Goal: Task Accomplishment & Management: Manage account settings

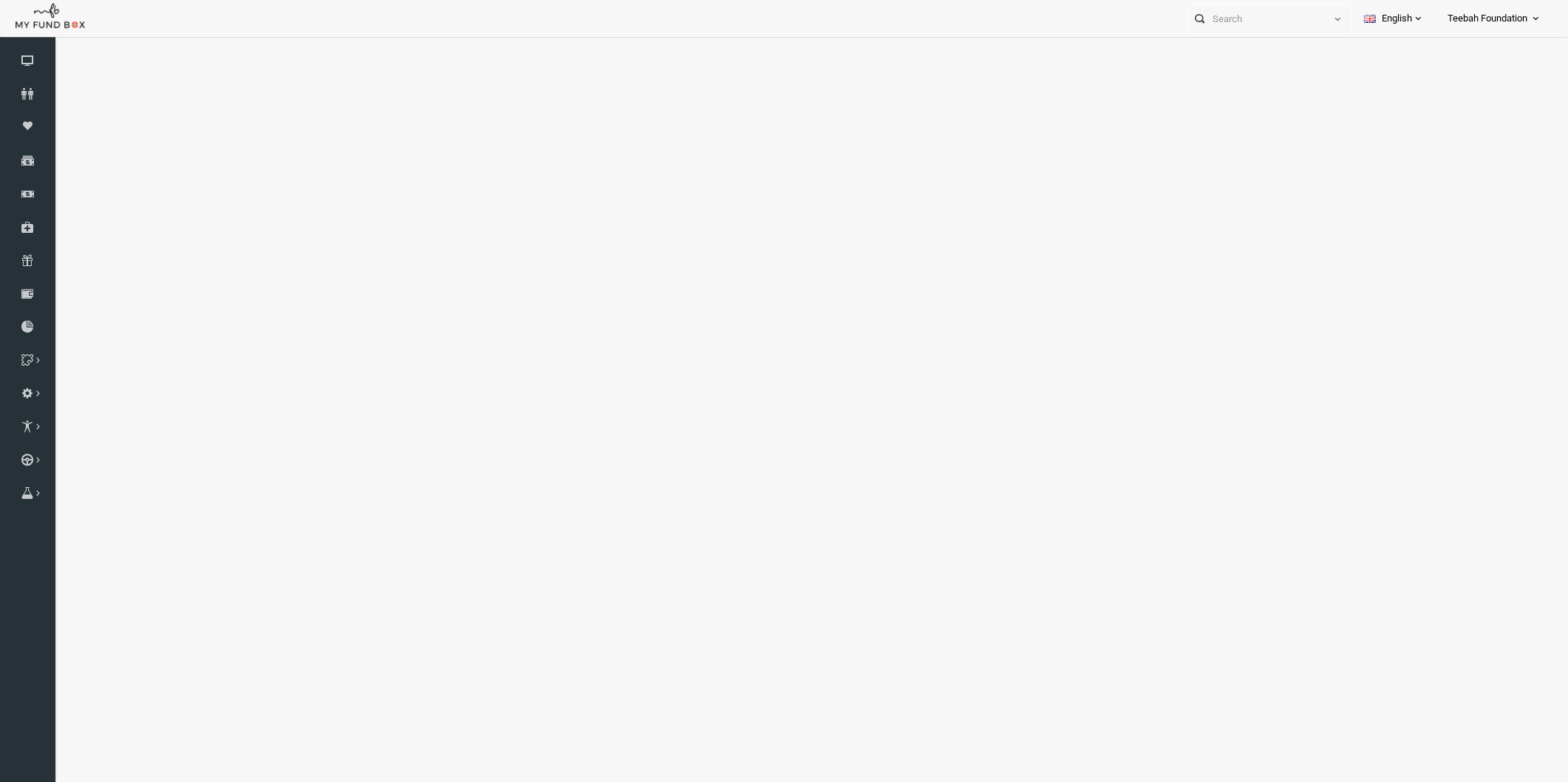
select select "100"
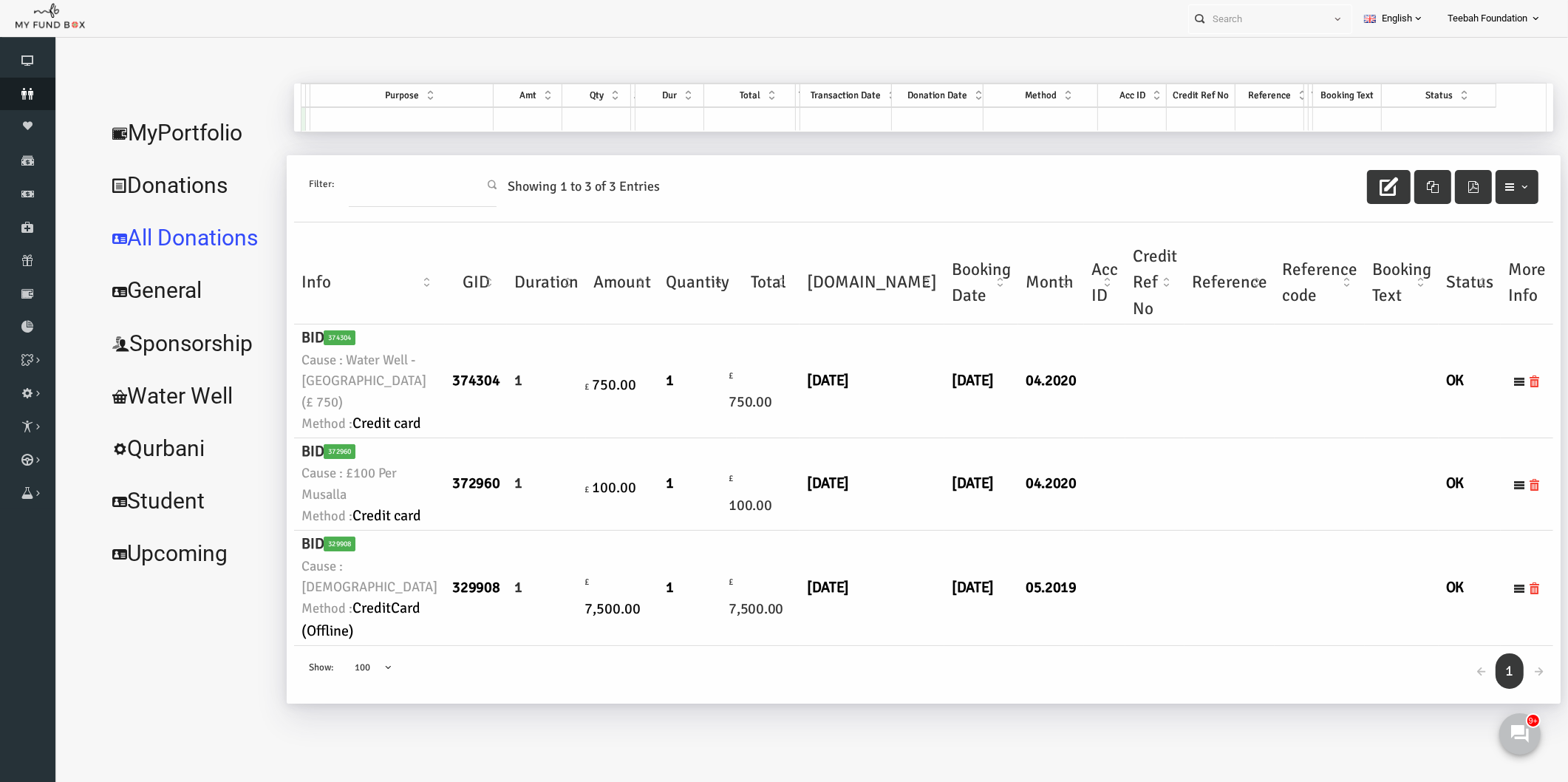
click at [31, 92] on icon at bounding box center [27, 93] width 56 height 12
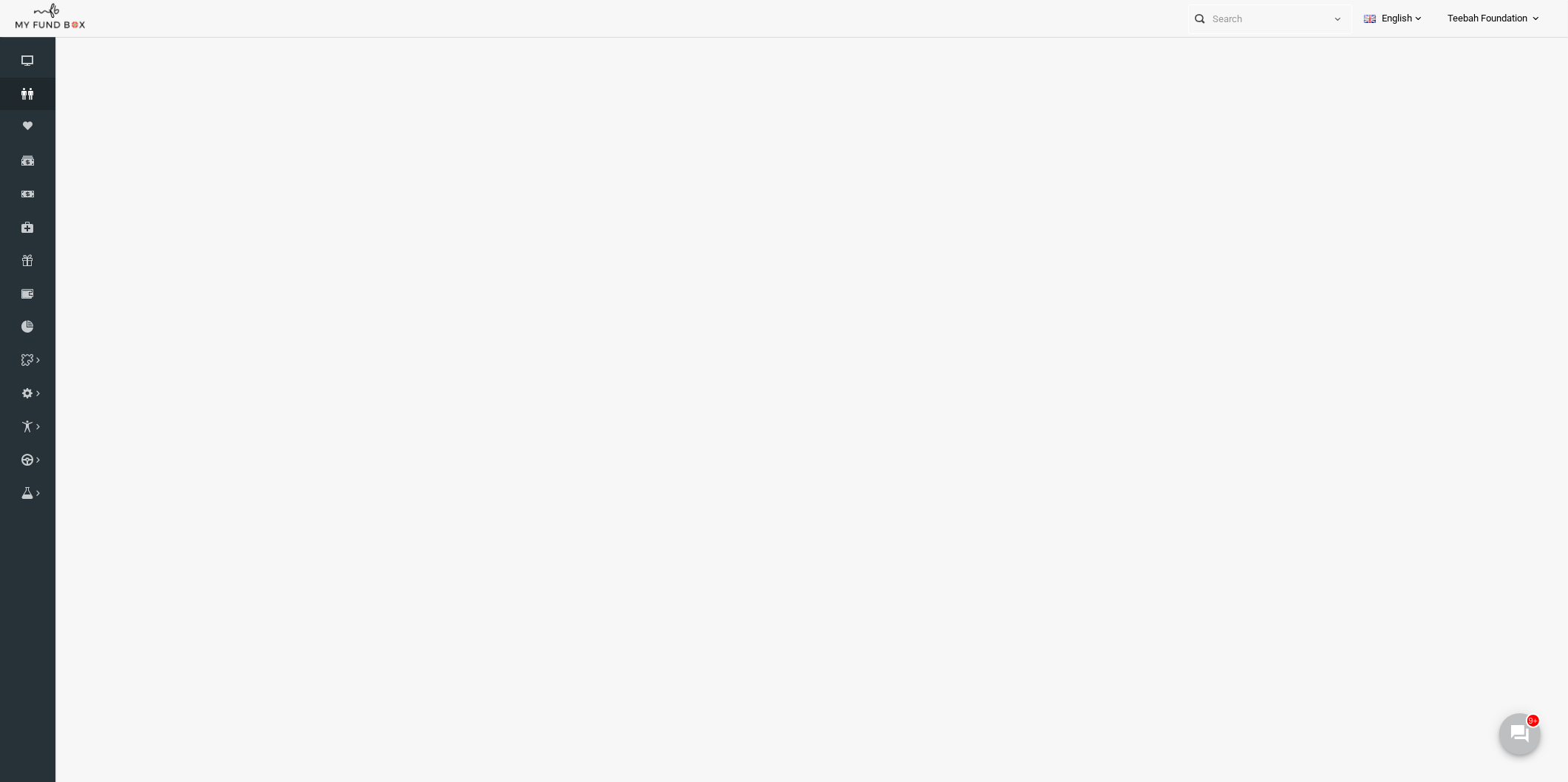
select select "100"
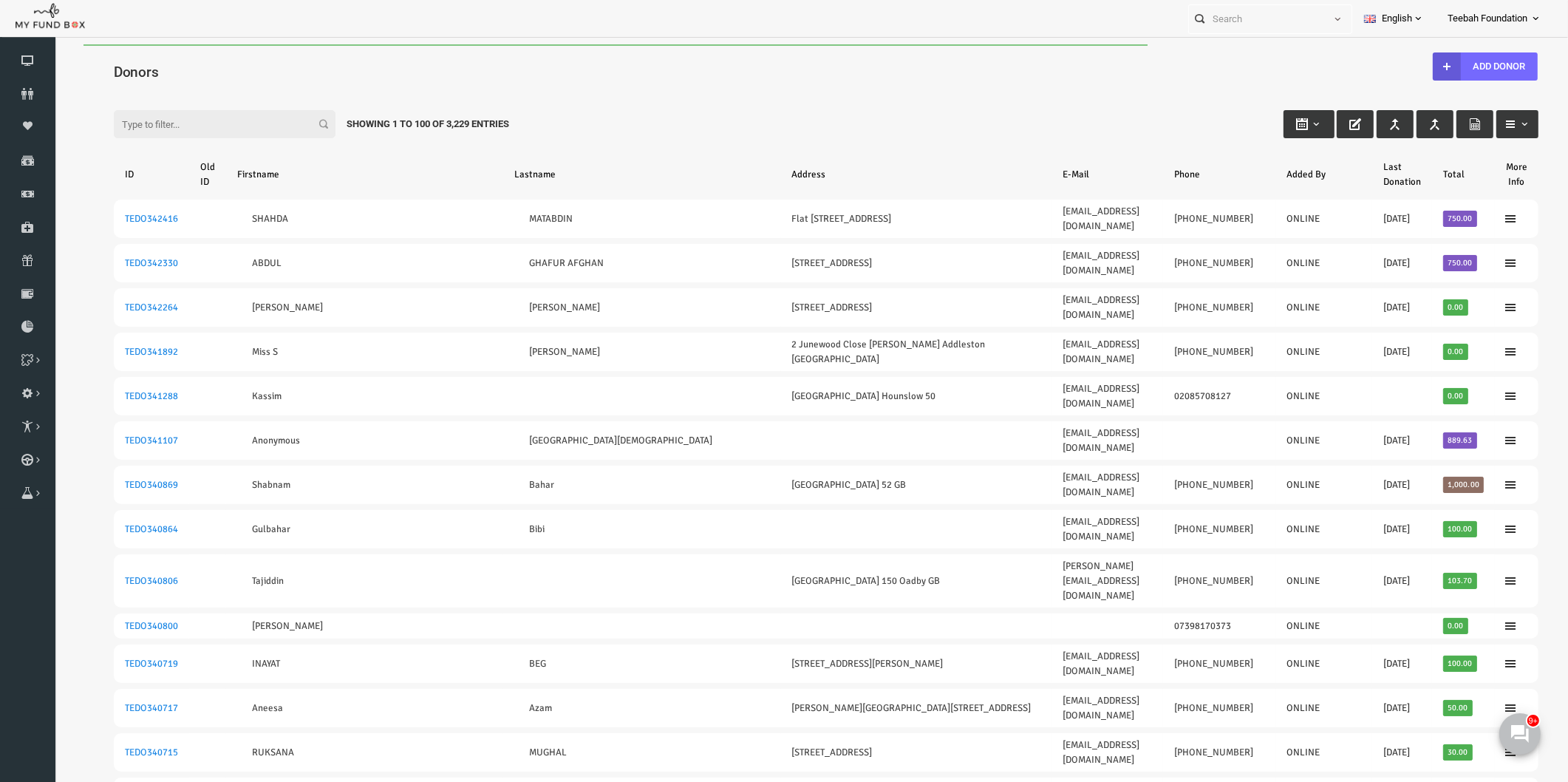
click at [166, 126] on input "Filter:" at bounding box center [194, 124] width 222 height 28
paste input "TEDO329931"
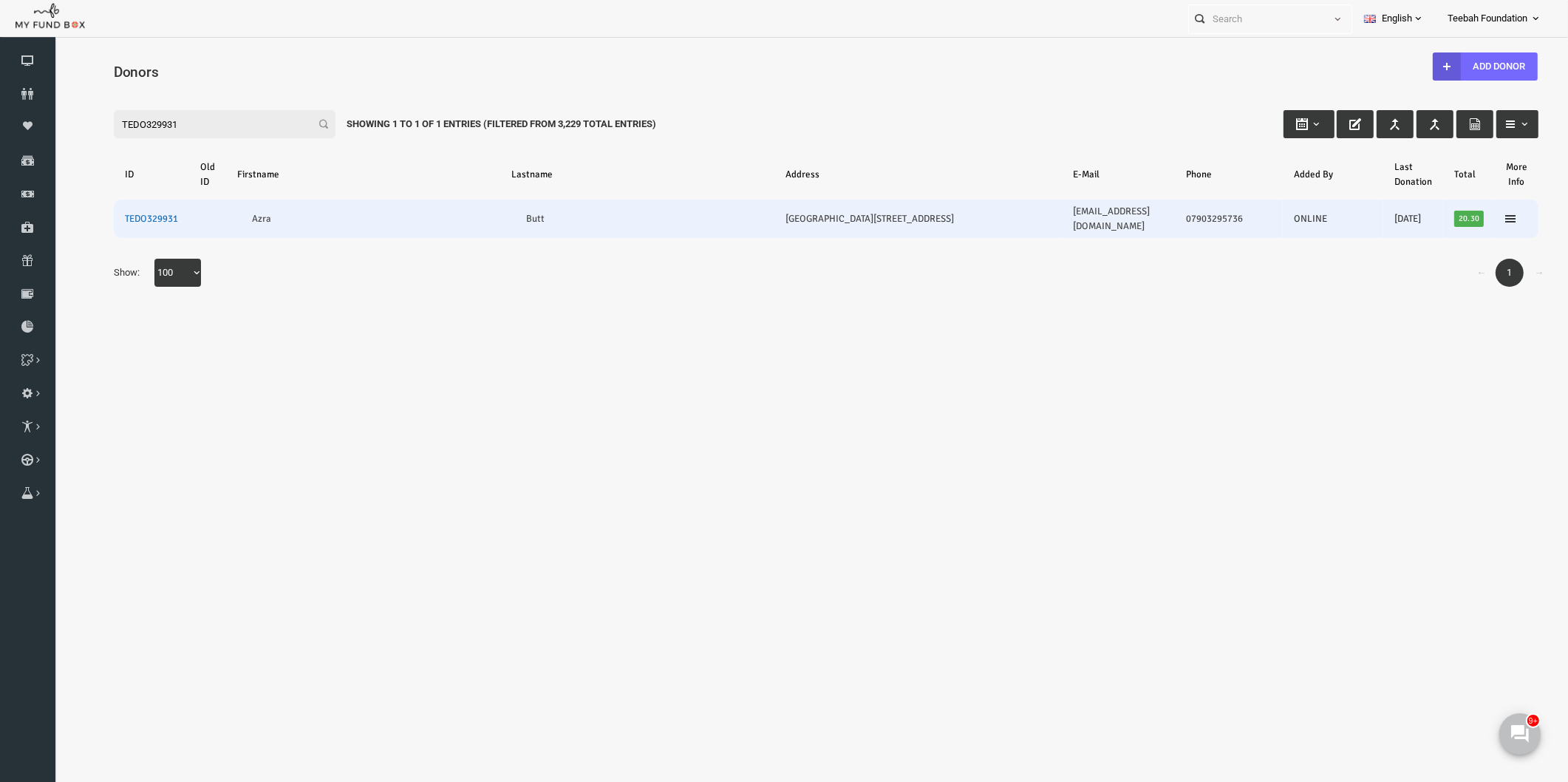
type input "TEDO329931"
click at [106, 213] on link "TEDO329931" at bounding box center [121, 218] width 53 height 12
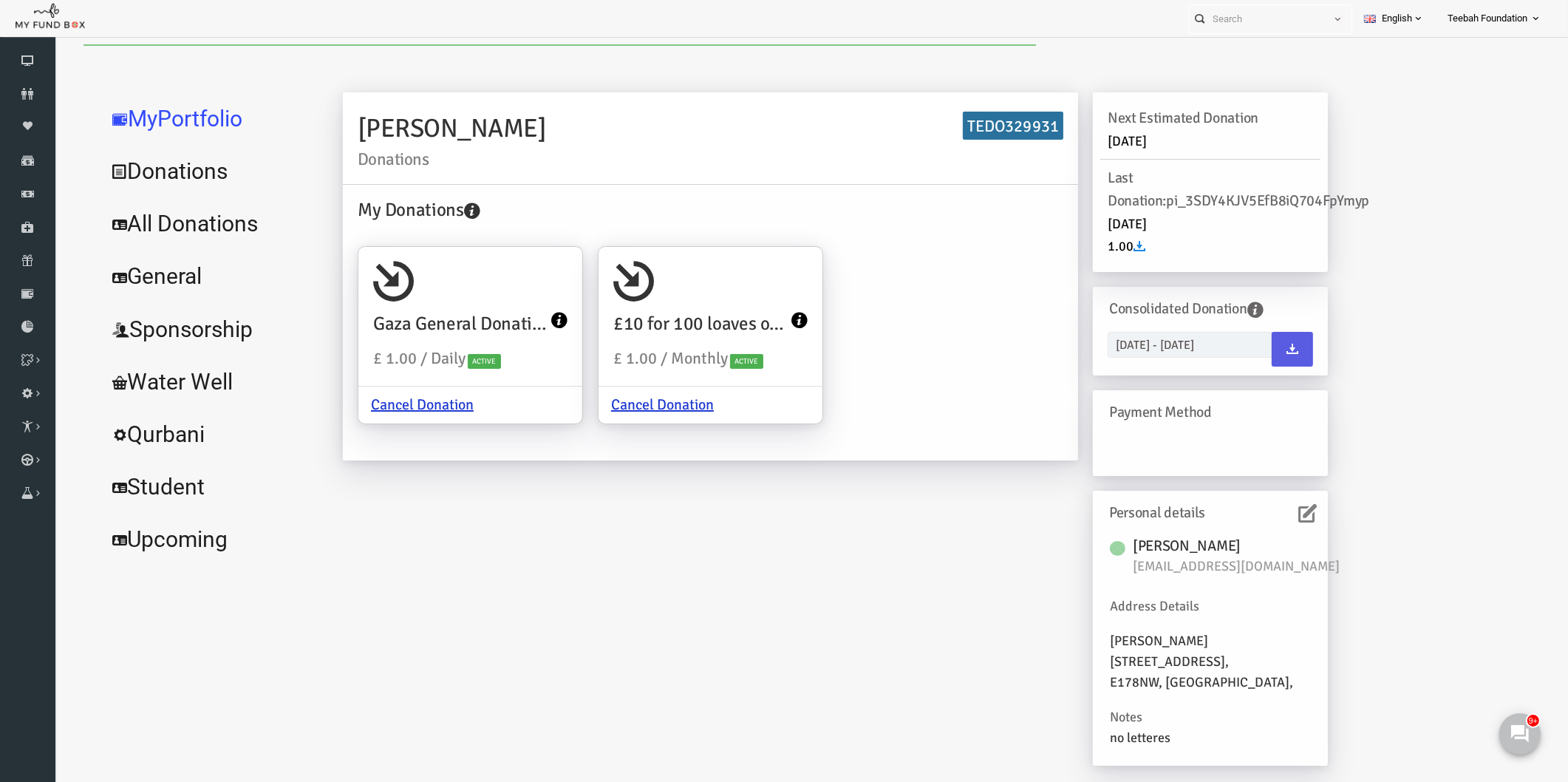
click at [191, 234] on link "All Donations" at bounding box center [180, 224] width 222 height 53
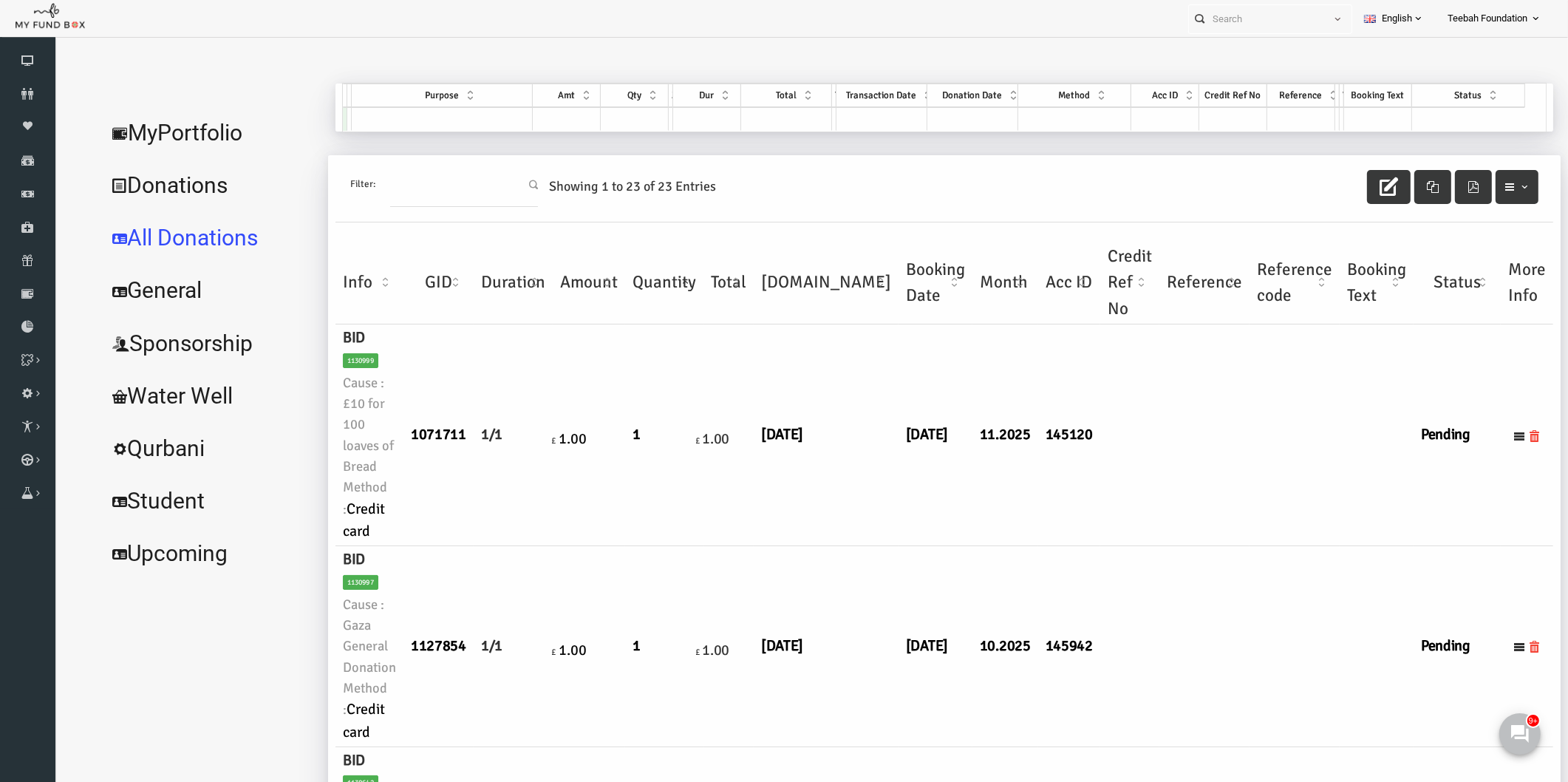
click at [1219, 473] on td at bounding box center [1264, 435] width 90 height 222
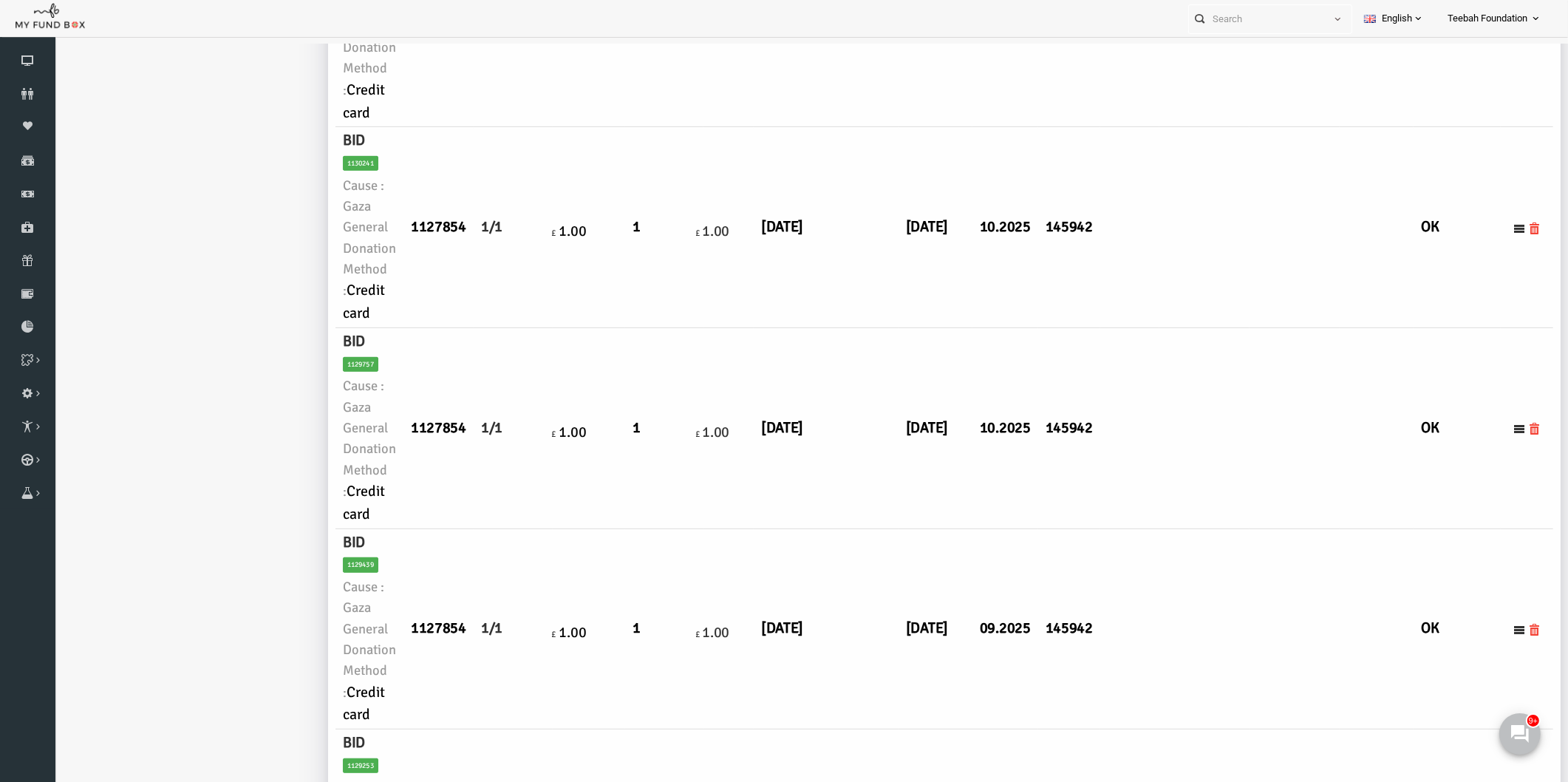
scroll to position [821, 0]
click at [31, 92] on icon at bounding box center [27, 93] width 56 height 12
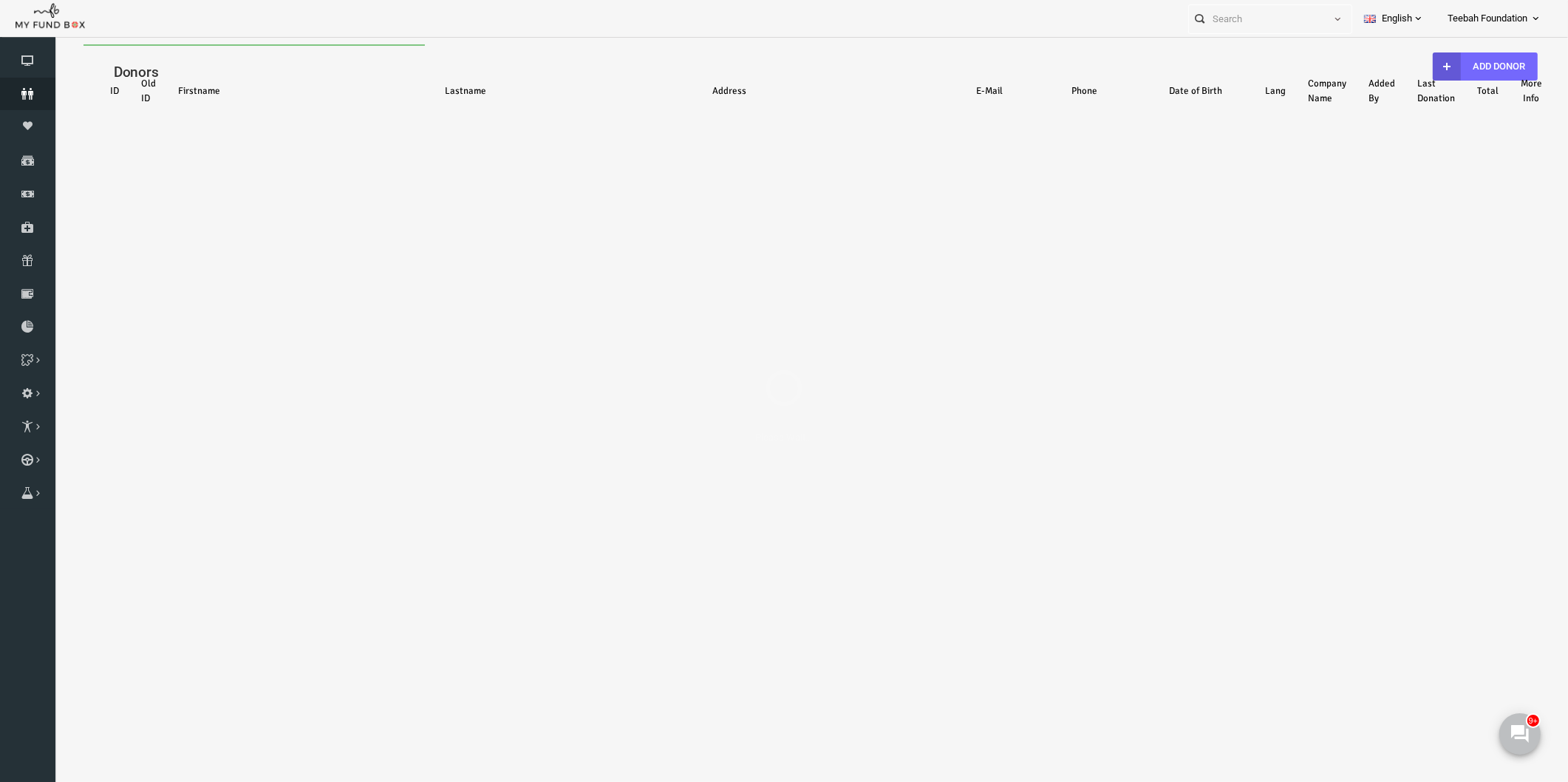
scroll to position [0, 0]
select select "100"
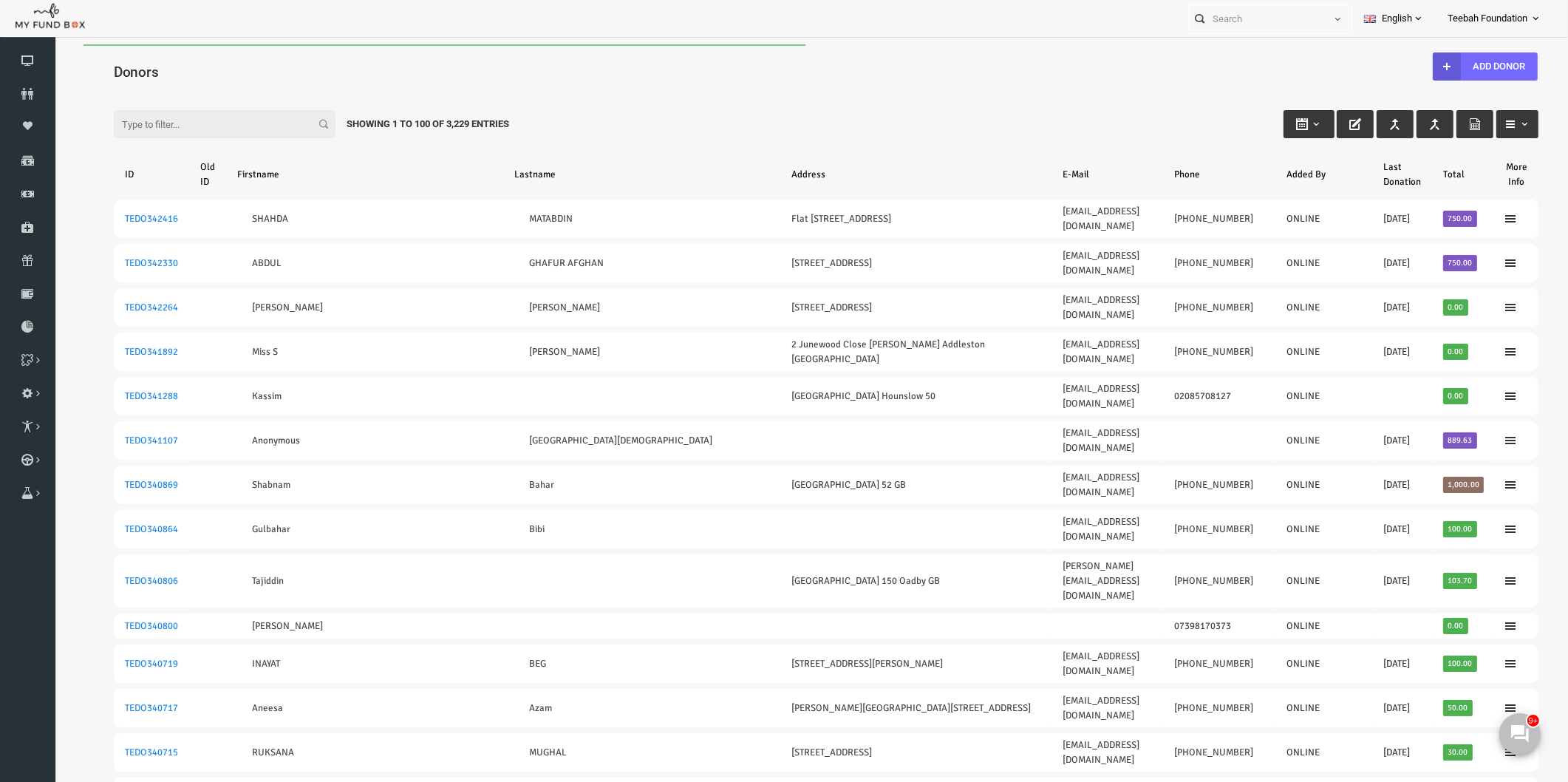
click at [545, 97] on div "Filter: Showing 1 to 100 of 3,229 Entries" at bounding box center [796, 110] width 1454 height 40
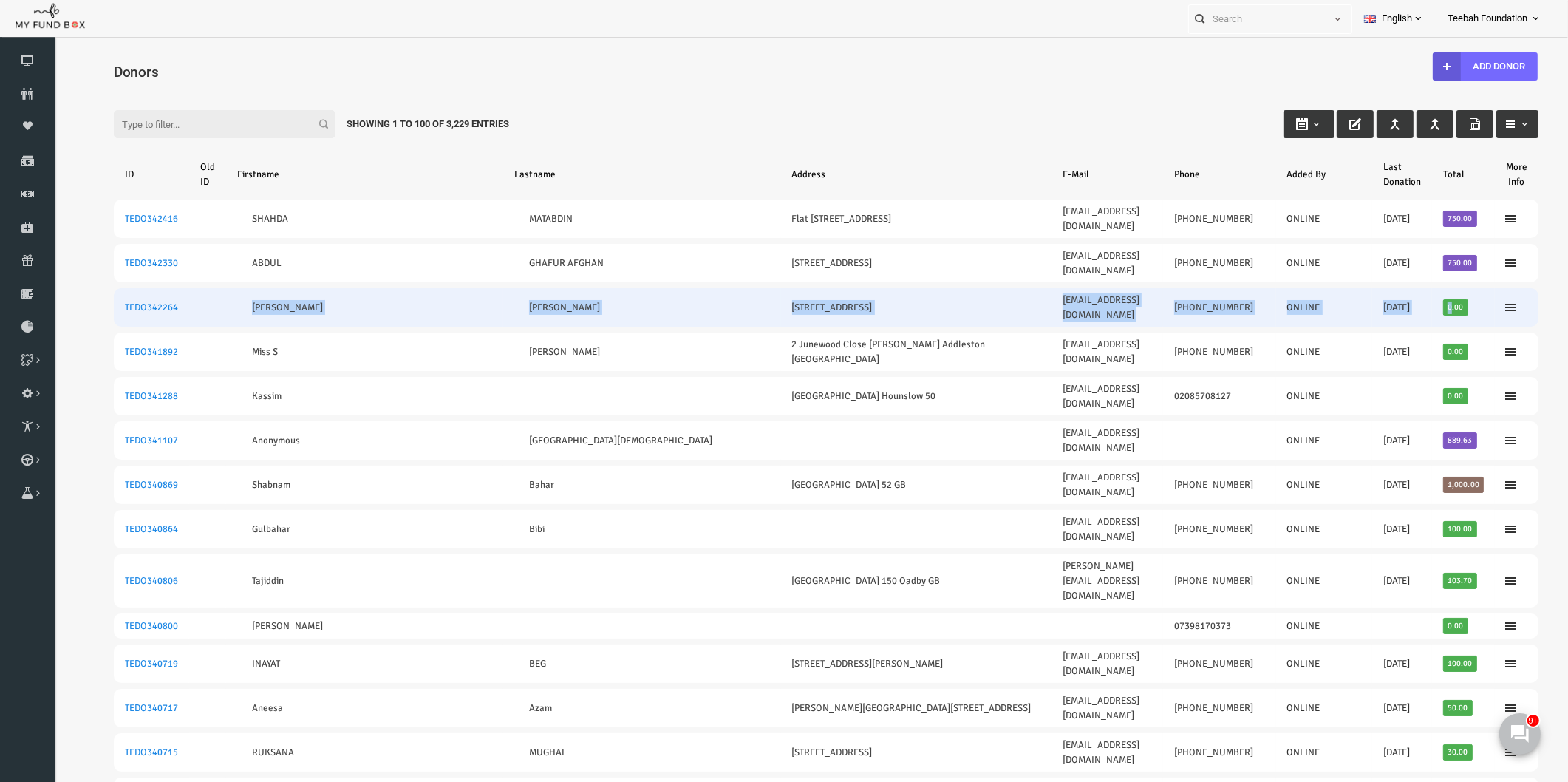
drag, startPoint x: 207, startPoint y: 284, endPoint x: 1414, endPoint y: 285, distance: 1207.0
click at [1414, 288] on tr "TEDO342264 [PERSON_NAME] [STREET_ADDRESS] [EMAIL_ADDRESS][DOMAIN_NAME] [PHONE_N…" at bounding box center [795, 307] width 1424 height 38
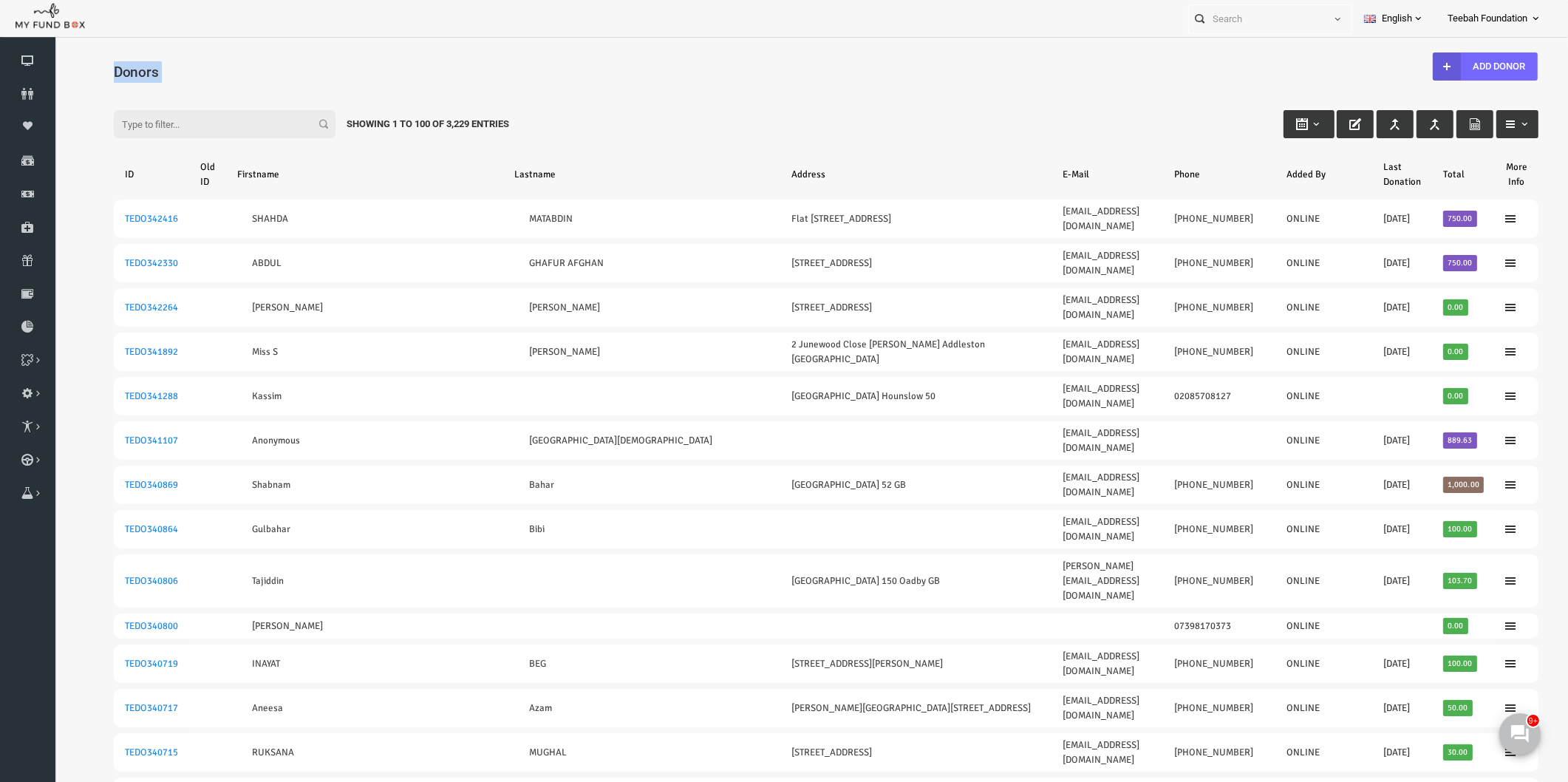
drag, startPoint x: 128, startPoint y: 76, endPoint x: 82, endPoint y: 74, distance: 46.0
click at [87, 73] on span "Donors" at bounding box center [105, 72] width 44 height 17
click at [87, 71] on span "Donors" at bounding box center [105, 72] width 44 height 17
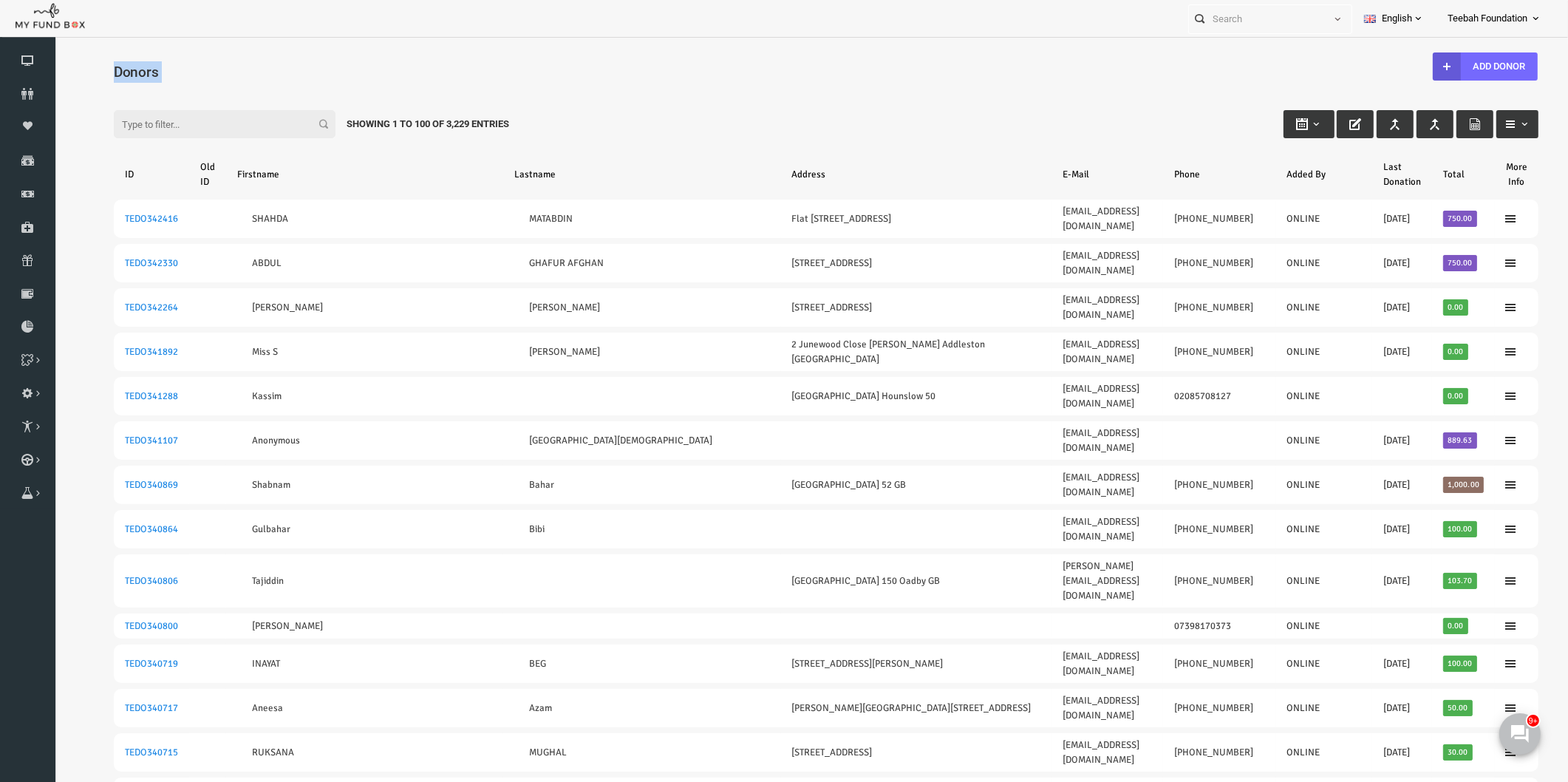
click at [87, 71] on span "Donors" at bounding box center [105, 72] width 44 height 17
click at [540, 96] on div "Filter: Showing 1 to 100 of 3,229 Entries" at bounding box center [796, 110] width 1454 height 40
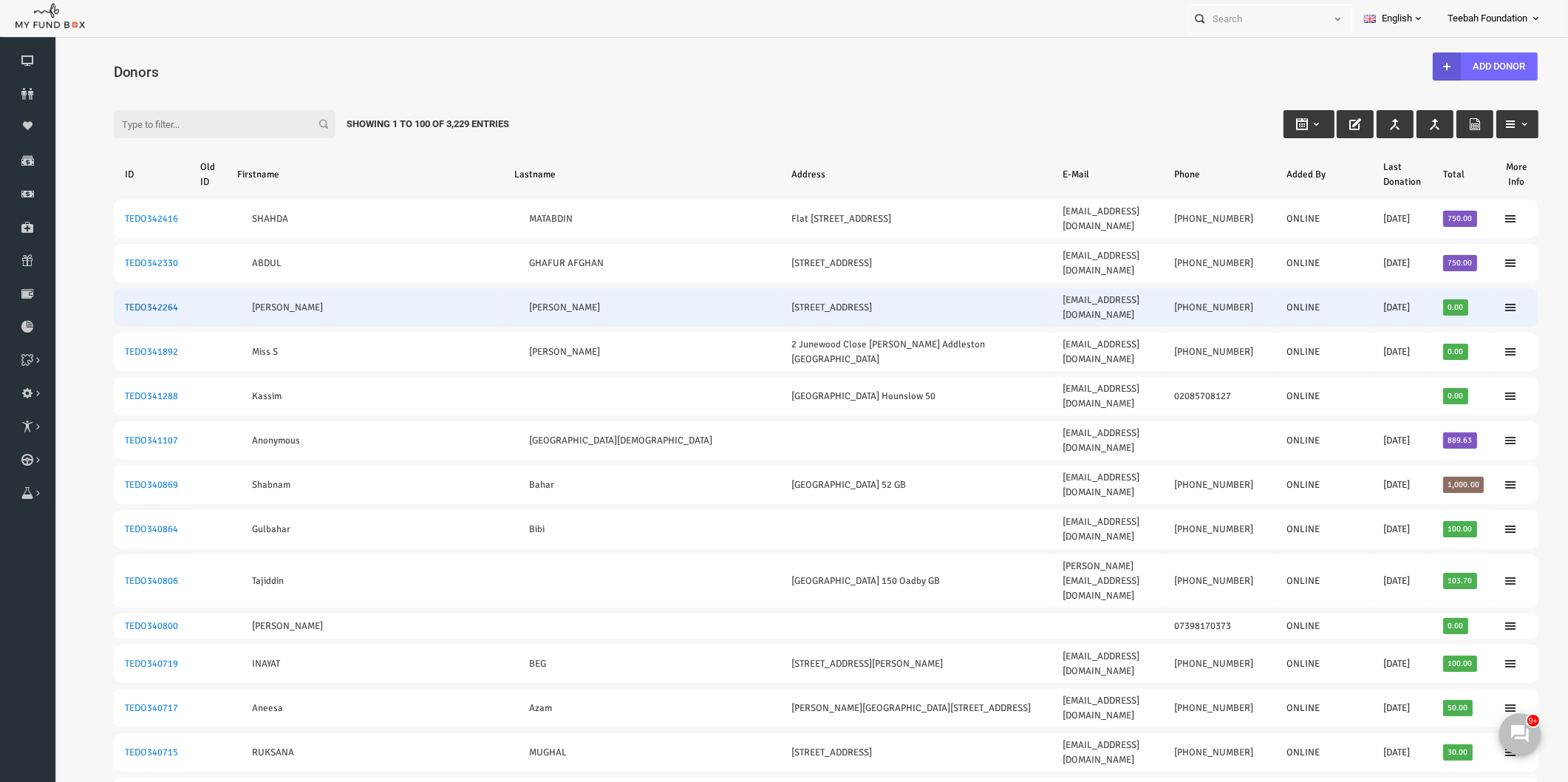
click at [122, 301] on link "TEDO342264" at bounding box center [121, 307] width 53 height 12
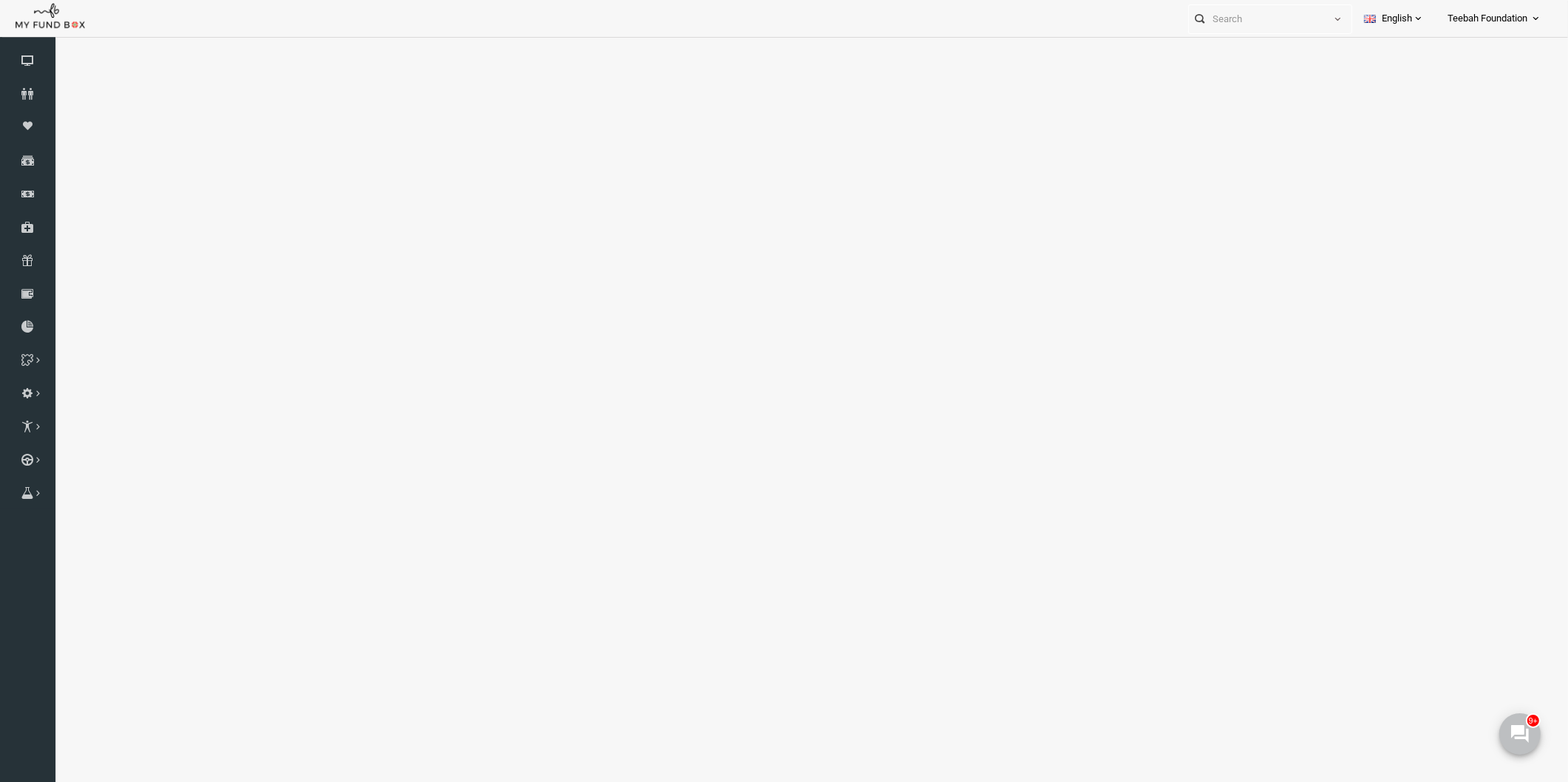
select select "100"
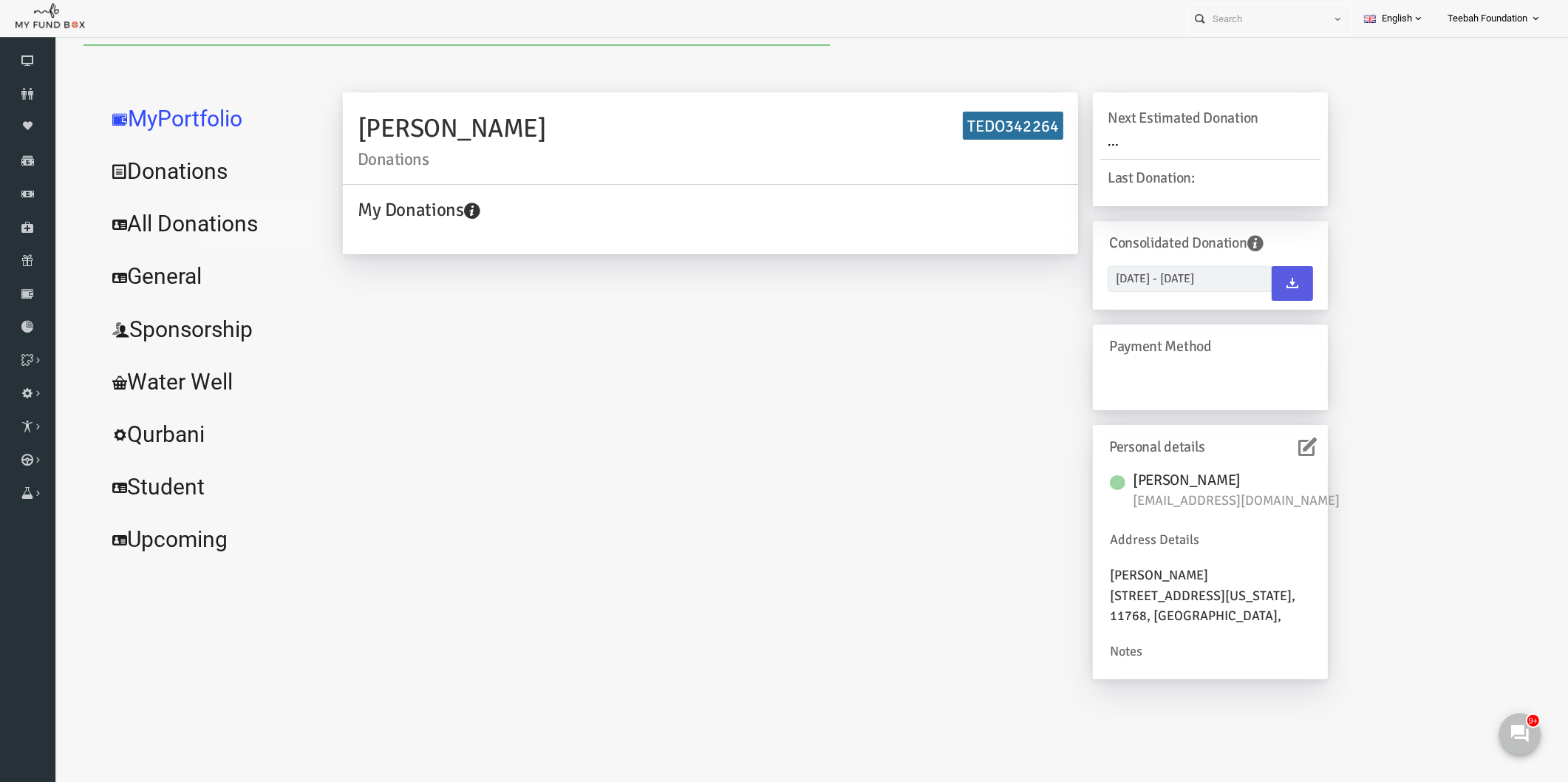
click at [203, 229] on link "All Donations" at bounding box center [180, 224] width 222 height 53
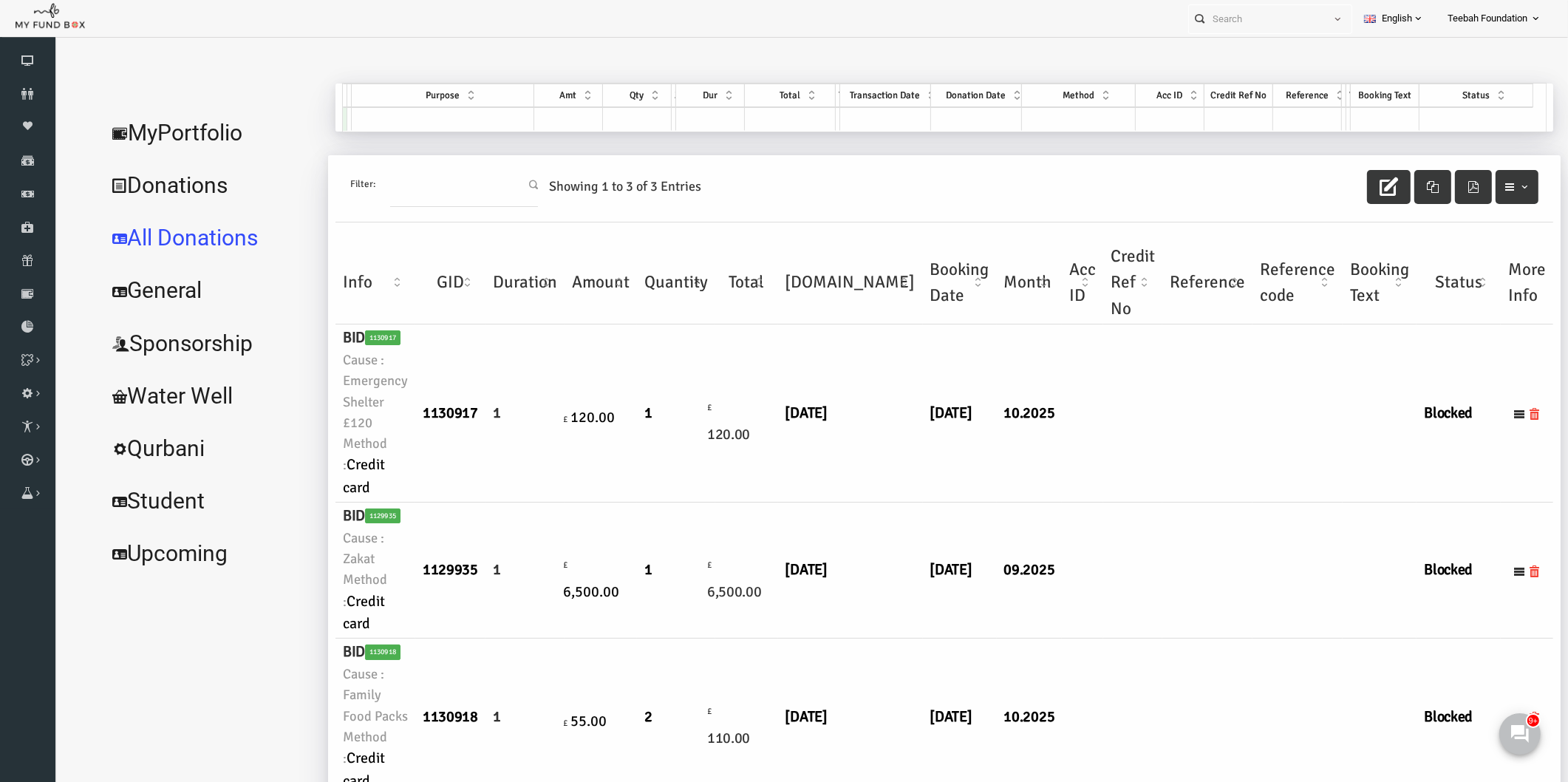
click at [1312, 427] on td at bounding box center [1348, 413] width 74 height 178
click at [18, 93] on icon at bounding box center [27, 93] width 56 height 12
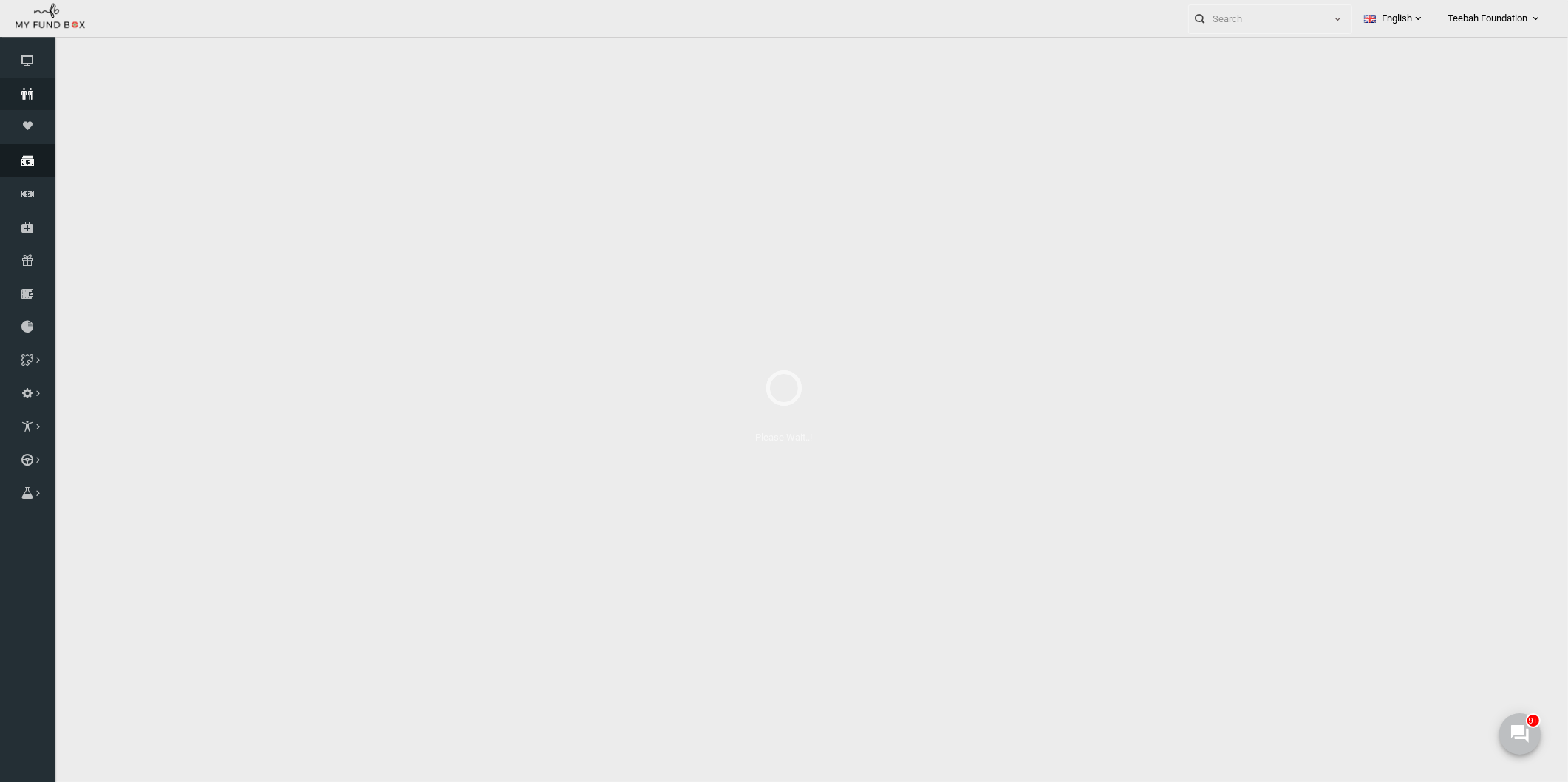
select select "100"
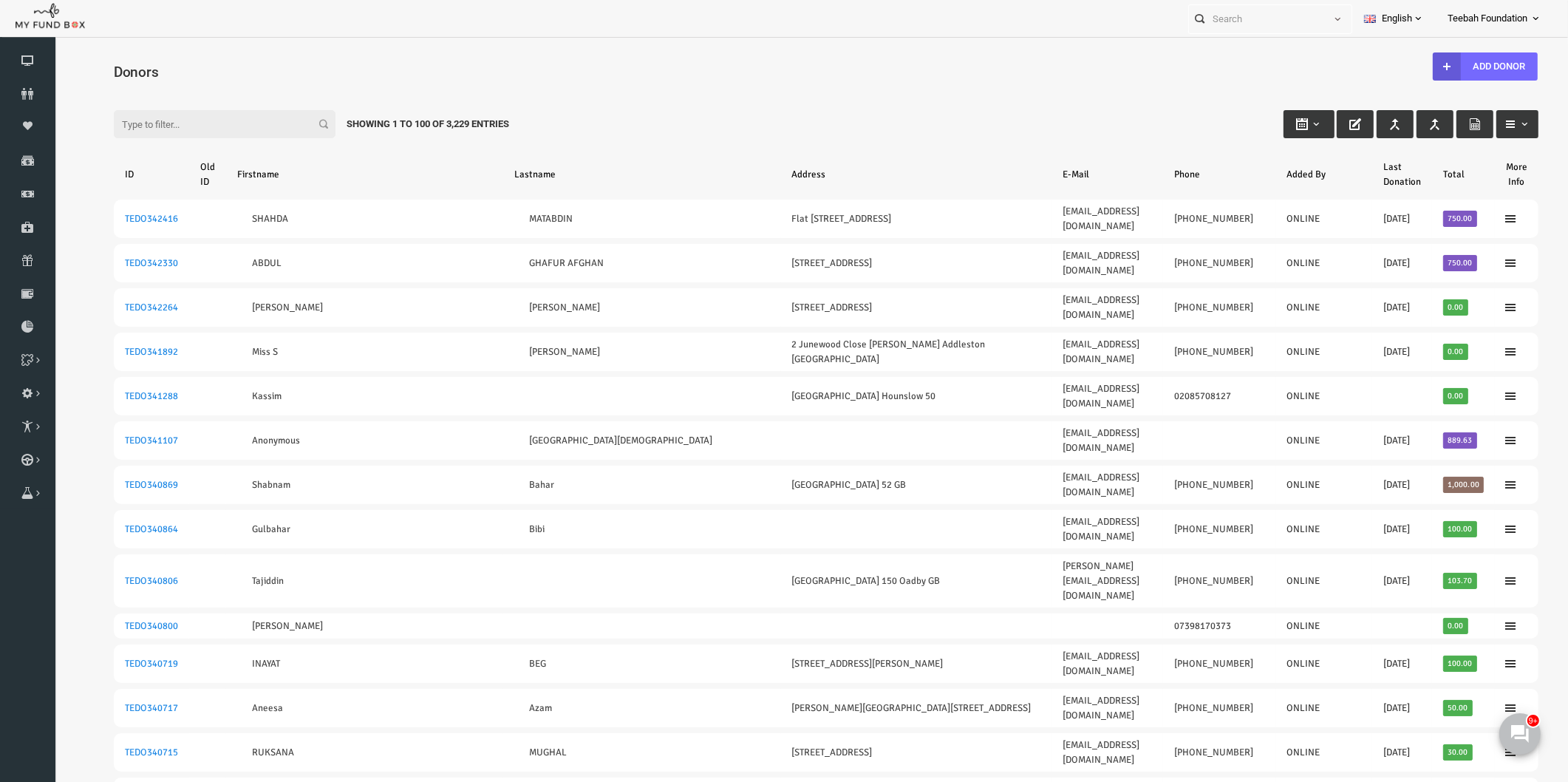
click at [587, 105] on div "Filter: Showing 1 to 100 of 3,229 Entries" at bounding box center [796, 110] width 1454 height 40
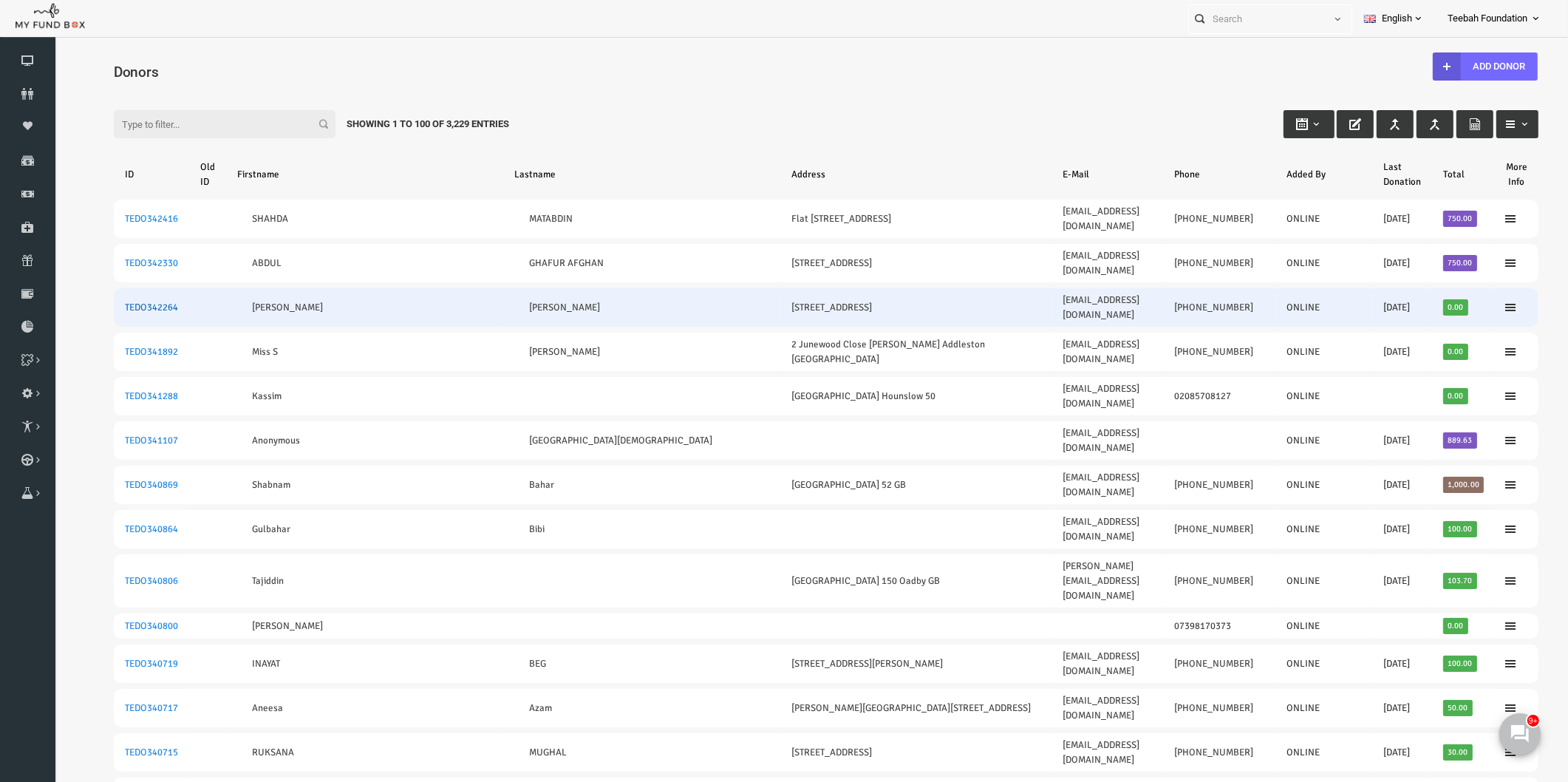
click at [102, 301] on link "TEDO342264" at bounding box center [121, 307] width 53 height 12
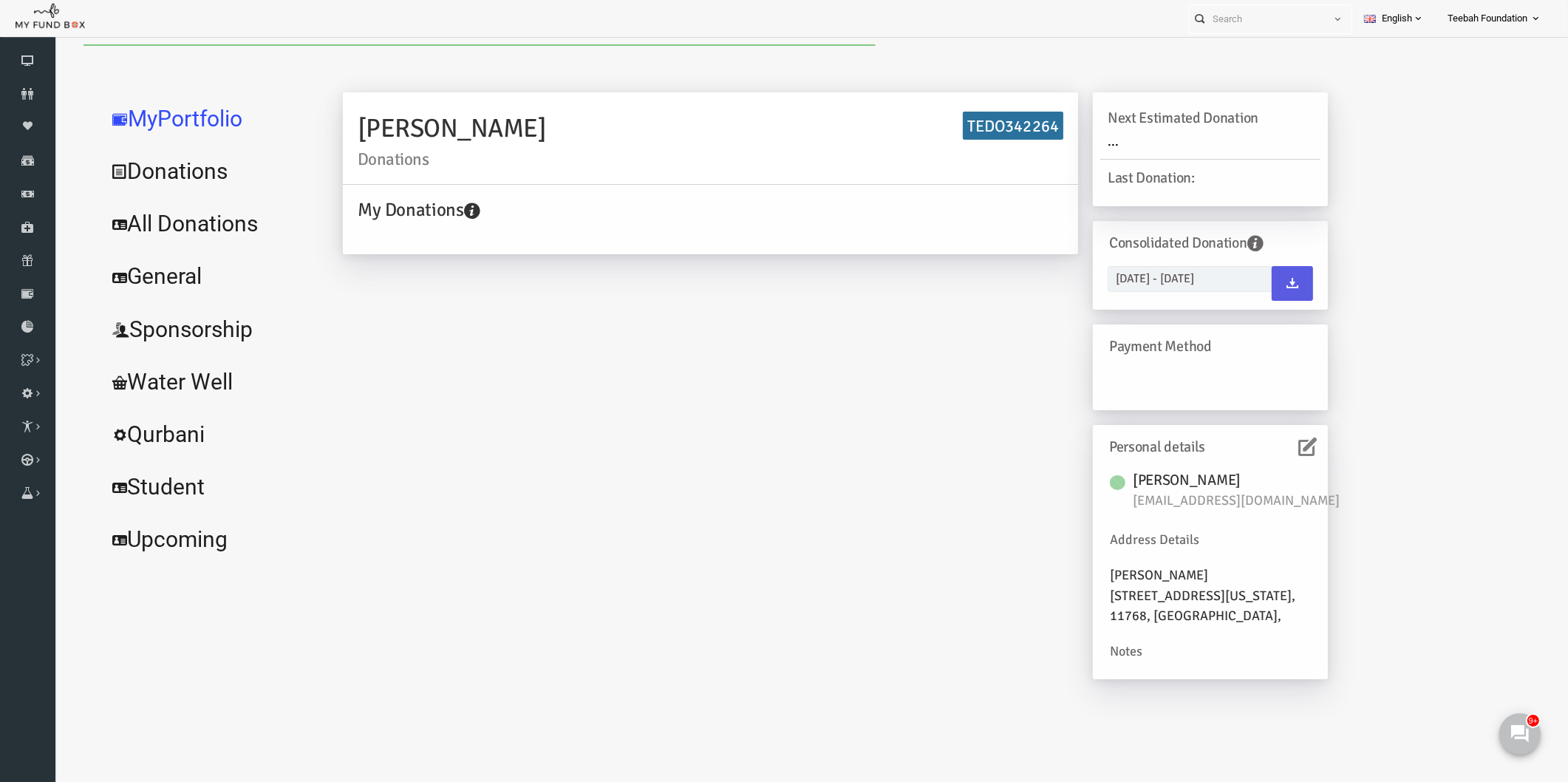
click at [189, 231] on link "All Donations" at bounding box center [180, 224] width 222 height 53
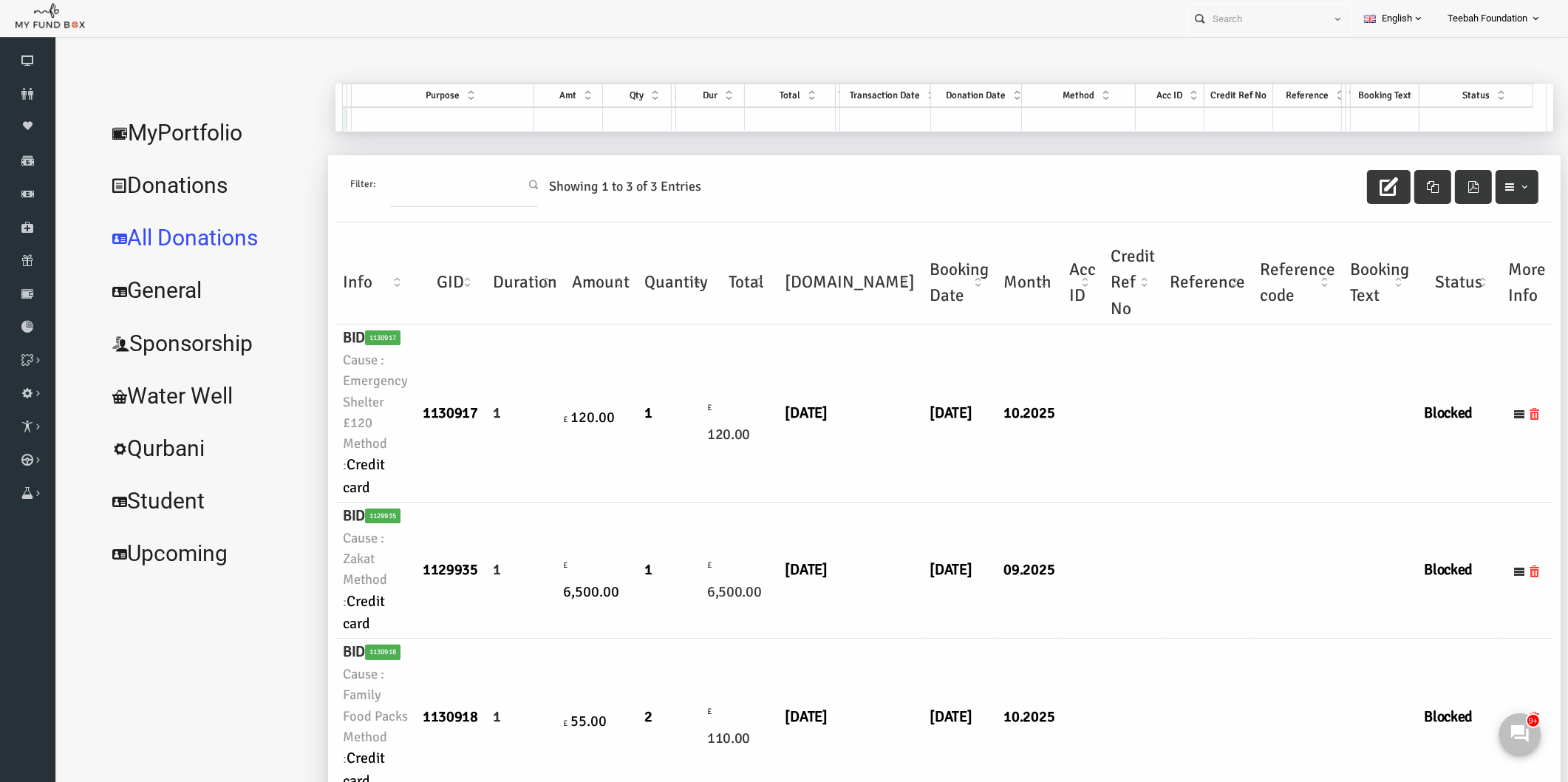
click at [1132, 455] on td at bounding box center [1177, 413] width 90 height 178
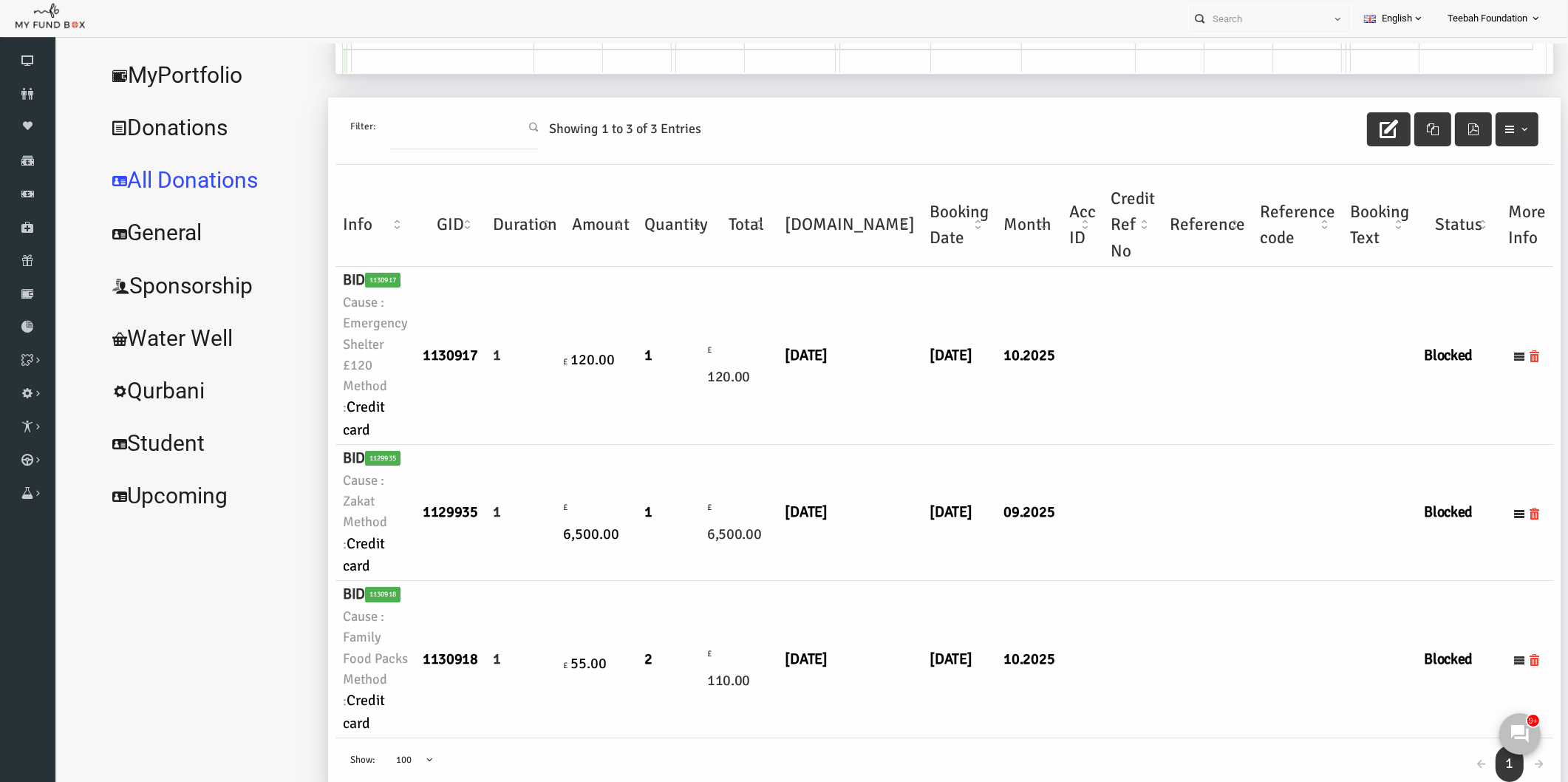
scroll to position [47, 0]
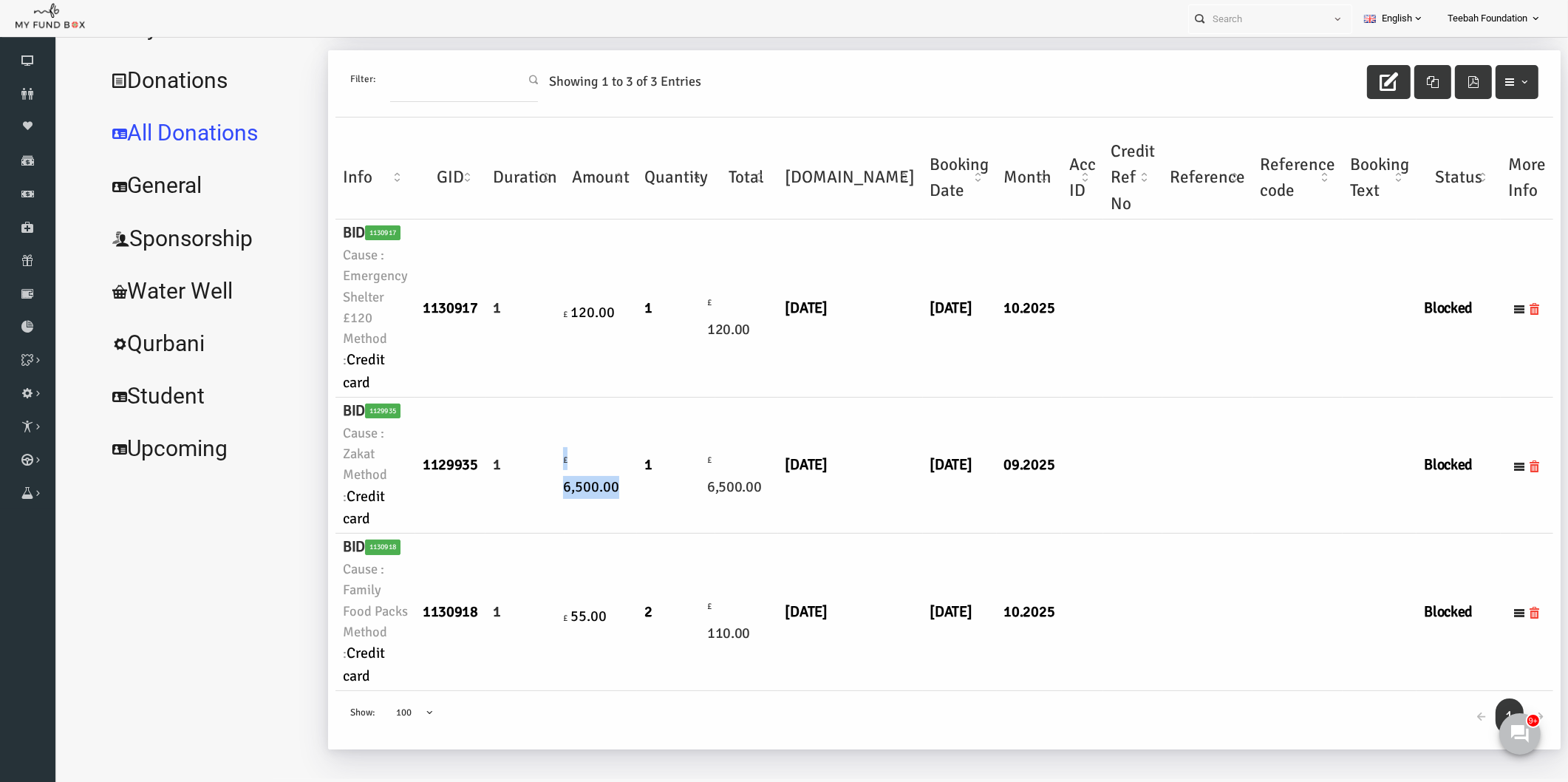
drag, startPoint x: 588, startPoint y: 466, endPoint x: 528, endPoint y: 465, distance: 60.0
click at [528, 465] on tr "BID 1129935 Cause : Zakat Method : Credit card 1129935 1 £ 6,500.00 1 £ 6,500.00" at bounding box center [913, 465] width 1217 height 136
click at [534, 477] on td "£ 6,500.00" at bounding box center [571, 465] width 73 height 136
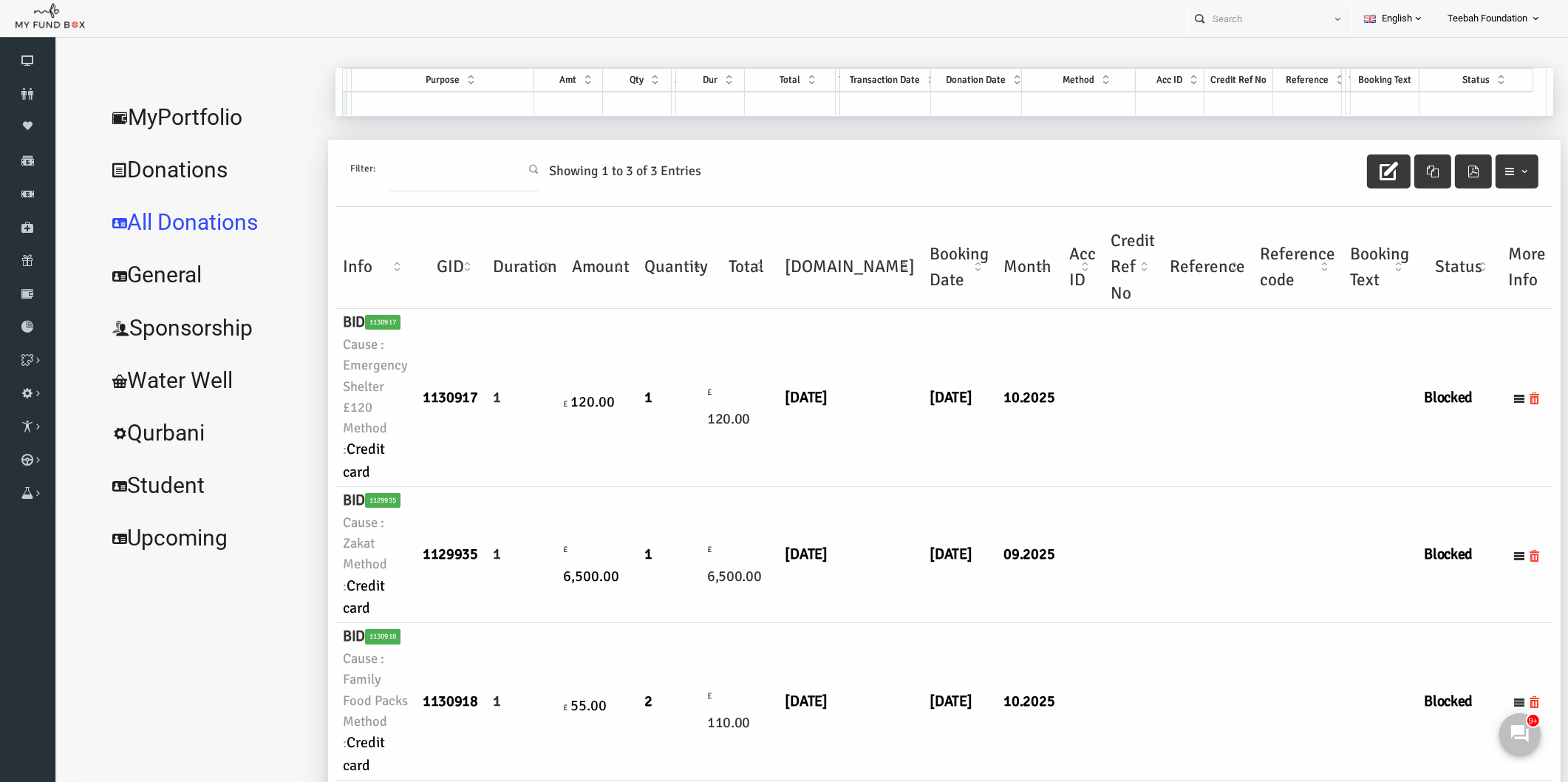
scroll to position [0, 0]
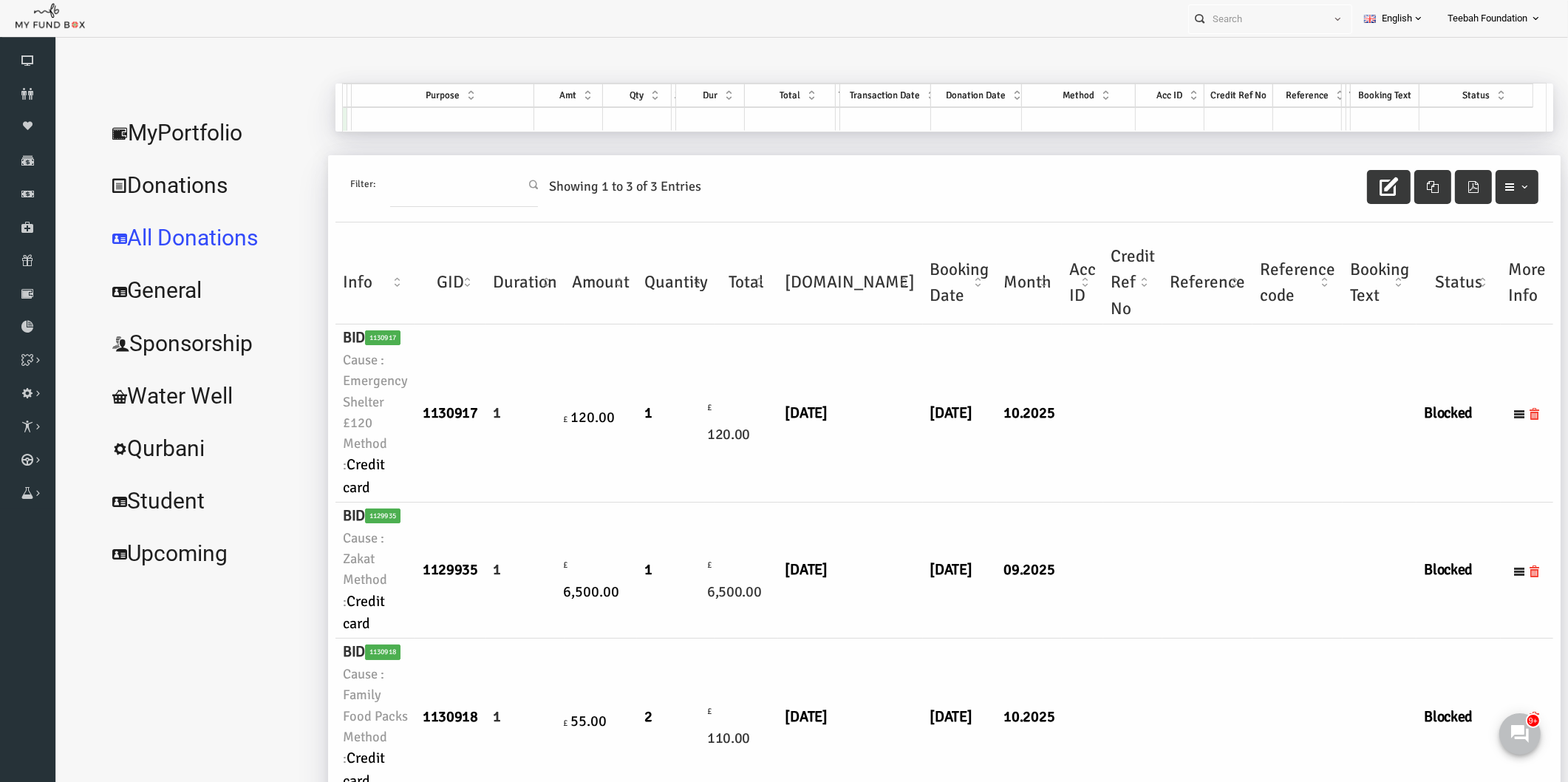
click at [158, 136] on link "MyPortfolio" at bounding box center [180, 133] width 222 height 53
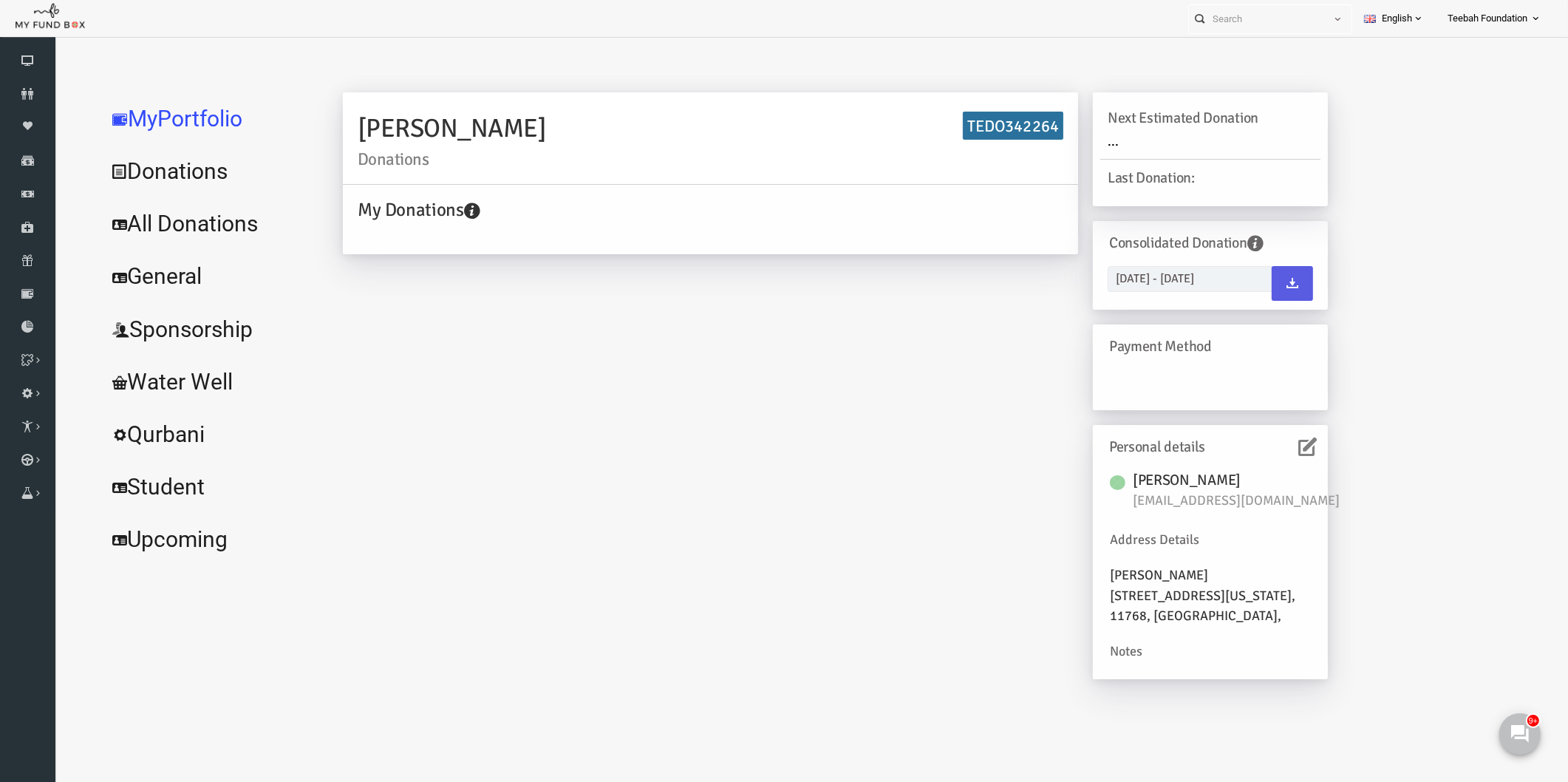
click at [1371, 184] on div "[PERSON_NAME] Donations TEDO342264 My Donations Get free account credit Get fre…" at bounding box center [913, 388] width 1217 height 610
click at [642, 355] on div "[PERSON_NAME] Donations TEDO342264 My Donations Get free account credit Get fre…" at bounding box center [805, 393] width 1014 height 601
click at [207, 227] on link "All Donations" at bounding box center [180, 224] width 222 height 53
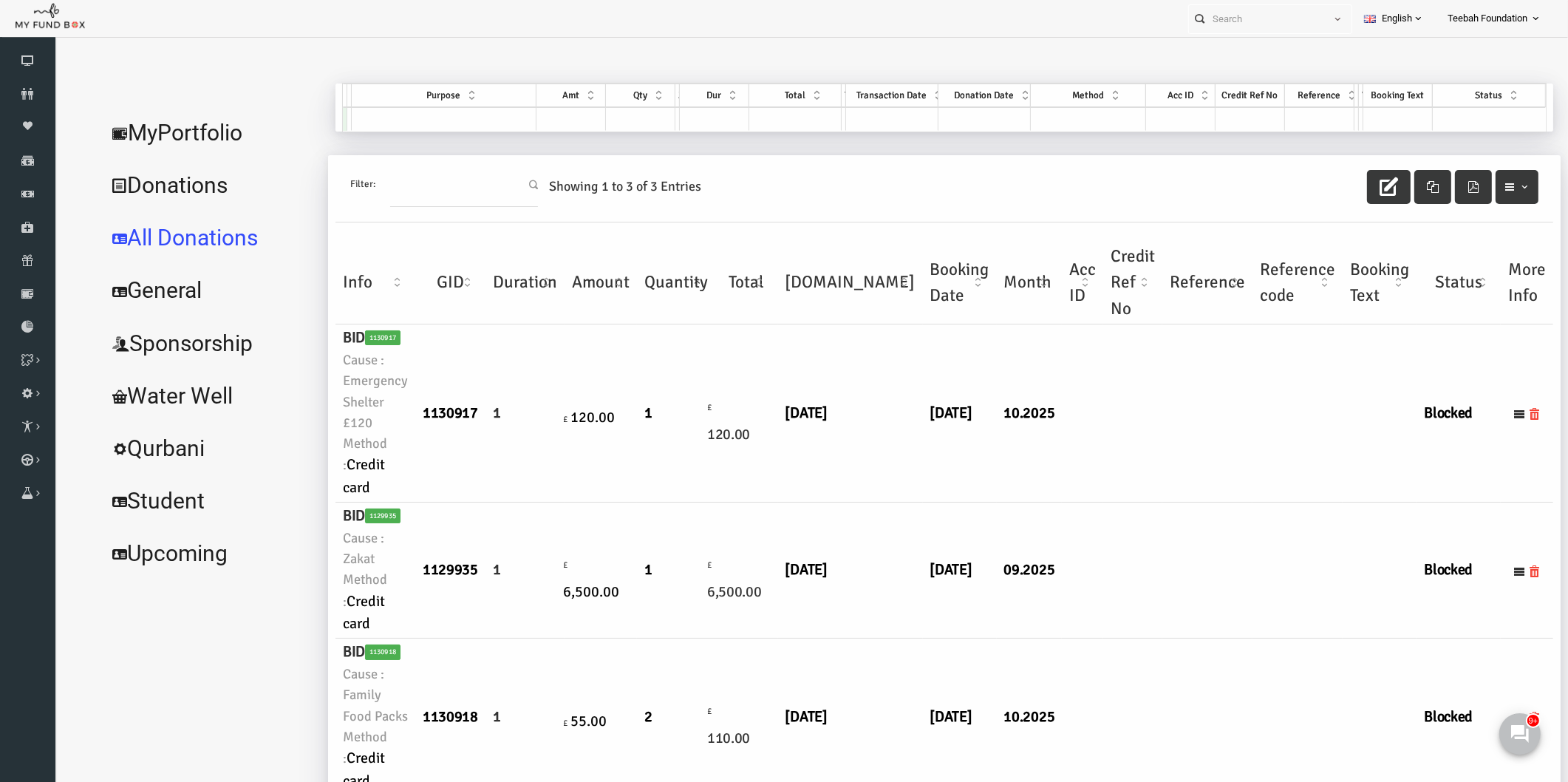
click at [1132, 428] on td at bounding box center [1177, 413] width 90 height 178
click at [1132, 437] on td at bounding box center [1177, 413] width 90 height 178
click at [198, 130] on link "MyPortfolio" at bounding box center [180, 133] width 222 height 53
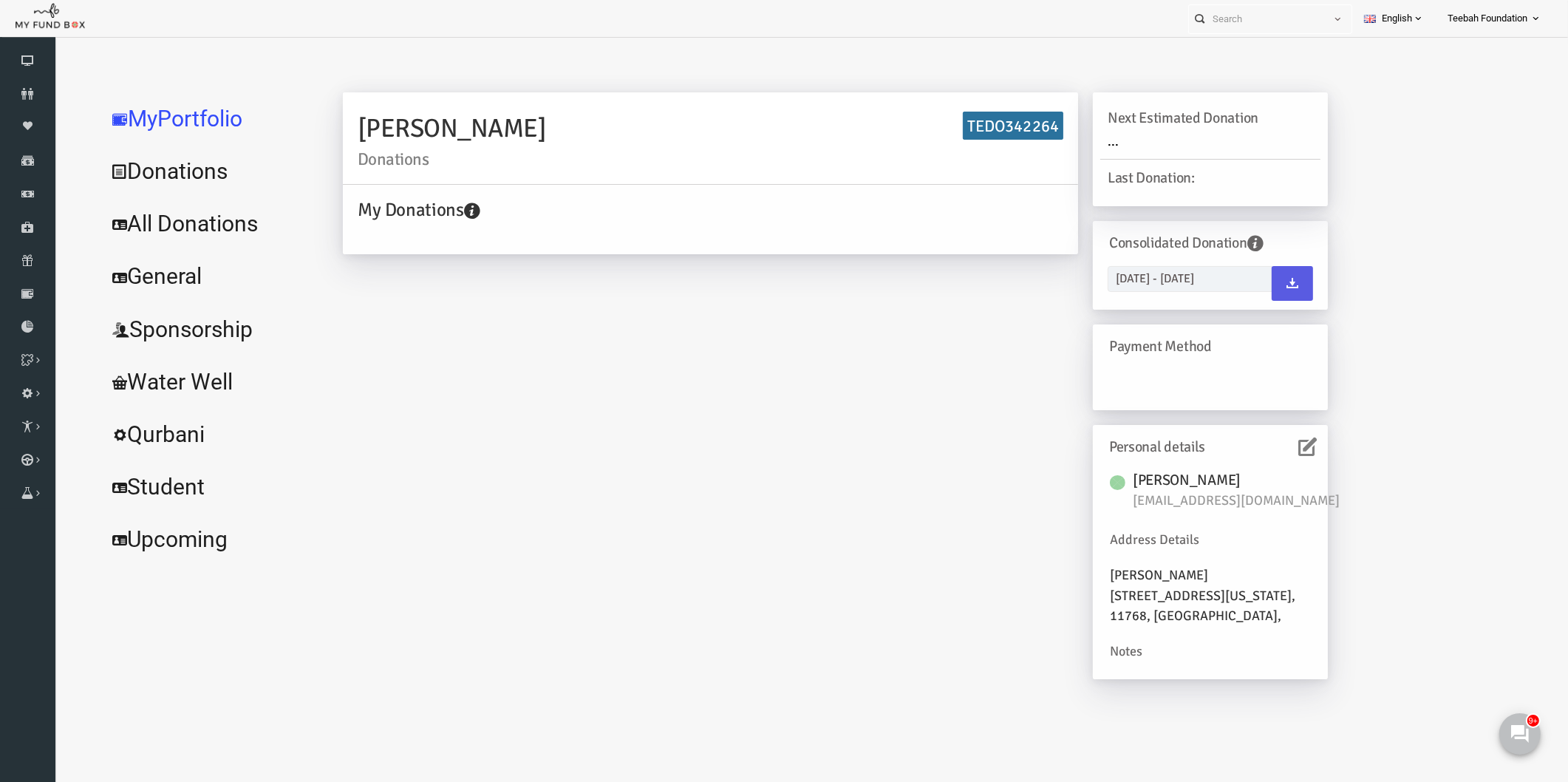
click at [612, 396] on div "[PERSON_NAME] Donations TEDO342264 My Donations Get free account credit Get fre…" at bounding box center [805, 393] width 1014 height 601
click at [162, 223] on link "All Donations" at bounding box center [180, 224] width 222 height 53
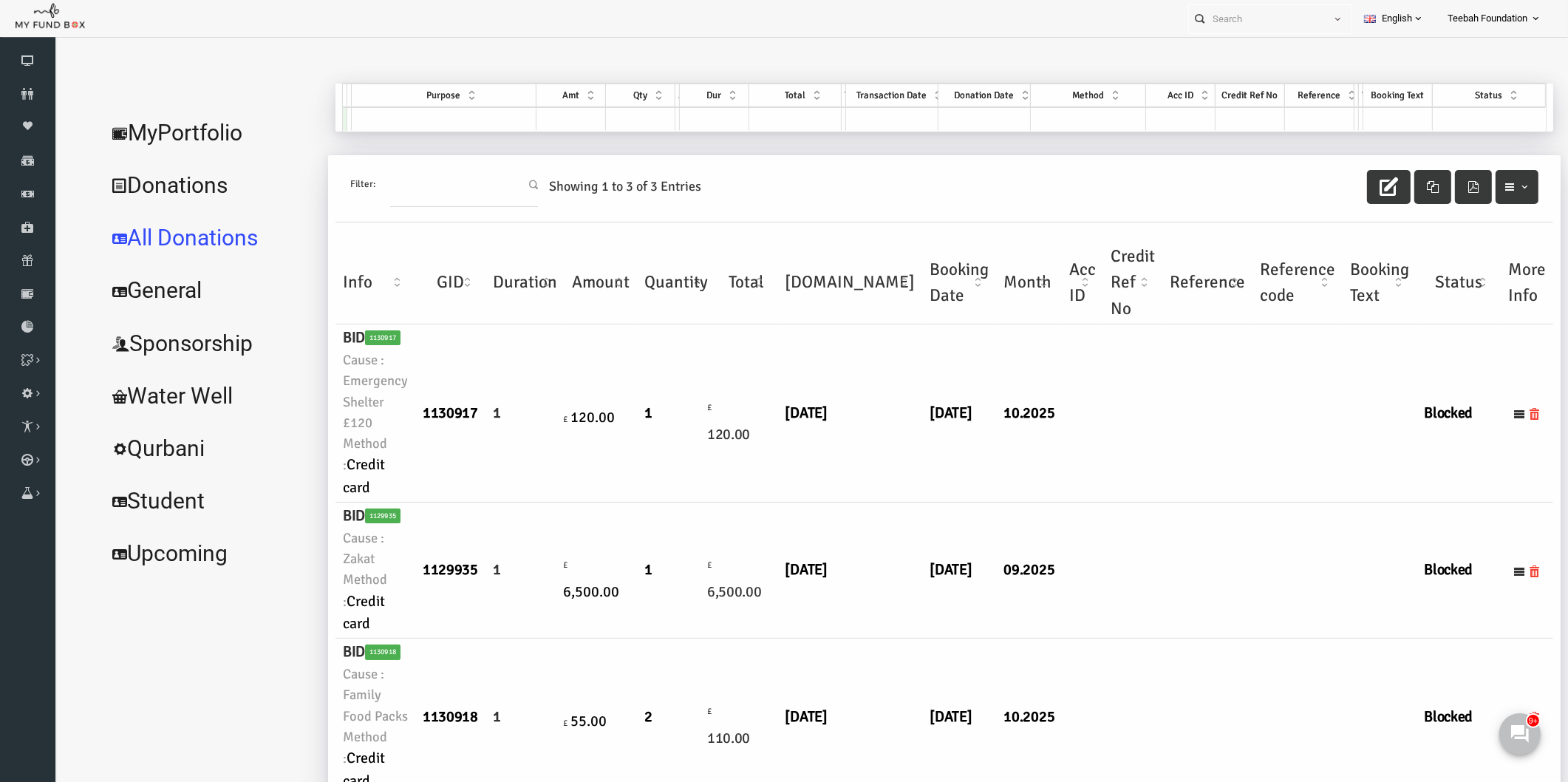
click at [154, 119] on link "MyPortfolio" at bounding box center [180, 133] width 222 height 53
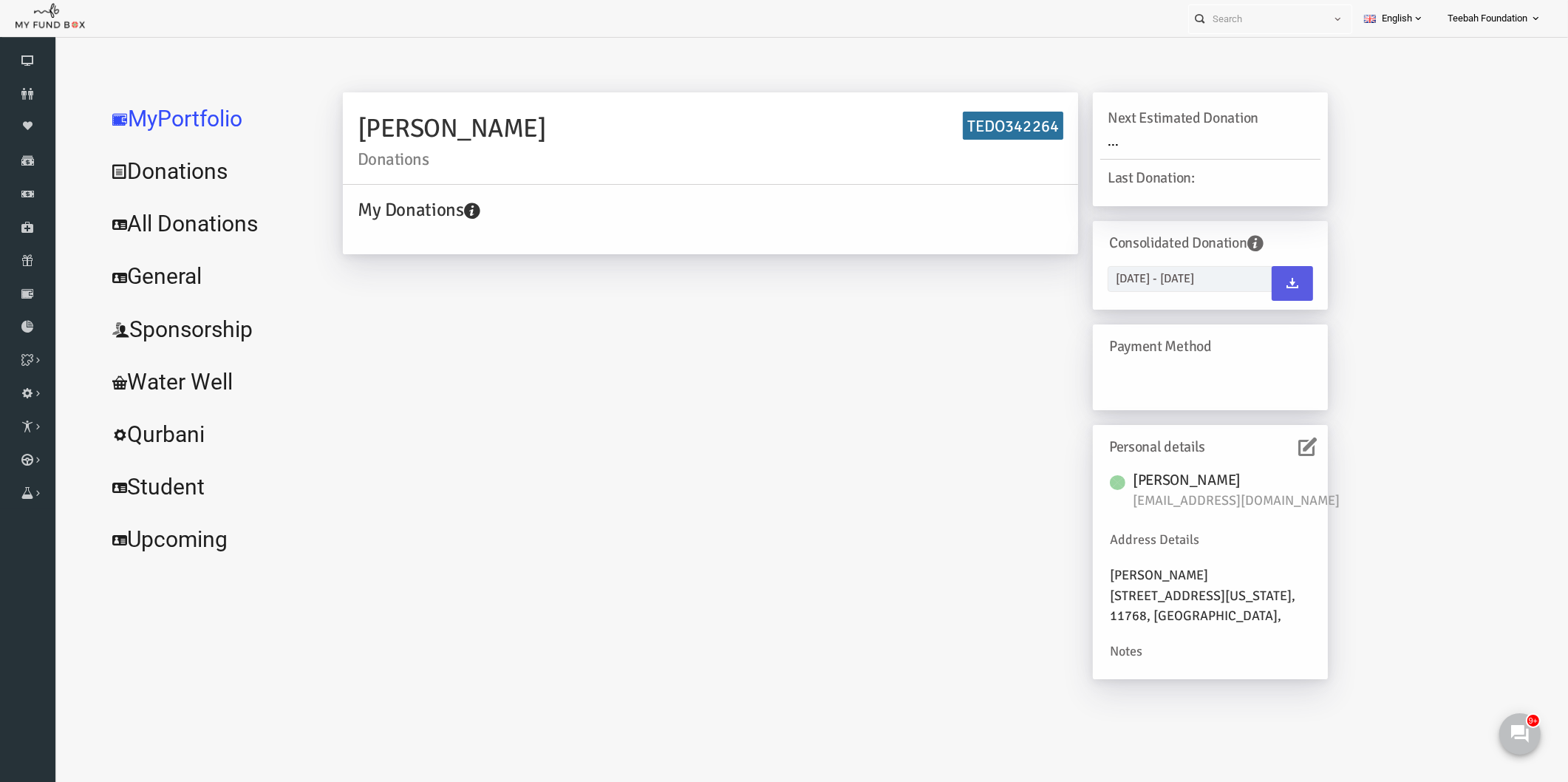
click at [1278, 454] on icon at bounding box center [1276, 446] width 19 height 19
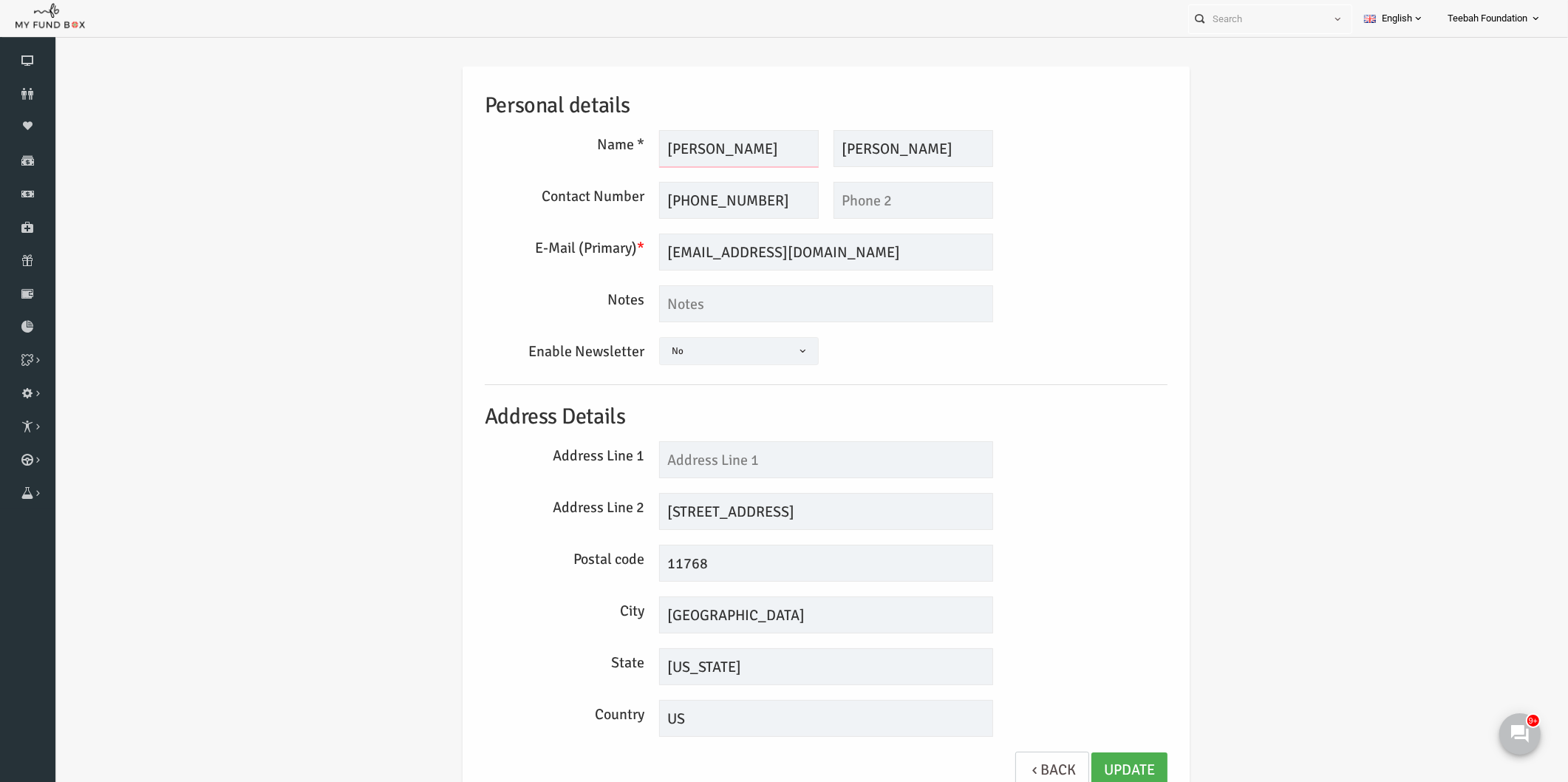
drag, startPoint x: 721, startPoint y: 155, endPoint x: 645, endPoint y: 149, distance: 76.2
click at [645, 149] on input "[PERSON_NAME]" at bounding box center [708, 149] width 160 height 37
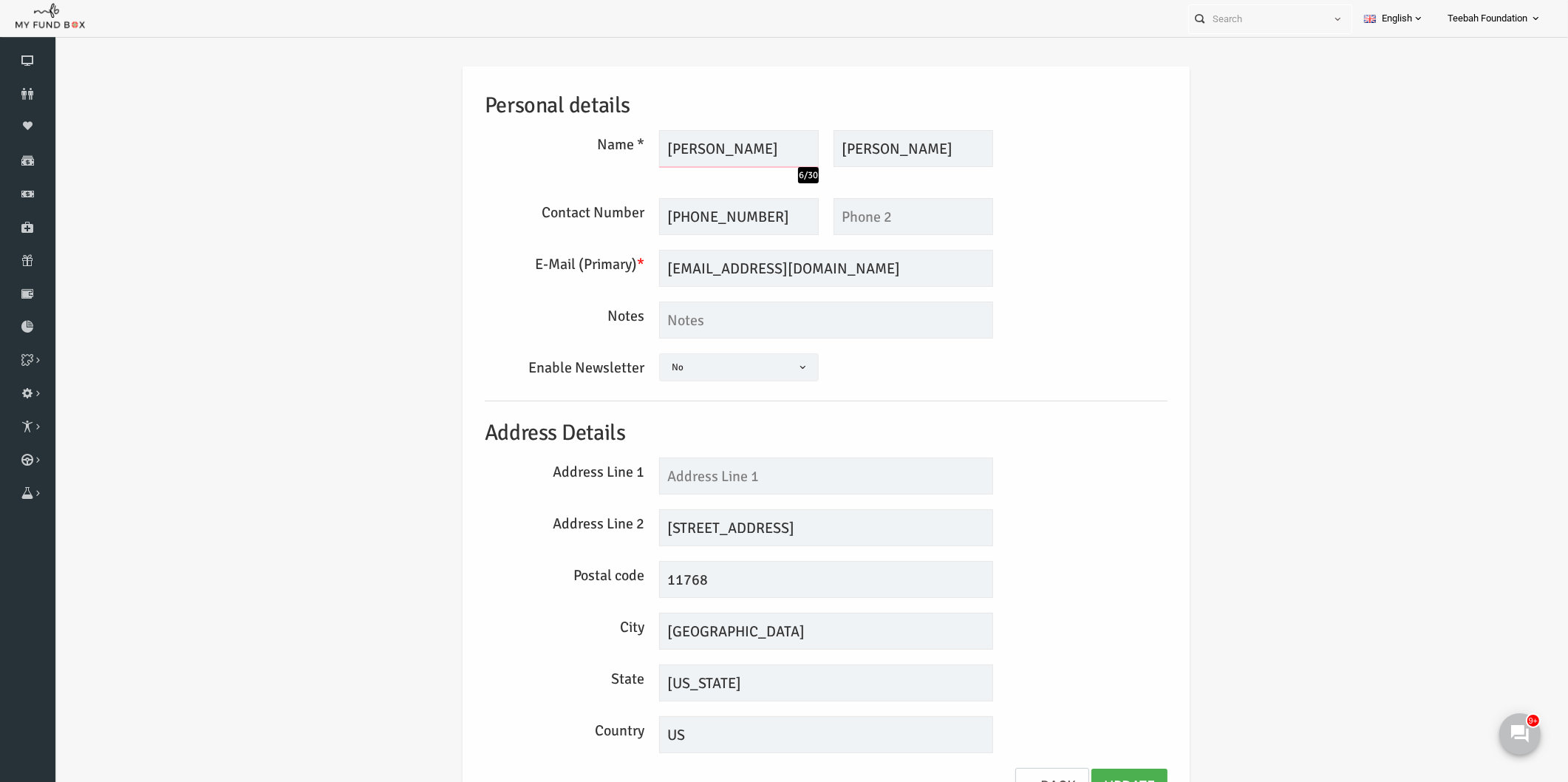
type input "[PERSON_NAME]"
click at [823, 150] on input "[PERSON_NAME]" at bounding box center [883, 149] width 160 height 37
click at [855, 157] on input "[PERSON_NAME]" at bounding box center [883, 149] width 160 height 37
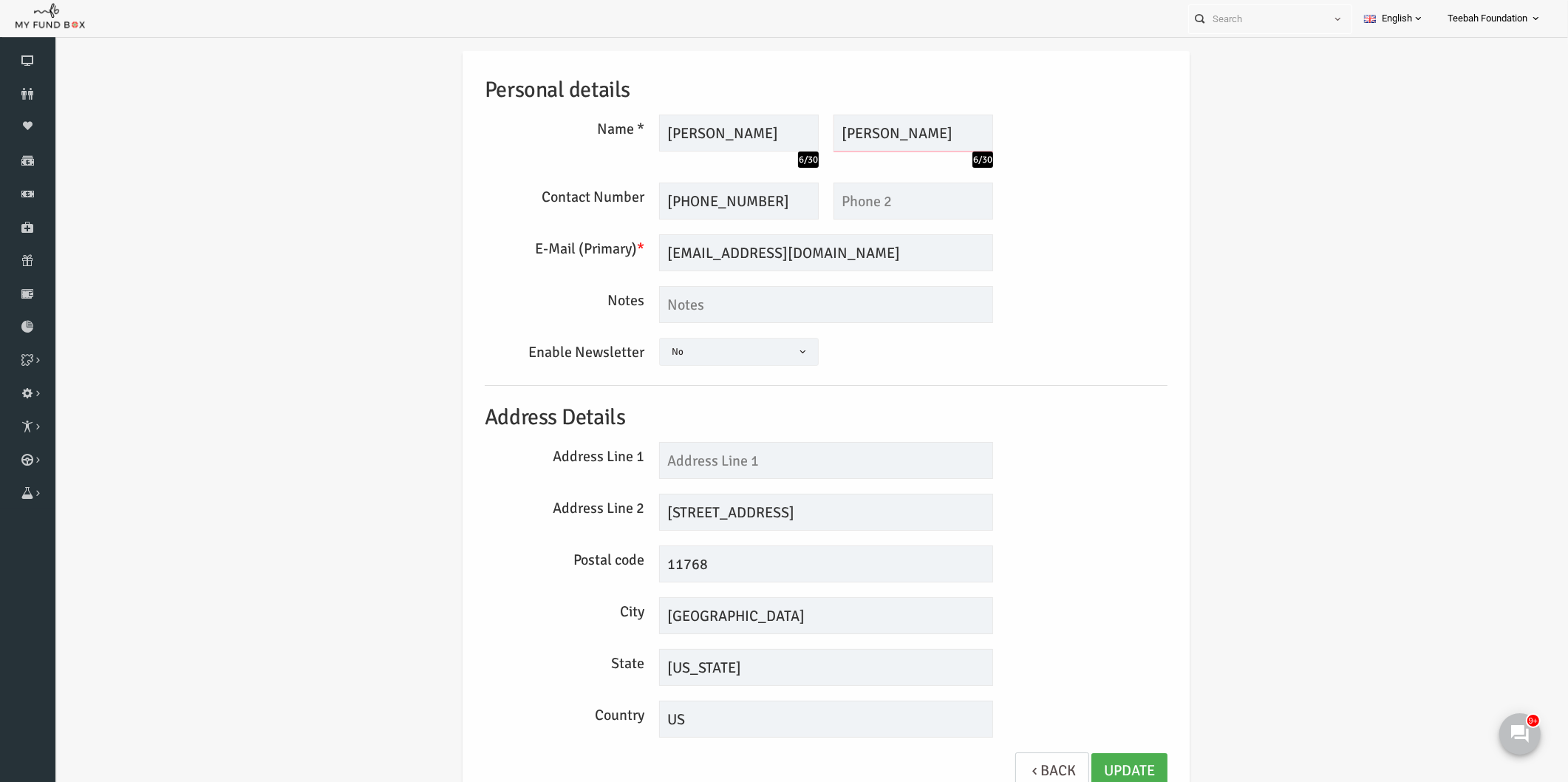
scroll to position [24, 0]
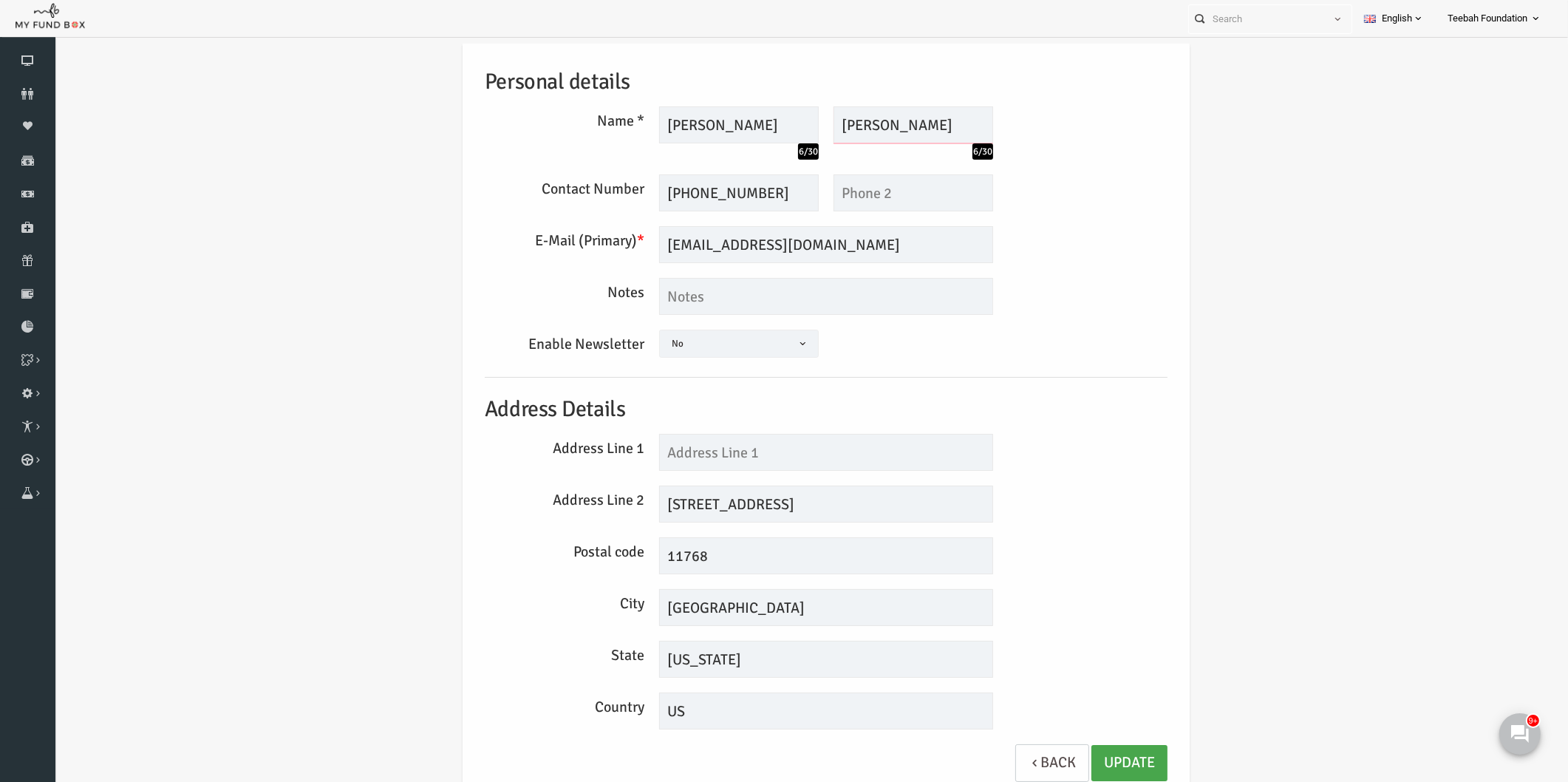
type input "[PERSON_NAME]"
click at [1100, 755] on link "Update" at bounding box center [1099, 762] width 76 height 36
click at [690, 446] on input "text" at bounding box center [795, 452] width 334 height 37
type input "1"
click at [649, 503] on input "[STREET_ADDRESS]" at bounding box center [795, 504] width 334 height 37
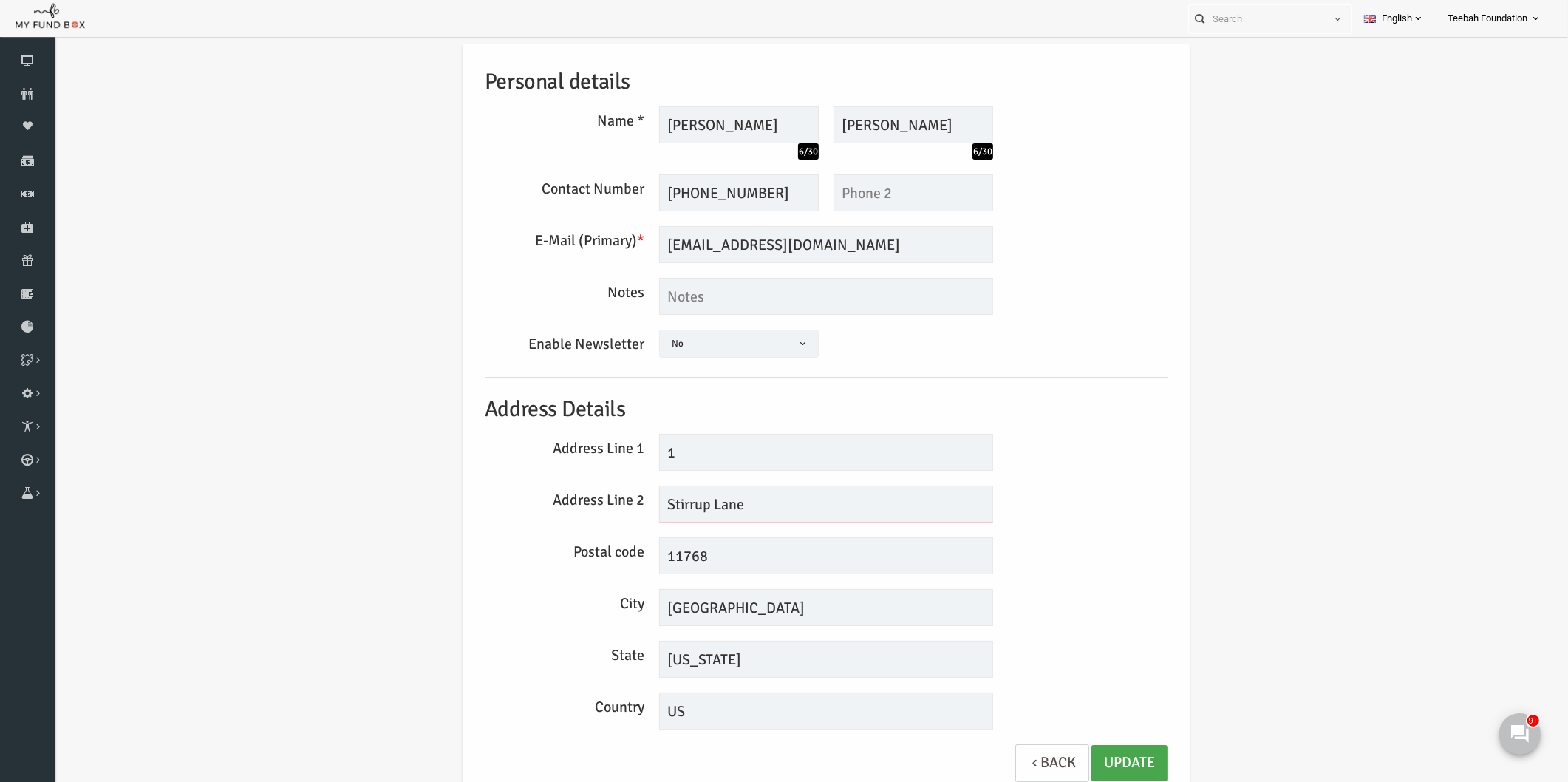
type input "Stirrup Lane"
click at [1076, 755] on link "Update" at bounding box center [1099, 762] width 76 height 36
click at [1064, 765] on link "Update" at bounding box center [1099, 762] width 76 height 36
click at [20, 91] on icon at bounding box center [27, 93] width 56 height 12
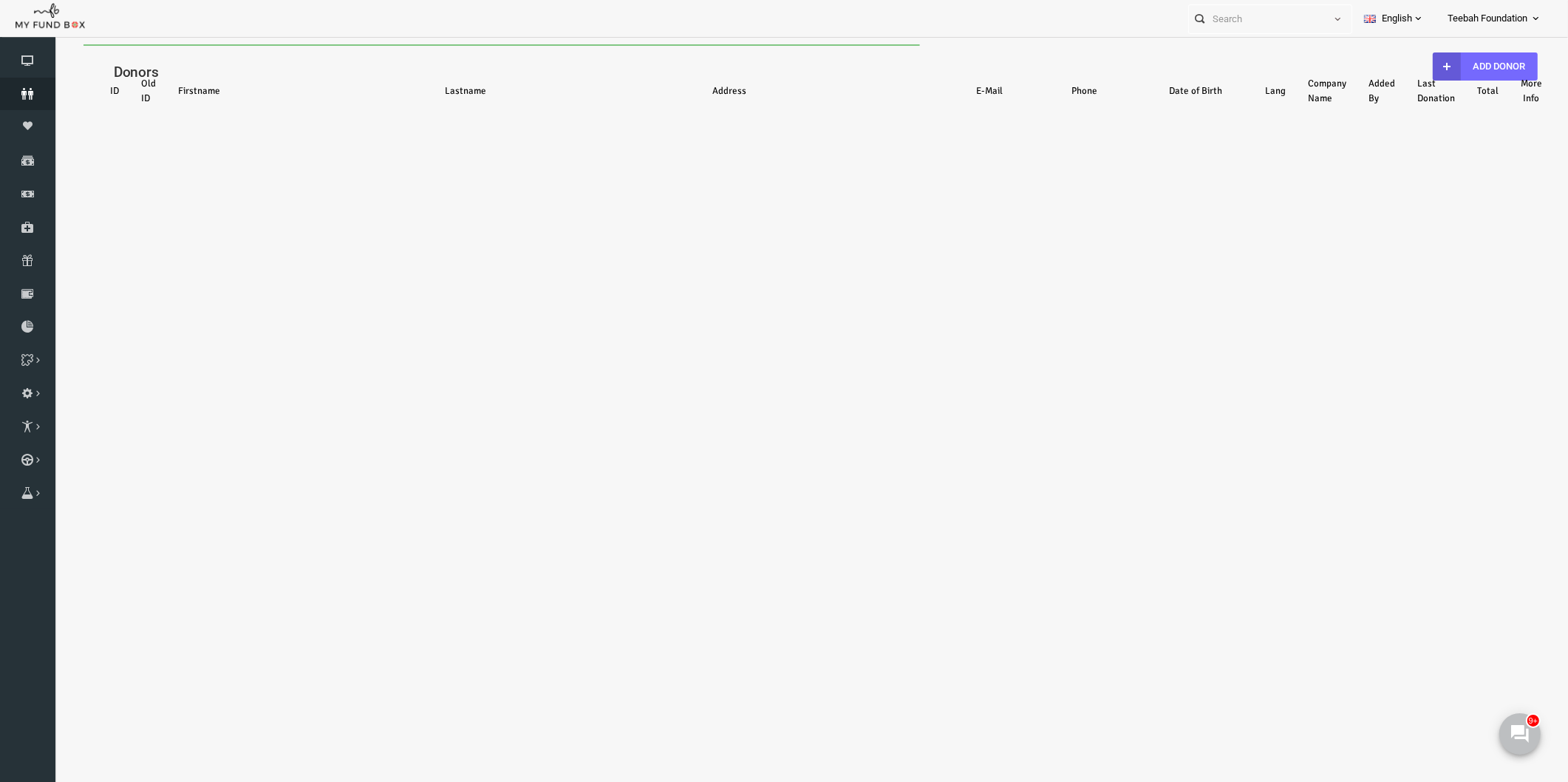
scroll to position [0, 0]
select select "100"
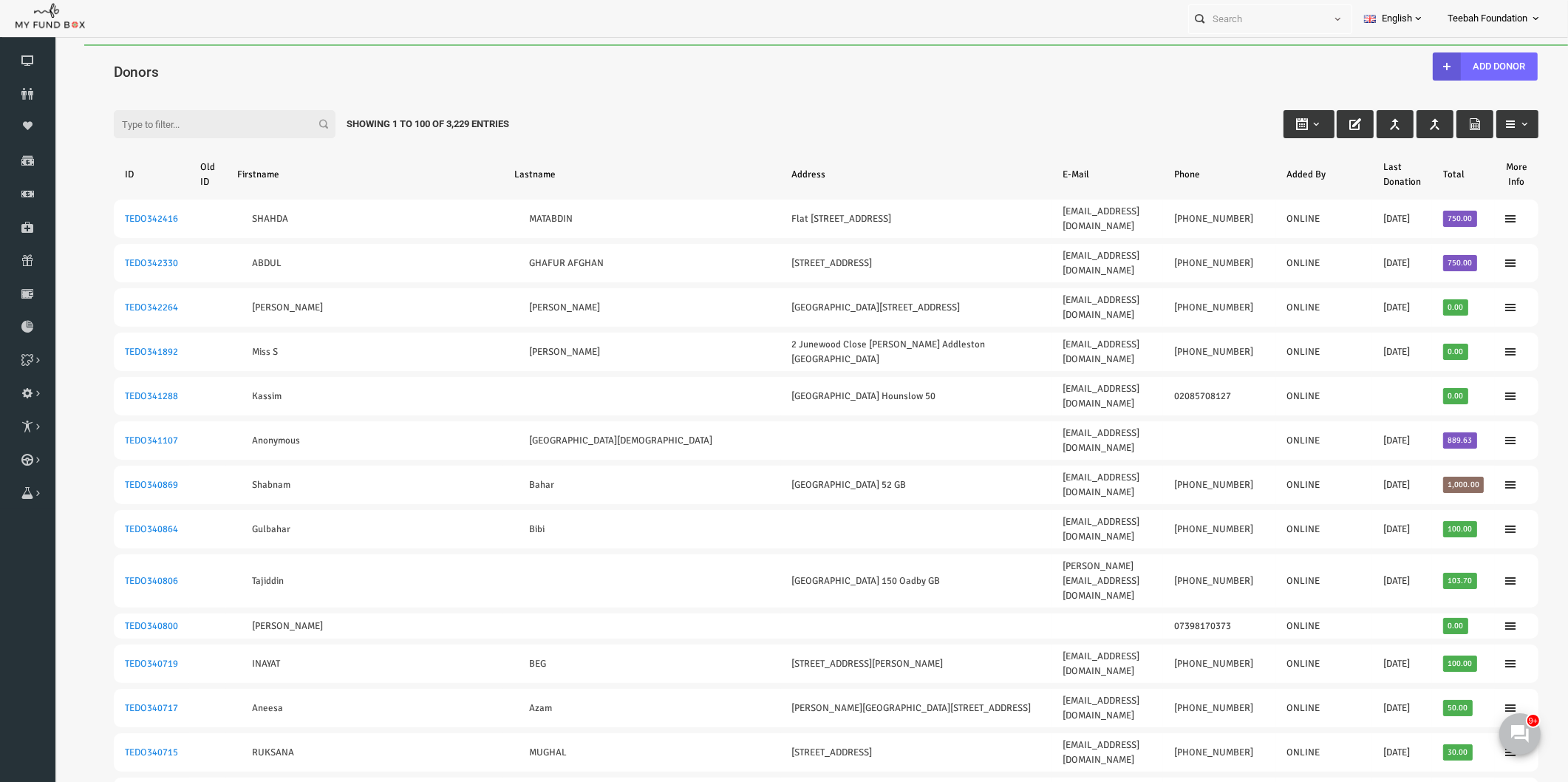
click at [560, 155] on th "Lastname" at bounding box center [611, 174] width 277 height 38
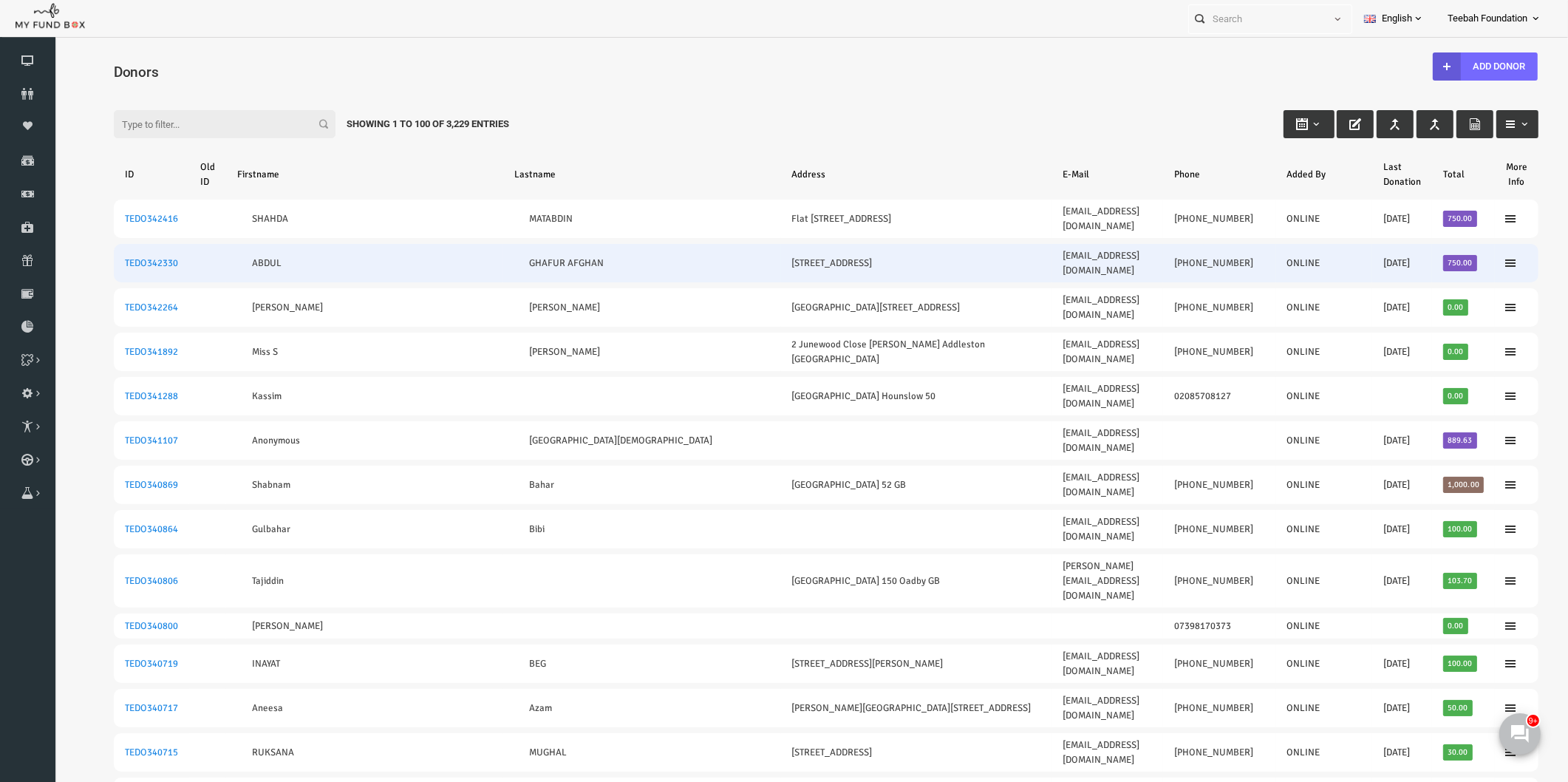
click at [227, 260] on td "ABDUL" at bounding box center [334, 262] width 277 height 38
click at [144, 257] on link "TEDO342330" at bounding box center [121, 262] width 53 height 12
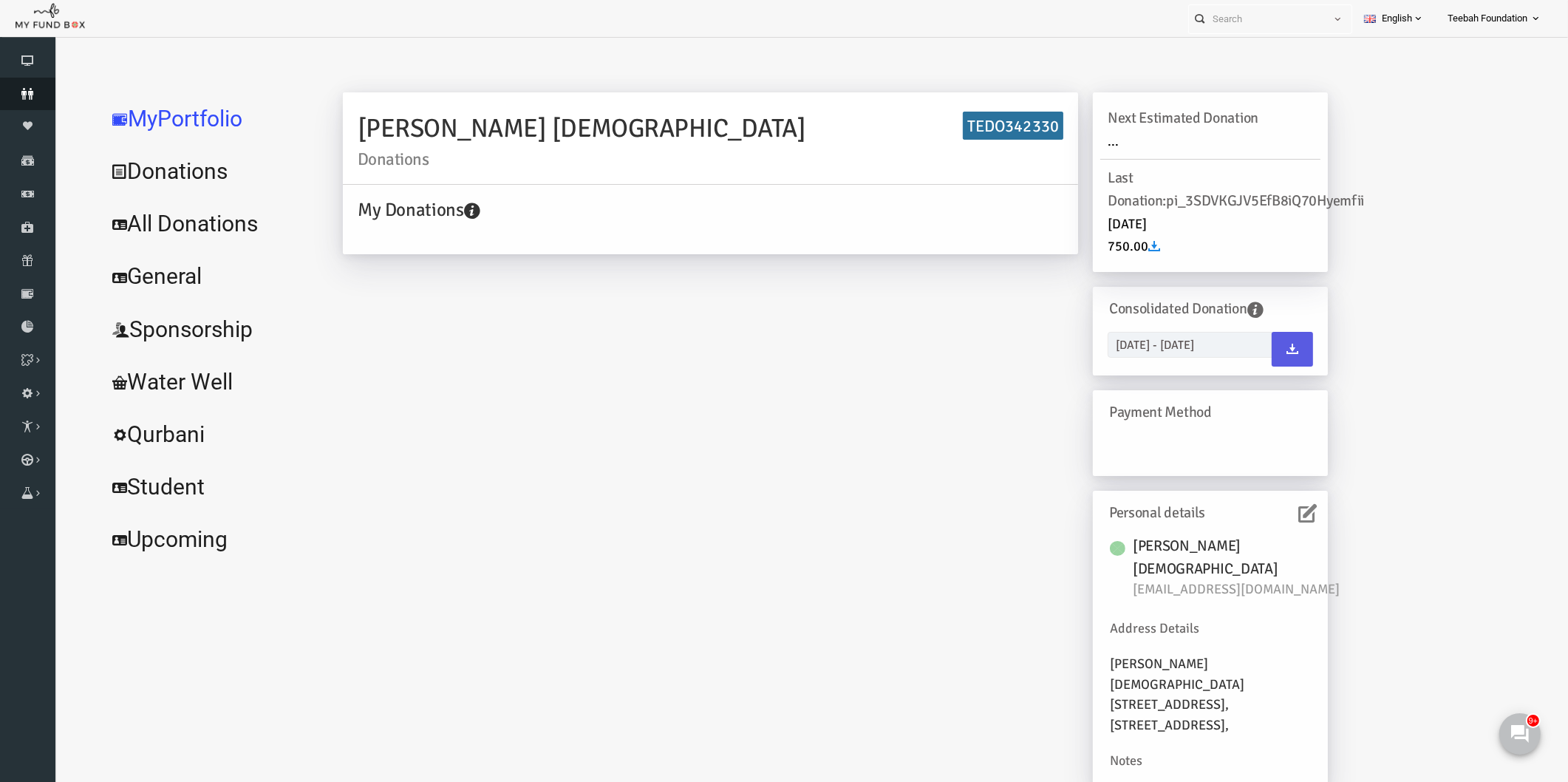
click at [34, 92] on icon at bounding box center [27, 93] width 56 height 12
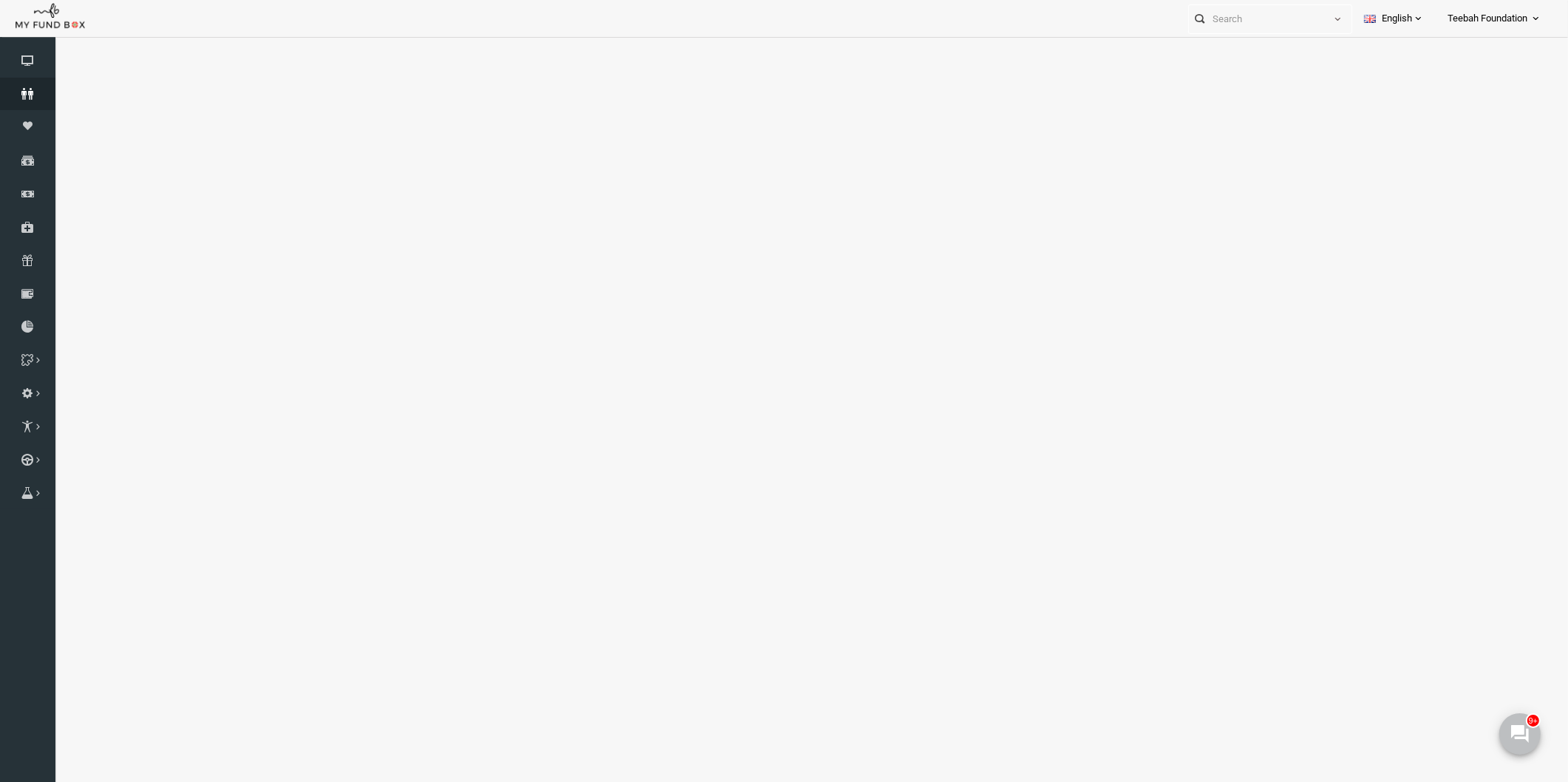
select select "100"
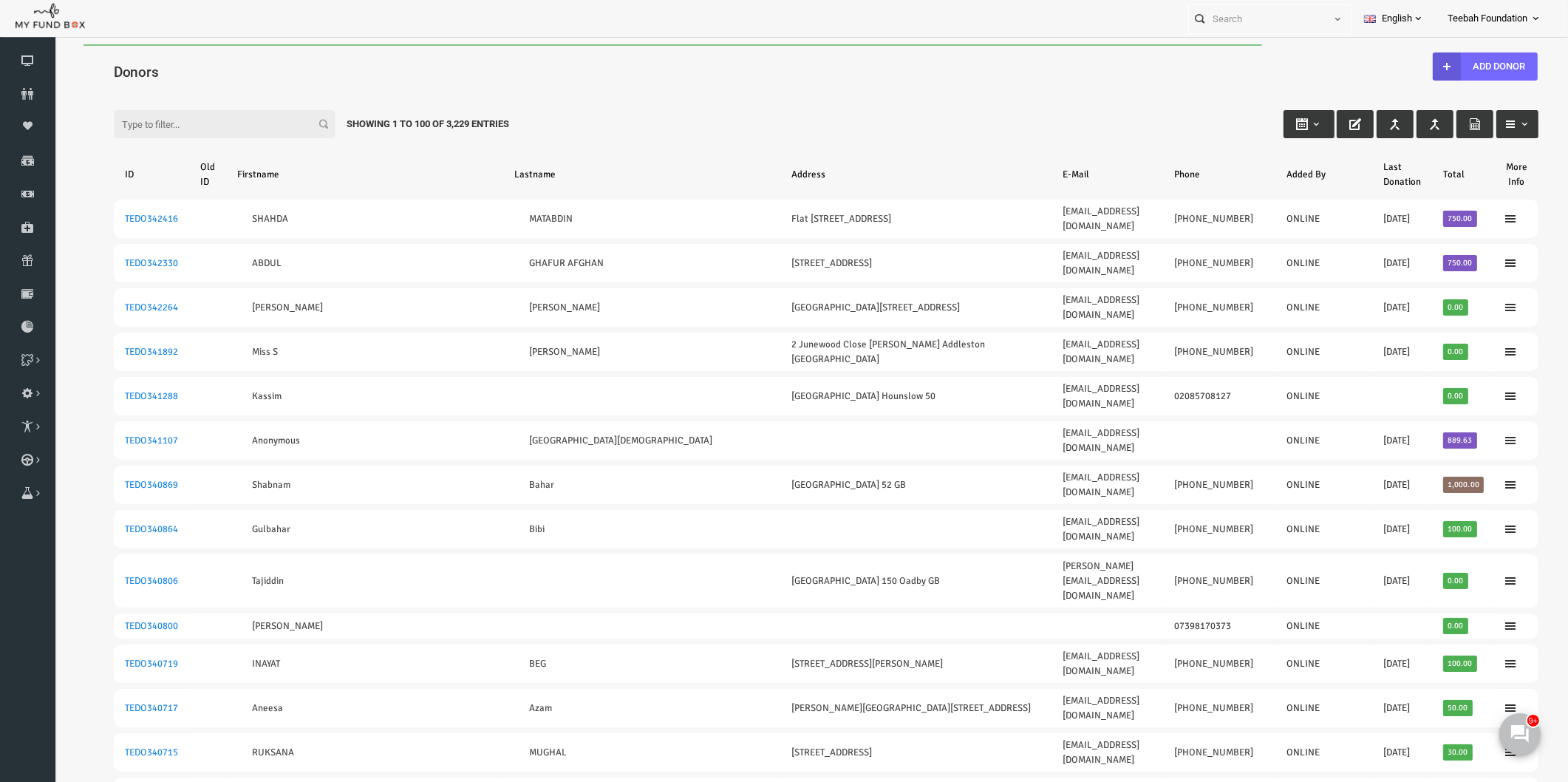
click at [129, 126] on input "Filter:" at bounding box center [194, 124] width 222 height 28
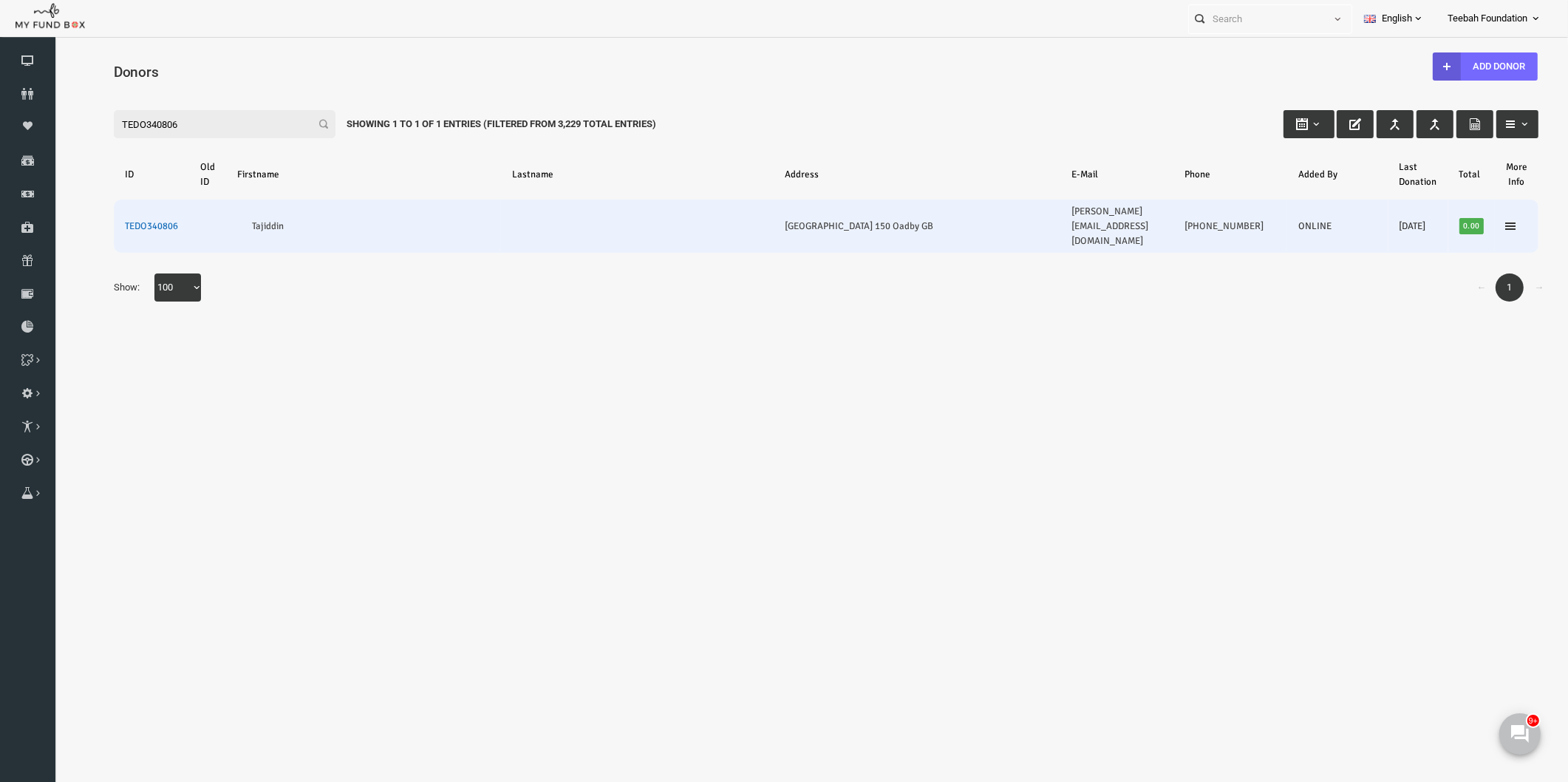
type input "TEDO340806"
click at [118, 220] on link "TEDO340806" at bounding box center [121, 225] width 53 height 12
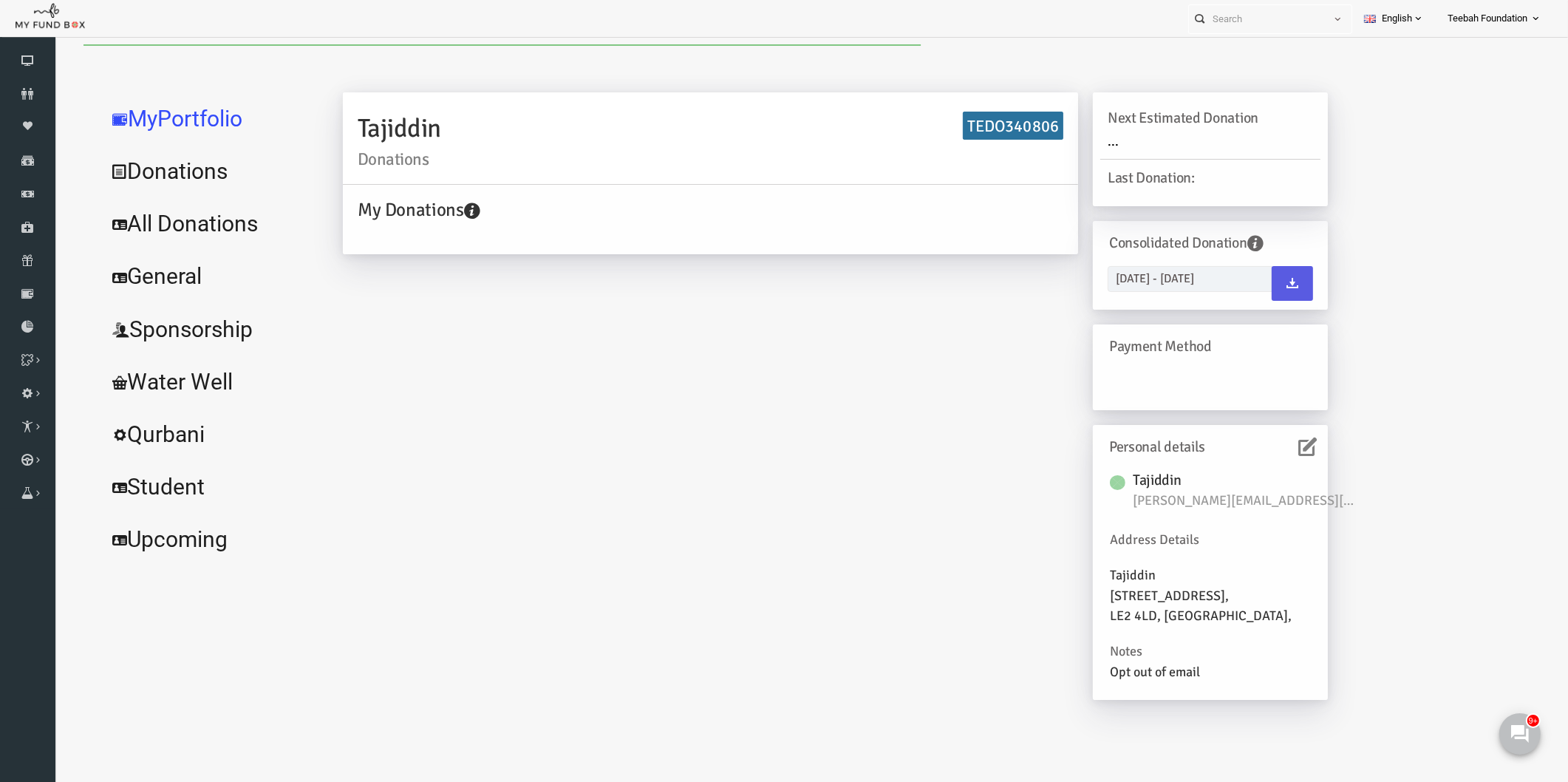
click at [189, 231] on link "All Donations" at bounding box center [180, 224] width 222 height 53
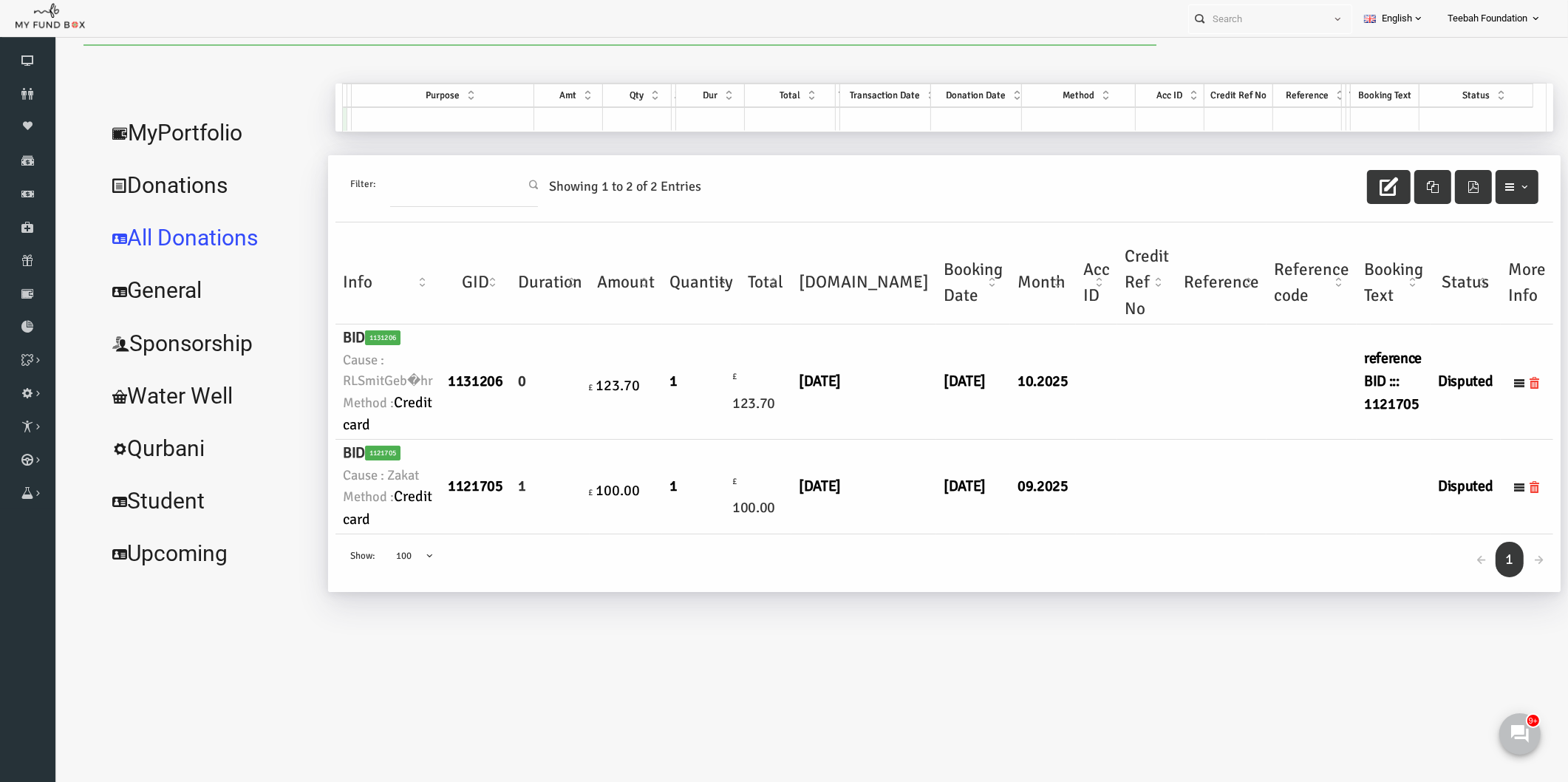
click at [1087, 482] on td at bounding box center [1116, 487] width 59 height 95
click at [198, 131] on link "MyPortfolio" at bounding box center [180, 133] width 222 height 53
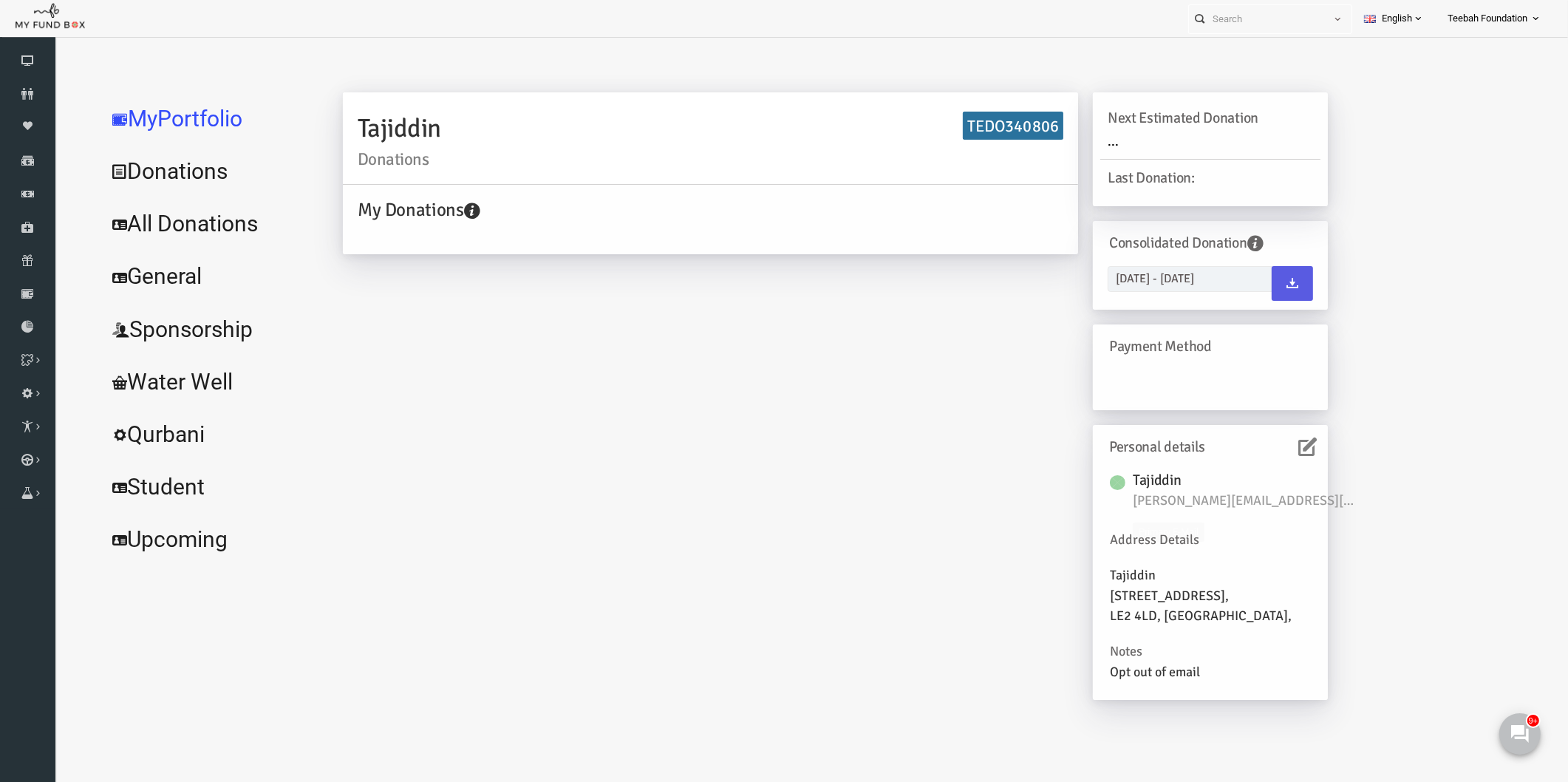
click at [1268, 443] on icon at bounding box center [1276, 446] width 19 height 19
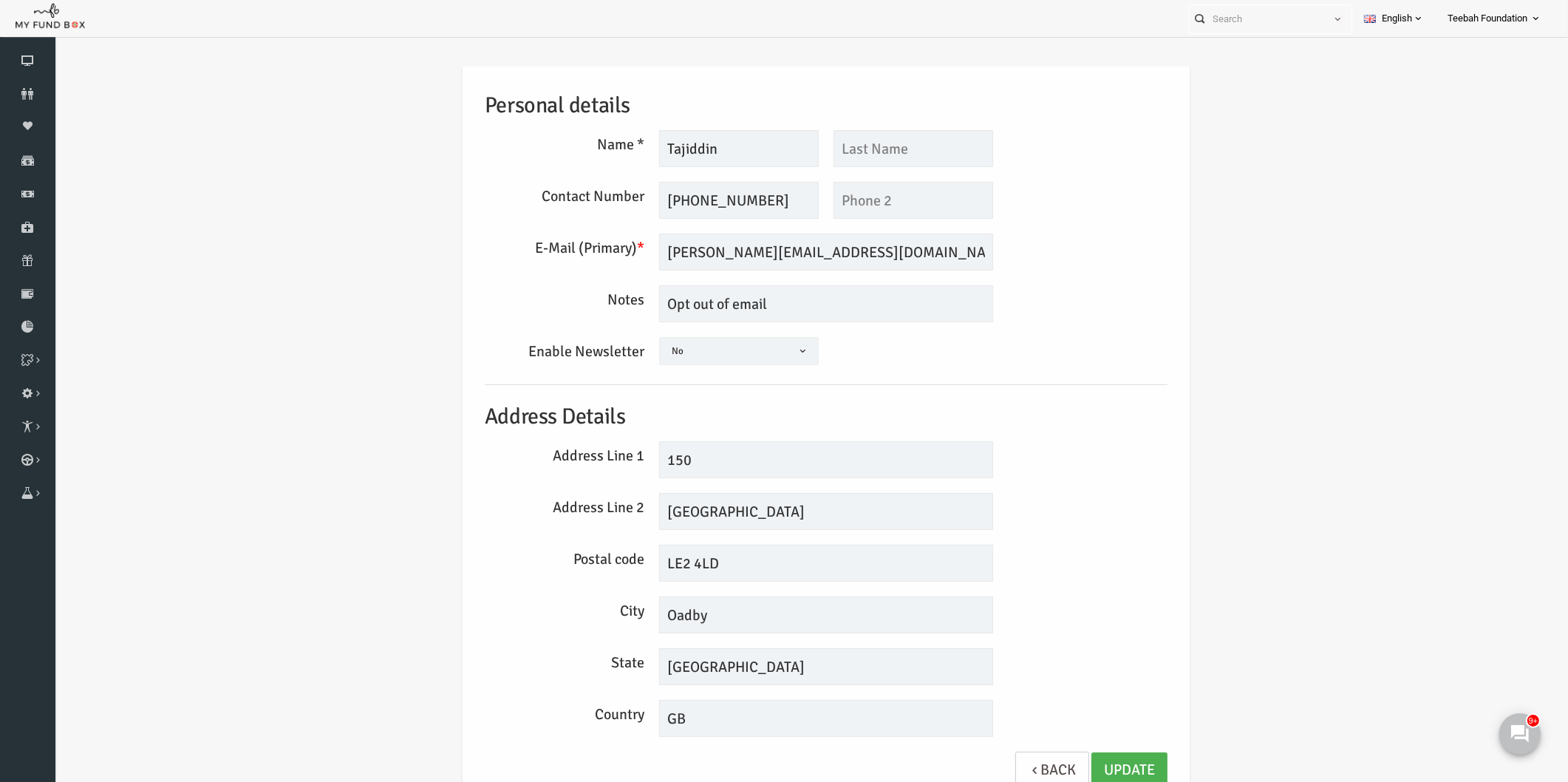
click at [304, 459] on div "Personal details Name * [GEOGRAPHIC_DATA] Description allows upto maximum of 25…" at bounding box center [795, 439] width 1483 height 789
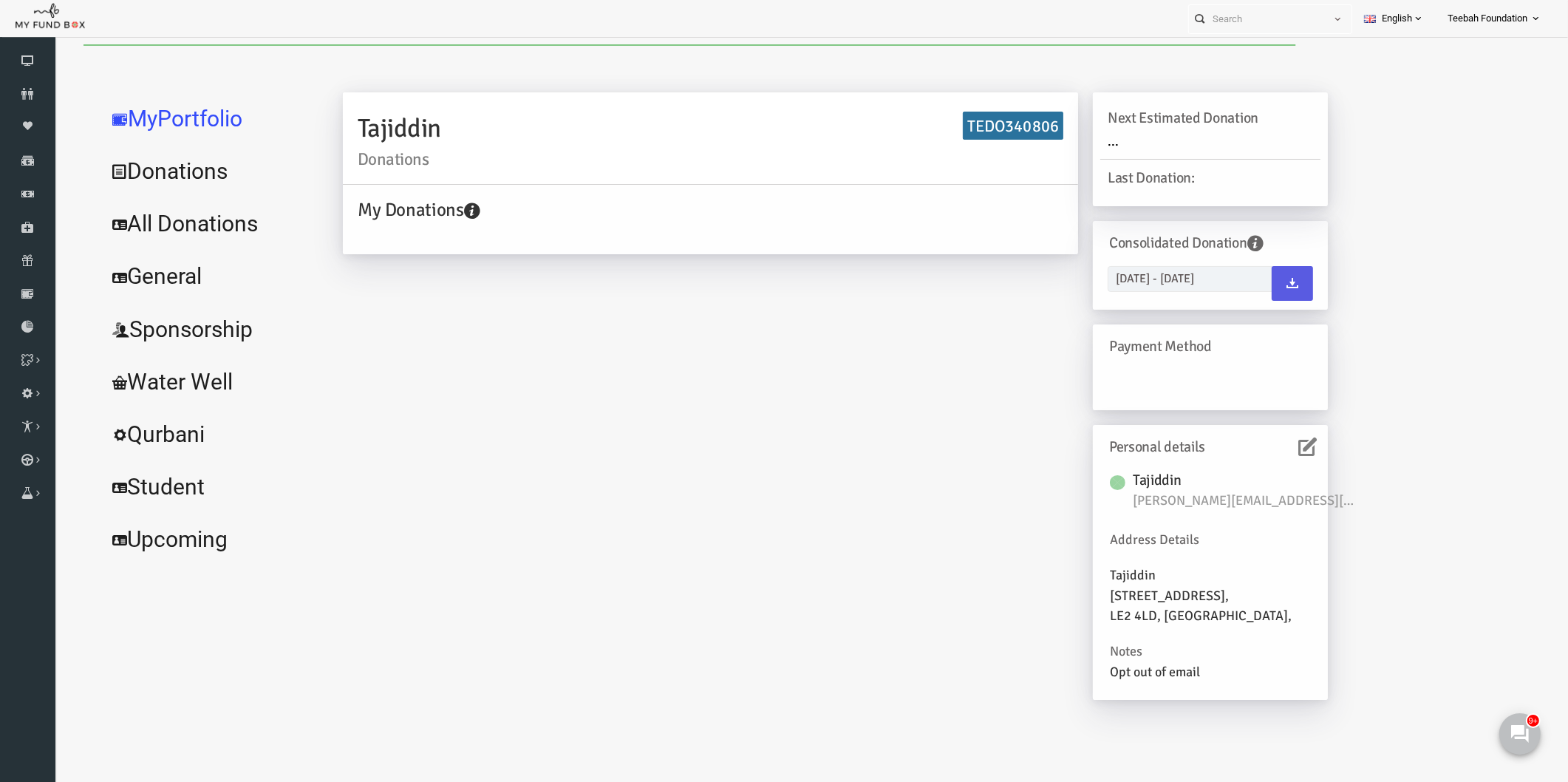
click at [158, 220] on link "All Donations" at bounding box center [180, 224] width 222 height 53
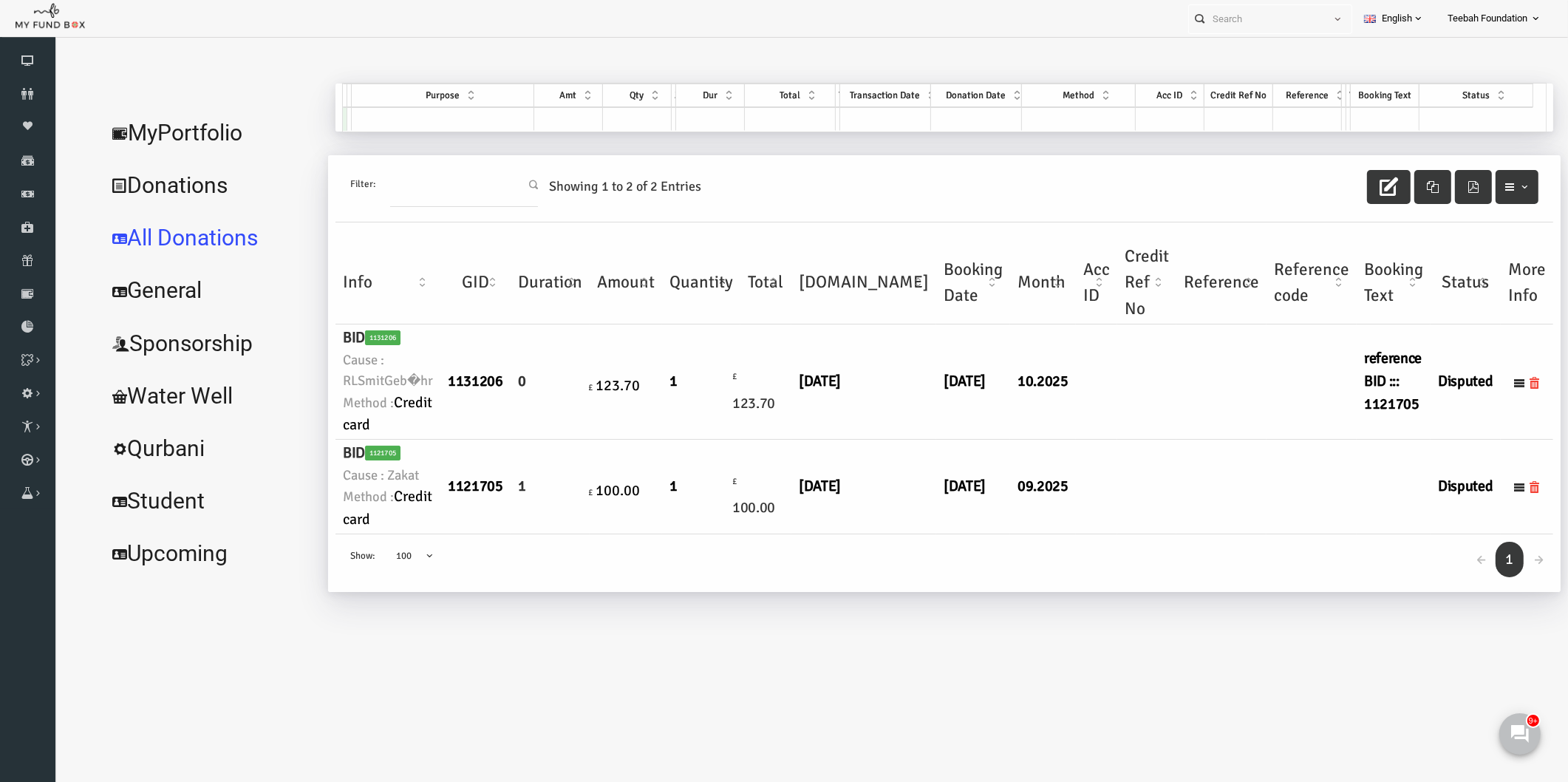
click at [1008, 589] on div "Filter: Showing 1 to 2 of 2 Entries Info GID Duration Amount Quantity Total [DO…" at bounding box center [914, 380] width 1232 height 451
click at [1155, 619] on body "Donor Not Found Beneficiary Not Found Partner Not Found!!!! Please Fill out thi…" at bounding box center [795, 435] width 1483 height 782
click at [172, 130] on link "MyPortfolio" at bounding box center [180, 133] width 222 height 53
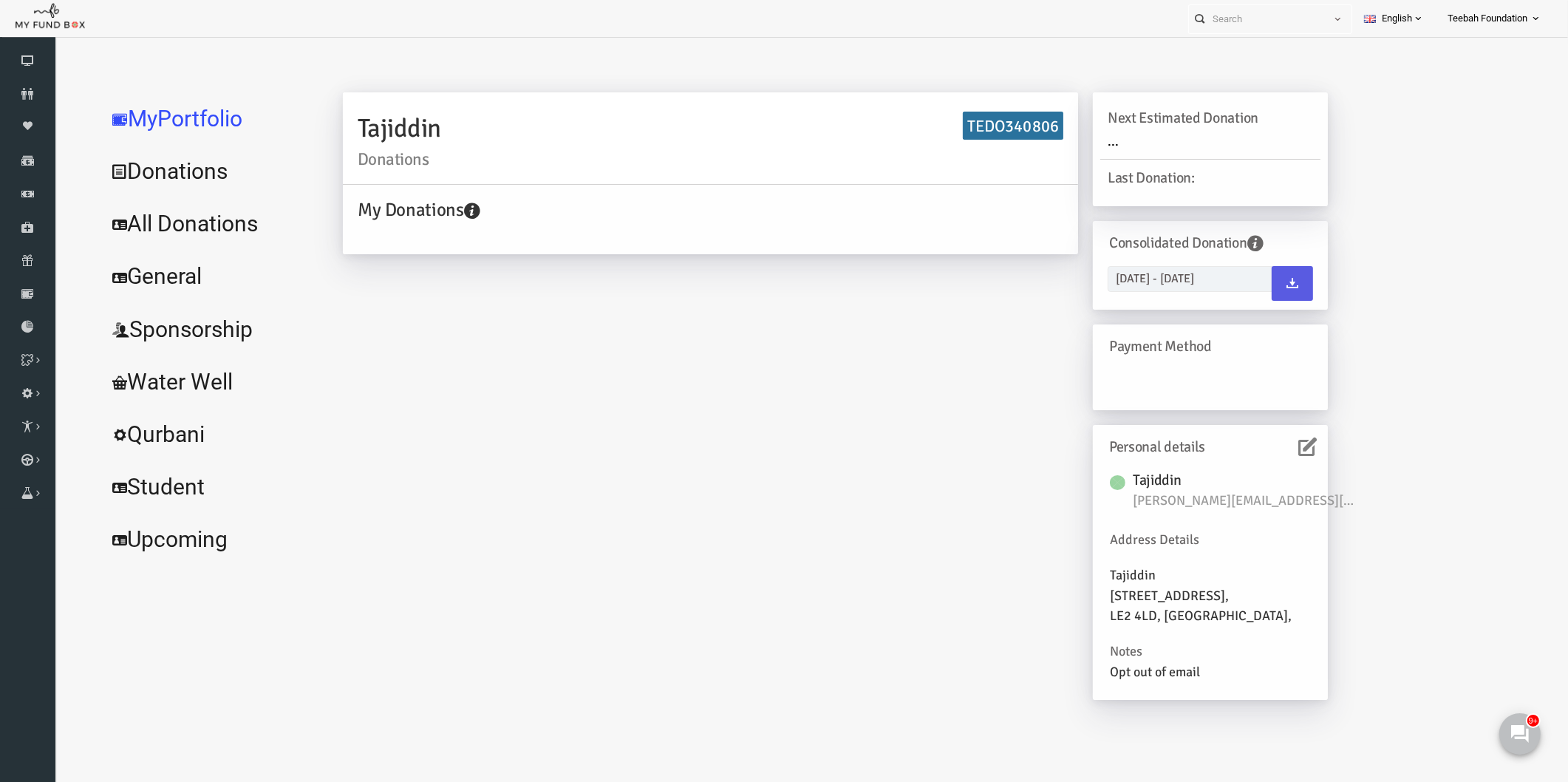
click at [1275, 454] on icon at bounding box center [1276, 446] width 19 height 19
click at [204, 225] on link "All Donations" at bounding box center [180, 224] width 222 height 53
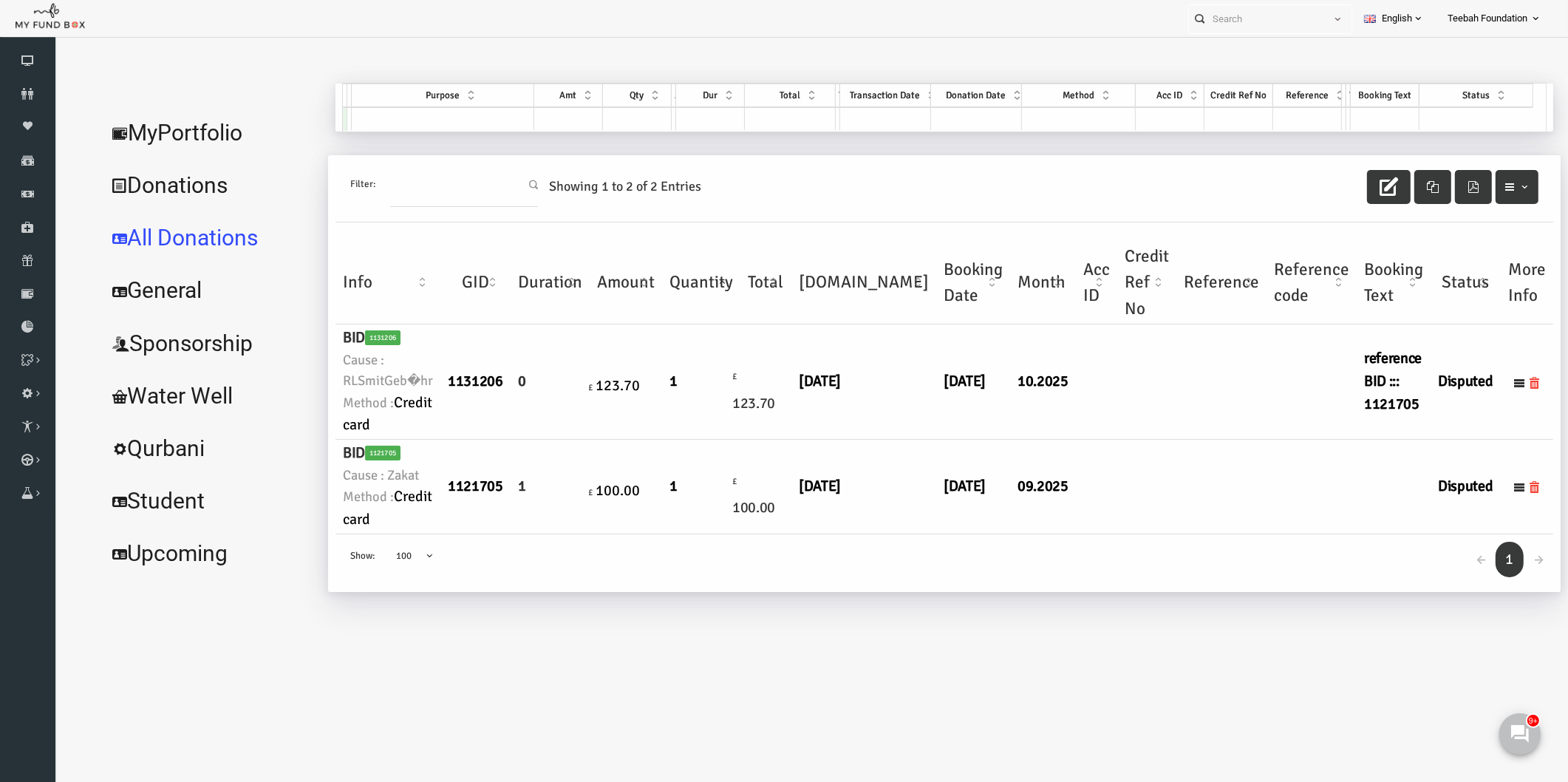
click at [776, 560] on div "← 1 → Show: 10 25 50 100 100" at bounding box center [913, 564] width 1217 height 59
drag, startPoint x: 748, startPoint y: 505, endPoint x: 344, endPoint y: 475, distance: 405.1
click at [344, 475] on tr "BID 1121705 Cause : Zakat Method : Credit card 1121705 1 £ 100.00 1 £ 100.00" at bounding box center [913, 487] width 1217 height 95
click at [572, 684] on body "Donor Not Found Beneficiary Not Found Partner Not Found!!!! Please Fill out thi…" at bounding box center [795, 435] width 1483 height 782
click at [181, 136] on link "MyPortfolio" at bounding box center [180, 133] width 222 height 53
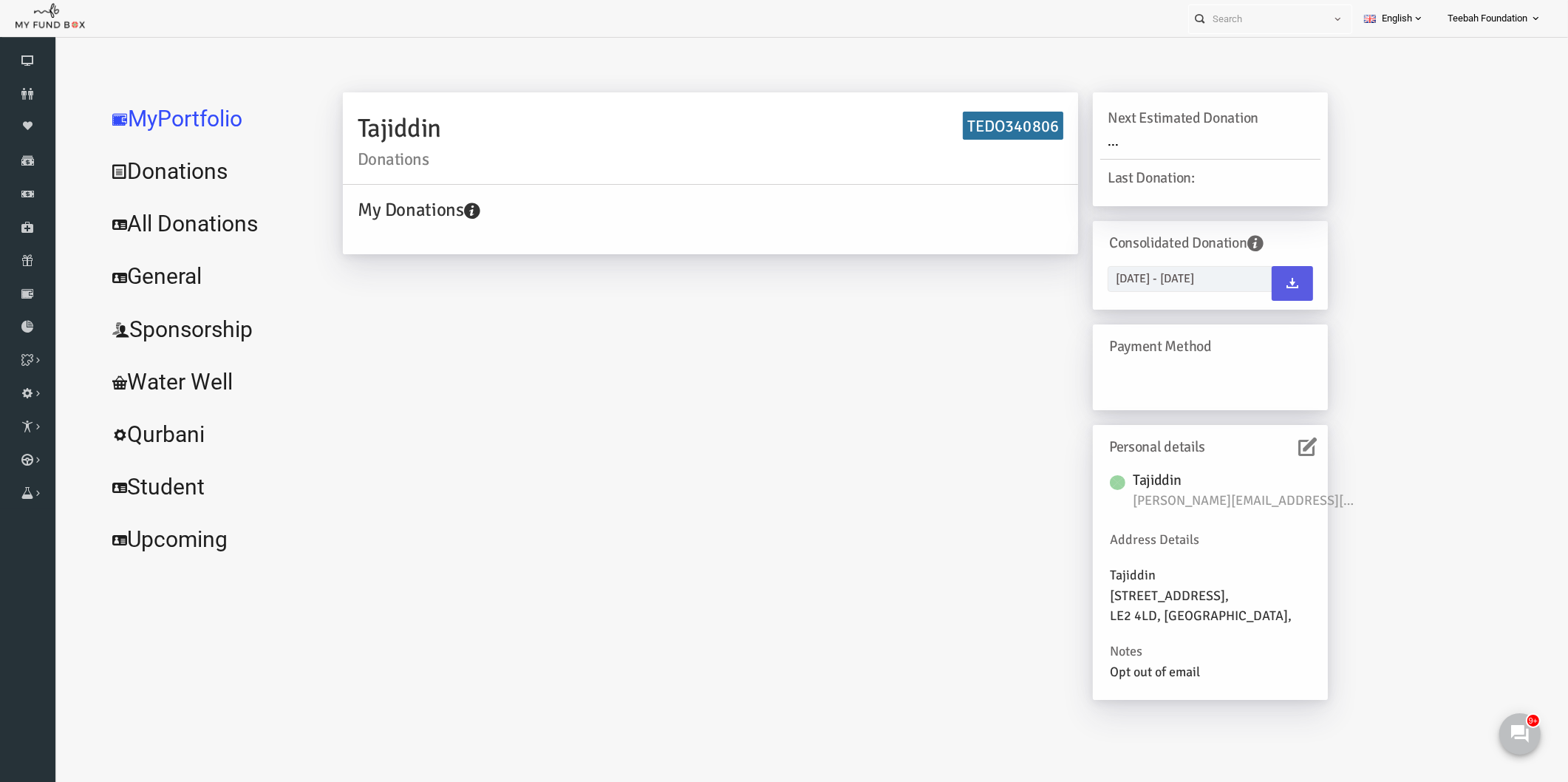
click at [764, 526] on div "Tajiddin Donations TEDO340806 My Donations Get free account credit Get free acc…" at bounding box center [805, 403] width 1014 height 622
click at [911, 378] on div "Tajiddin Donations TEDO340806 My Donations Get free account credit Get free acc…" at bounding box center [805, 403] width 1014 height 622
click at [1278, 442] on icon at bounding box center [1276, 446] width 19 height 19
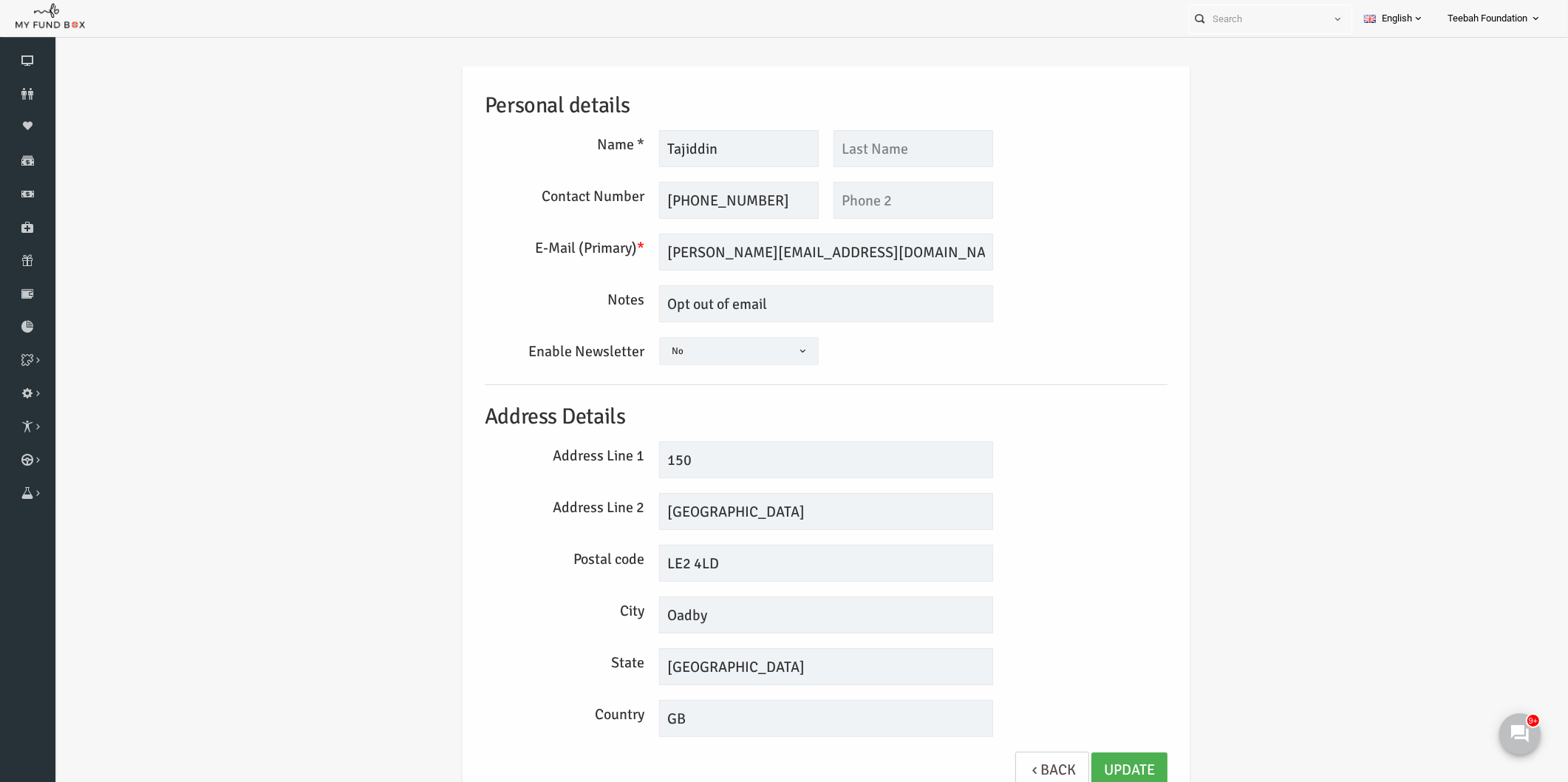
click at [1058, 386] on div "Personal details Name * [GEOGRAPHIC_DATA] Description allows upto maximum of 25…" at bounding box center [795, 435] width 712 height 738
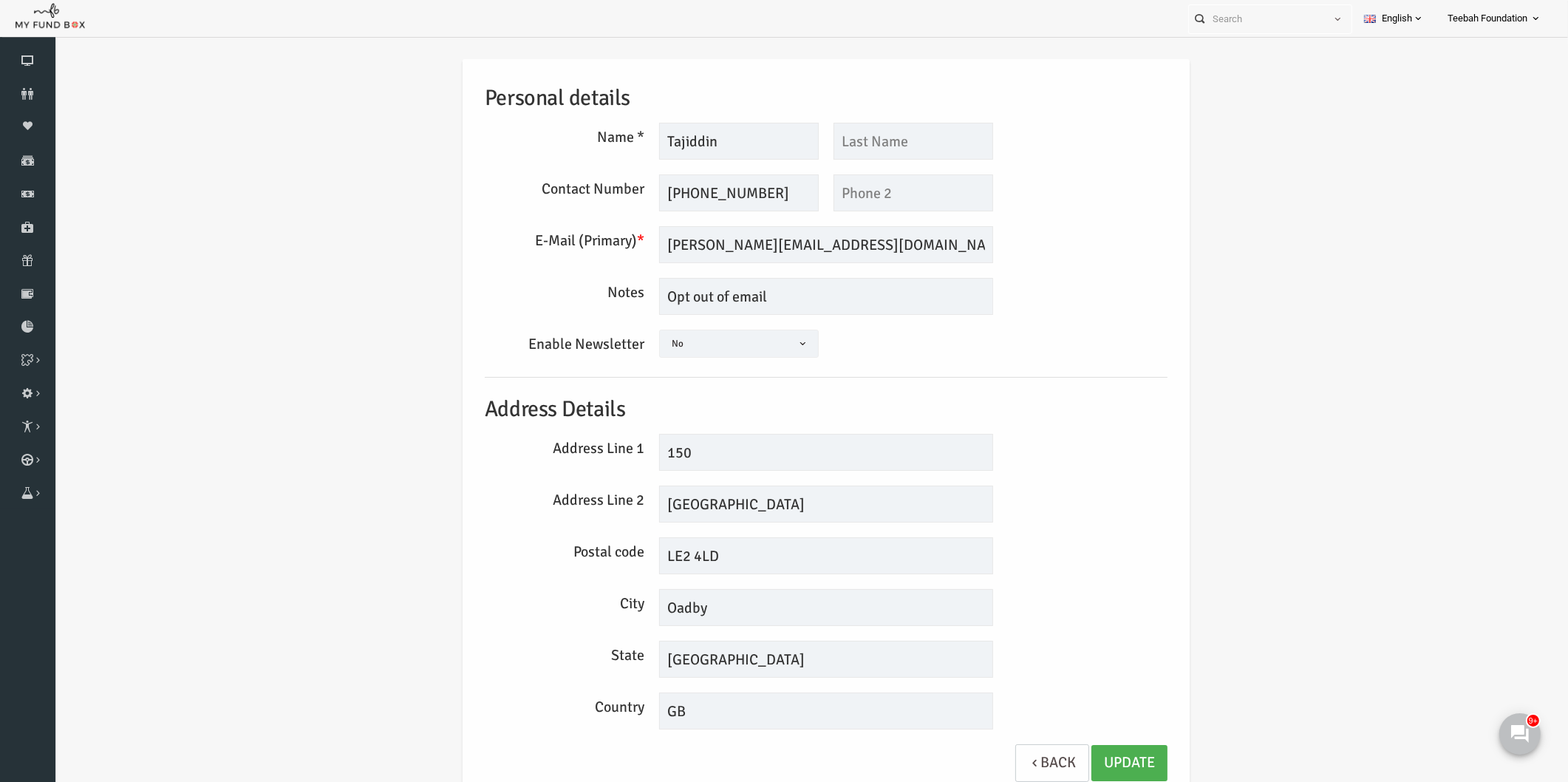
scroll to position [47, 0]
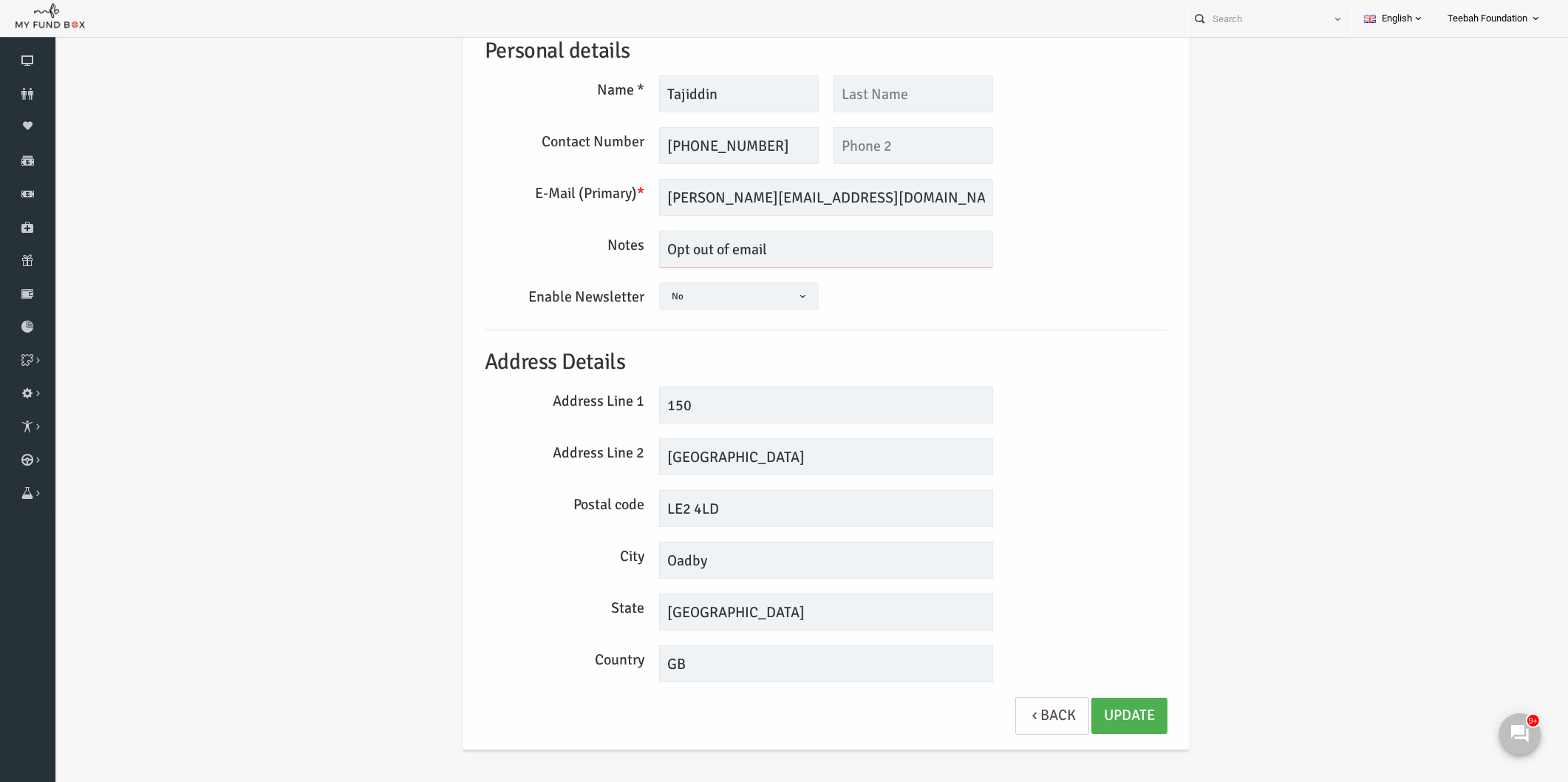
click at [796, 249] on textarea "Opt out of email" at bounding box center [795, 249] width 334 height 37
click at [1040, 378] on h5 "Address Details" at bounding box center [796, 362] width 683 height 34
click at [13, 85] on link "Donors" at bounding box center [27, 94] width 56 height 33
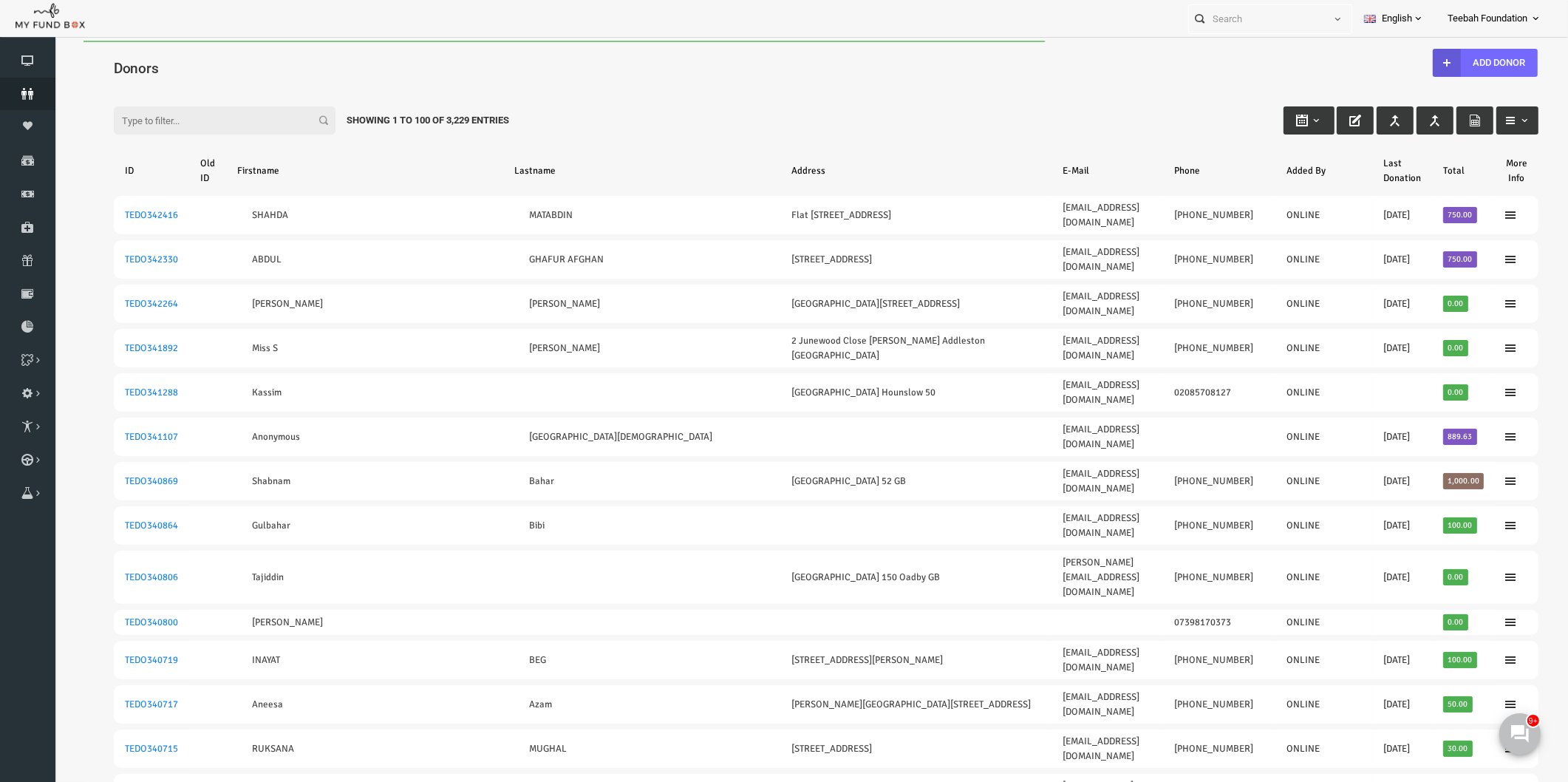
scroll to position [0, 0]
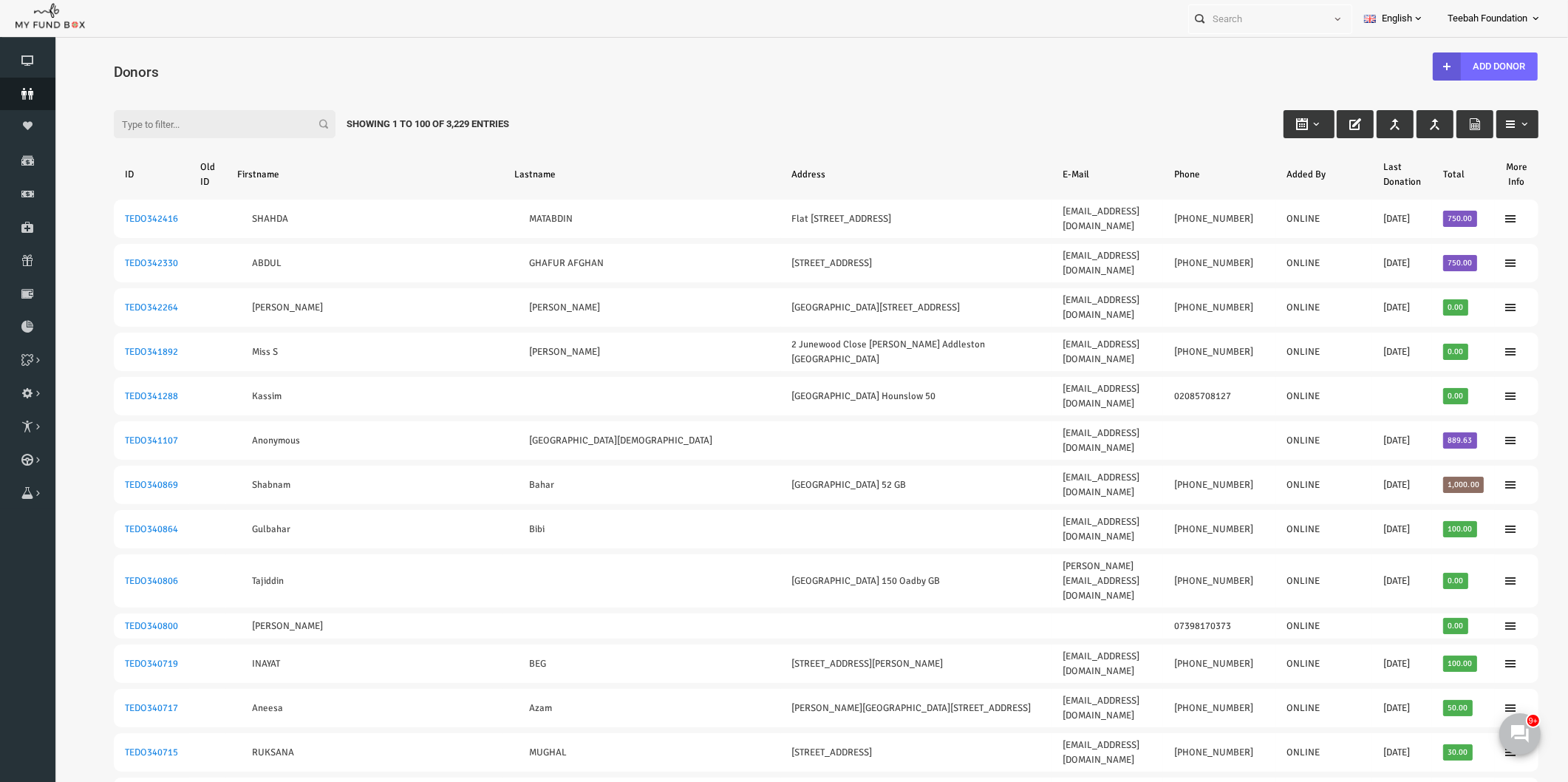
click at [16, 87] on link "Donors" at bounding box center [27, 94] width 56 height 33
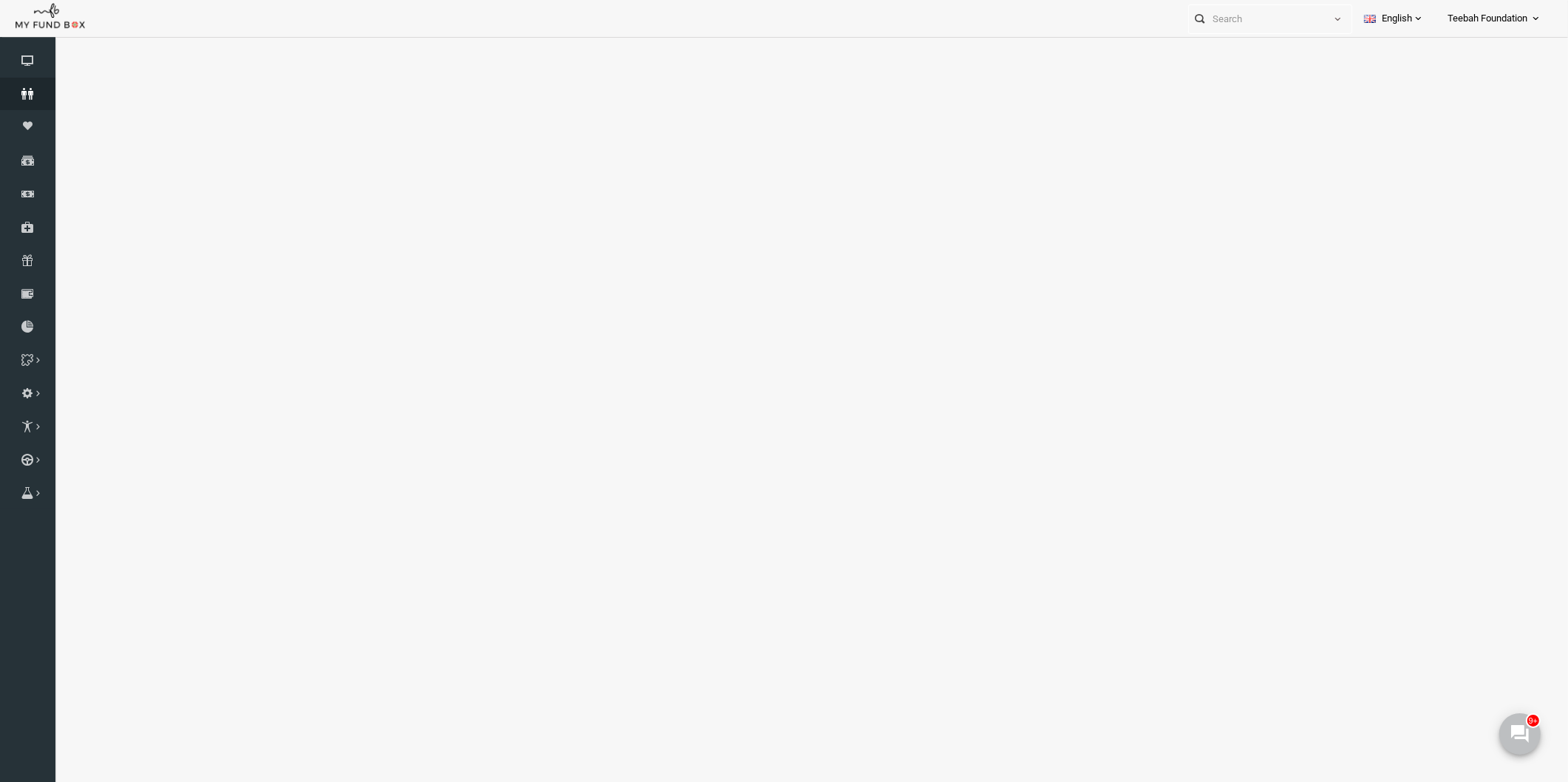
select select "100"
